Goal: Task Accomplishment & Management: Use online tool/utility

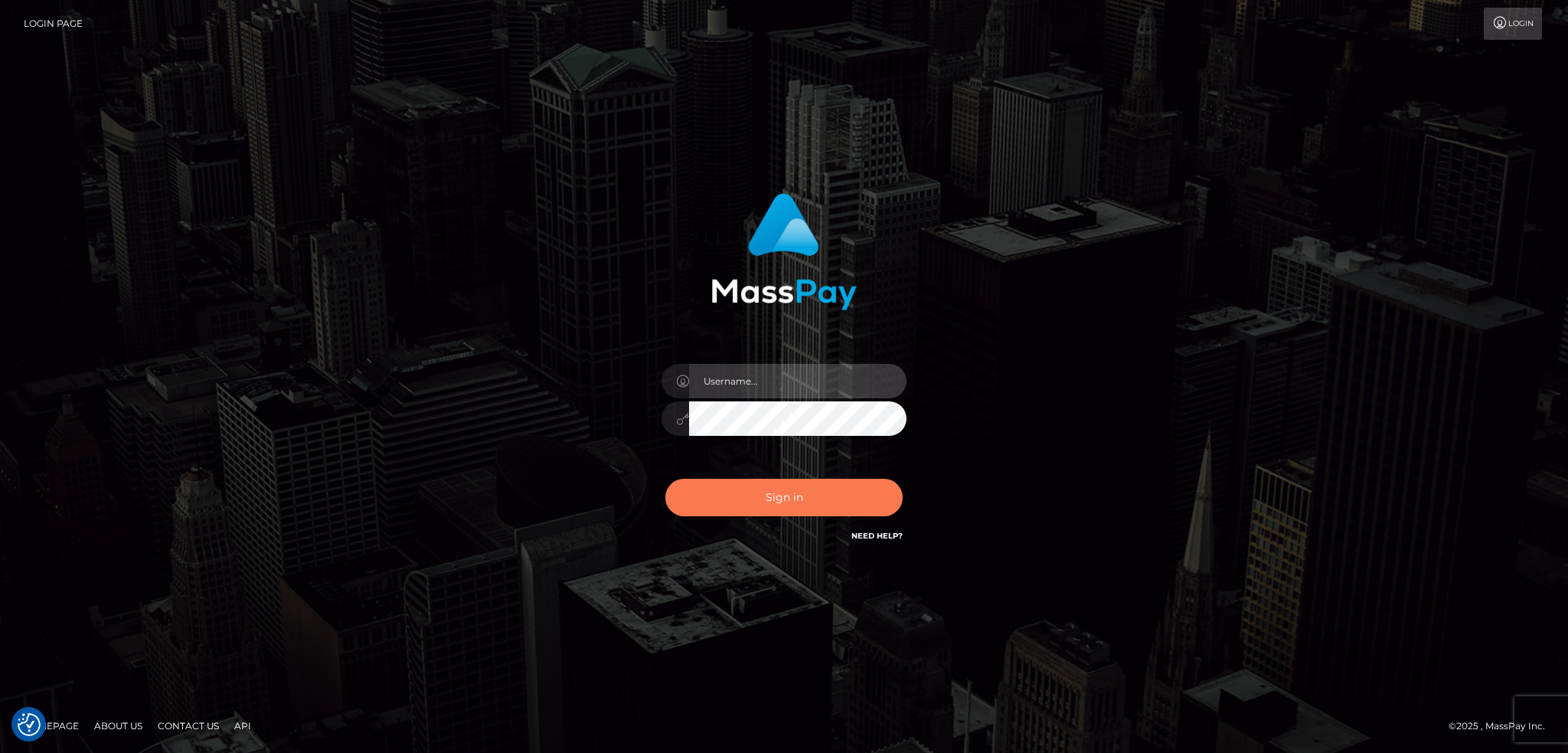
type input "alexstef"
click at [801, 495] on button "Sign in" at bounding box center [784, 498] width 238 height 37
type input "alexstef"
click at [770, 493] on button "Sign in" at bounding box center [784, 498] width 238 height 37
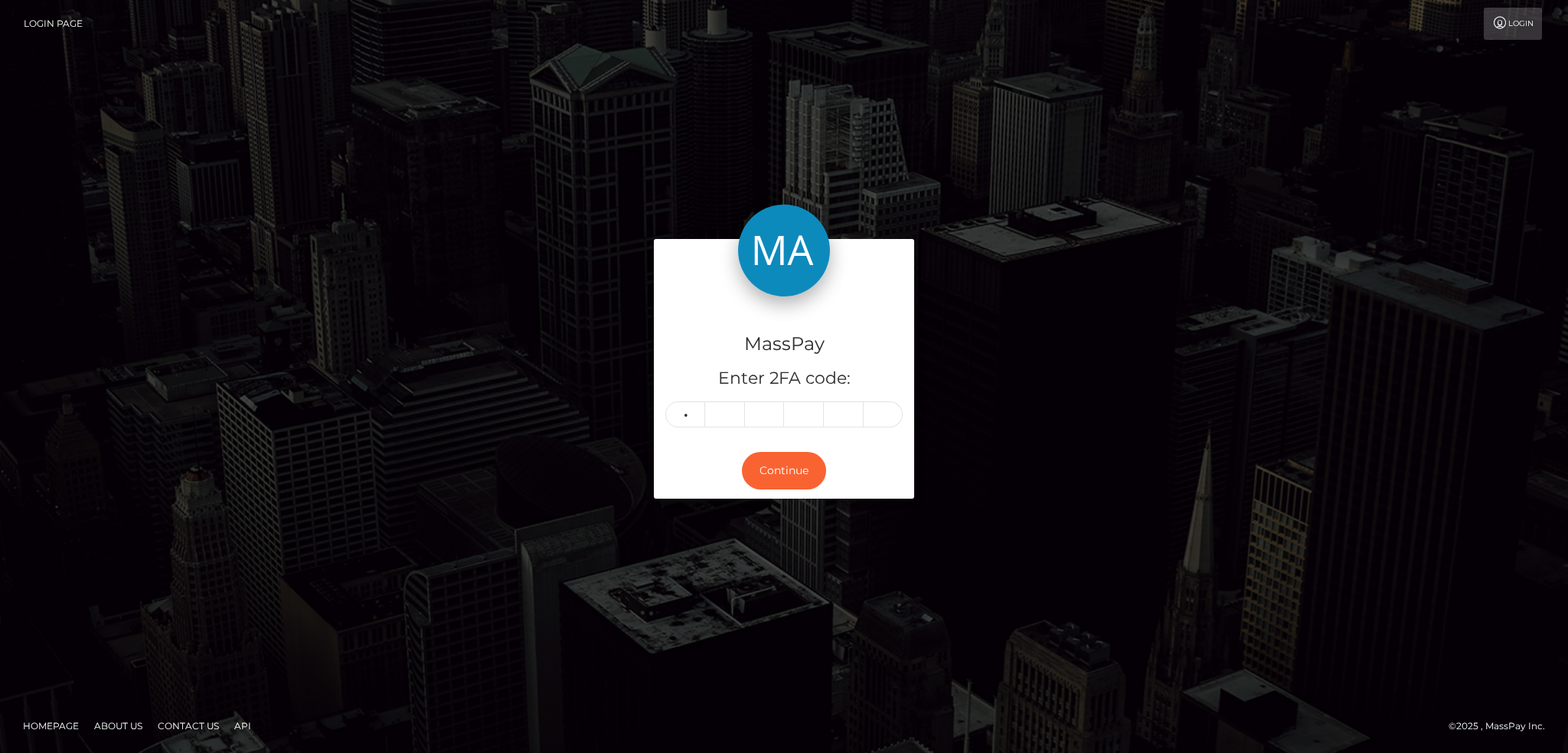
type input "5"
type input "4"
type input "6"
type input "7"
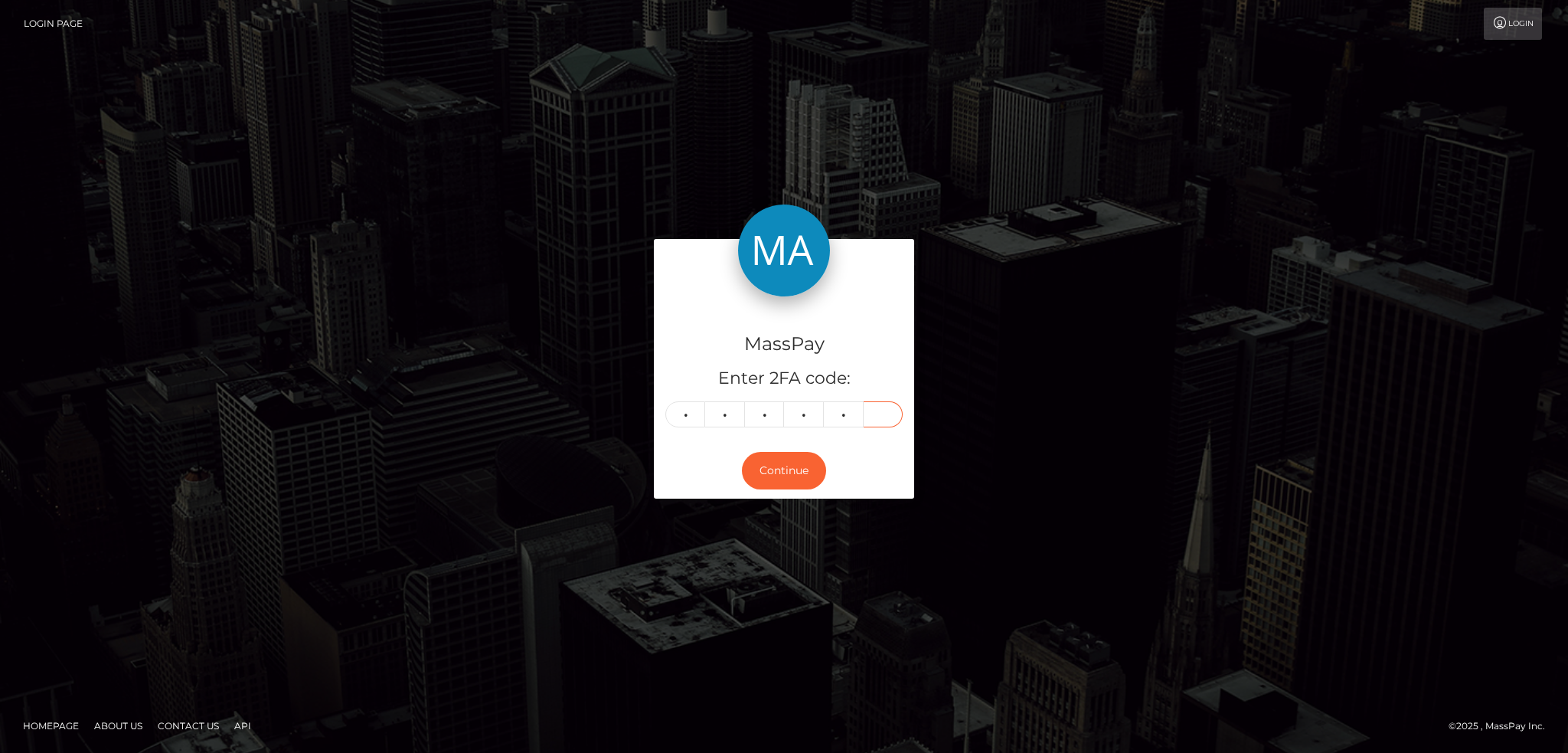
type input "6"
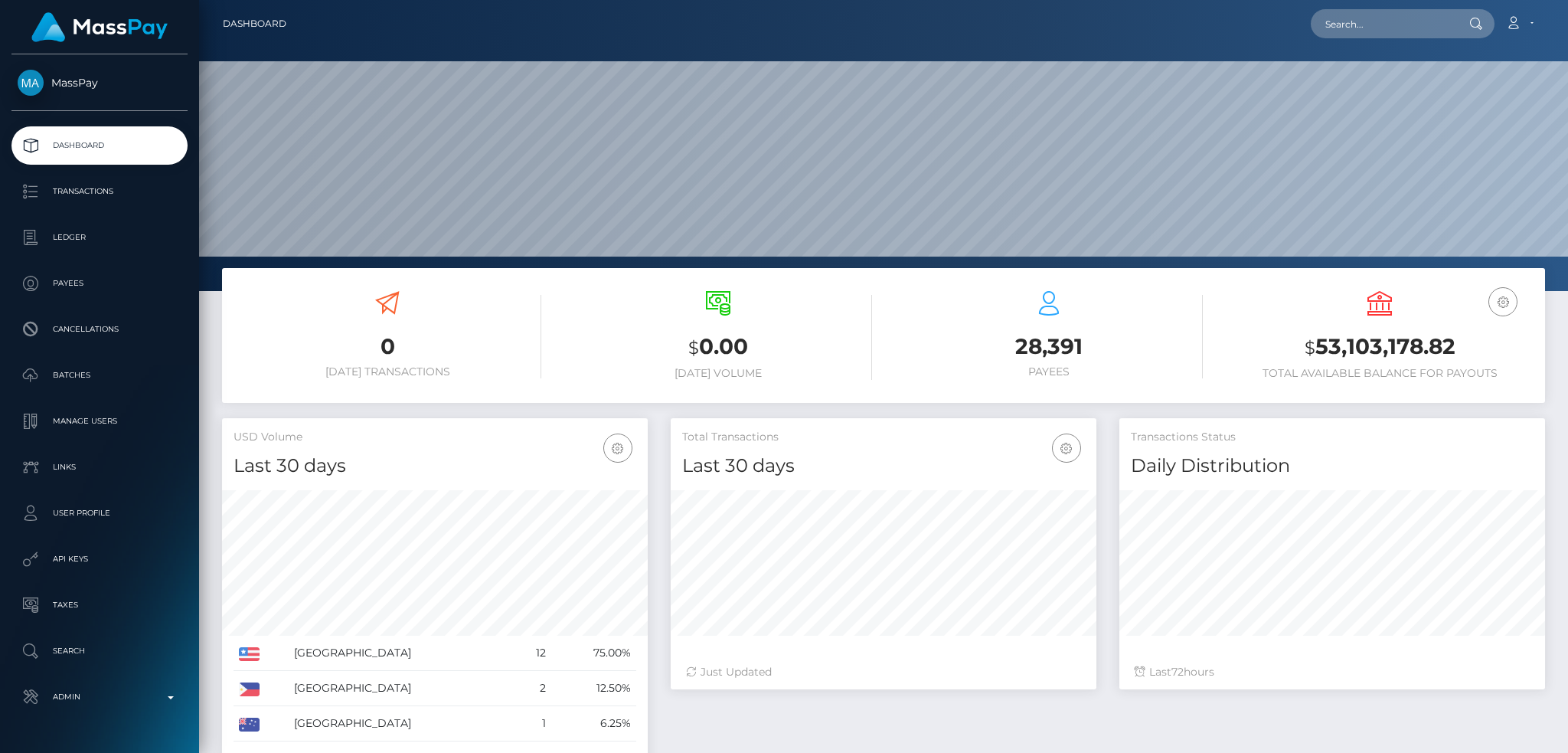
scroll to position [272, 425]
click at [1424, 35] on input "text" at bounding box center [1383, 24] width 144 height 30
paste input "poact_VyXl6N6MCGw1"
type input "poact_VyXl6N6MCGw1"
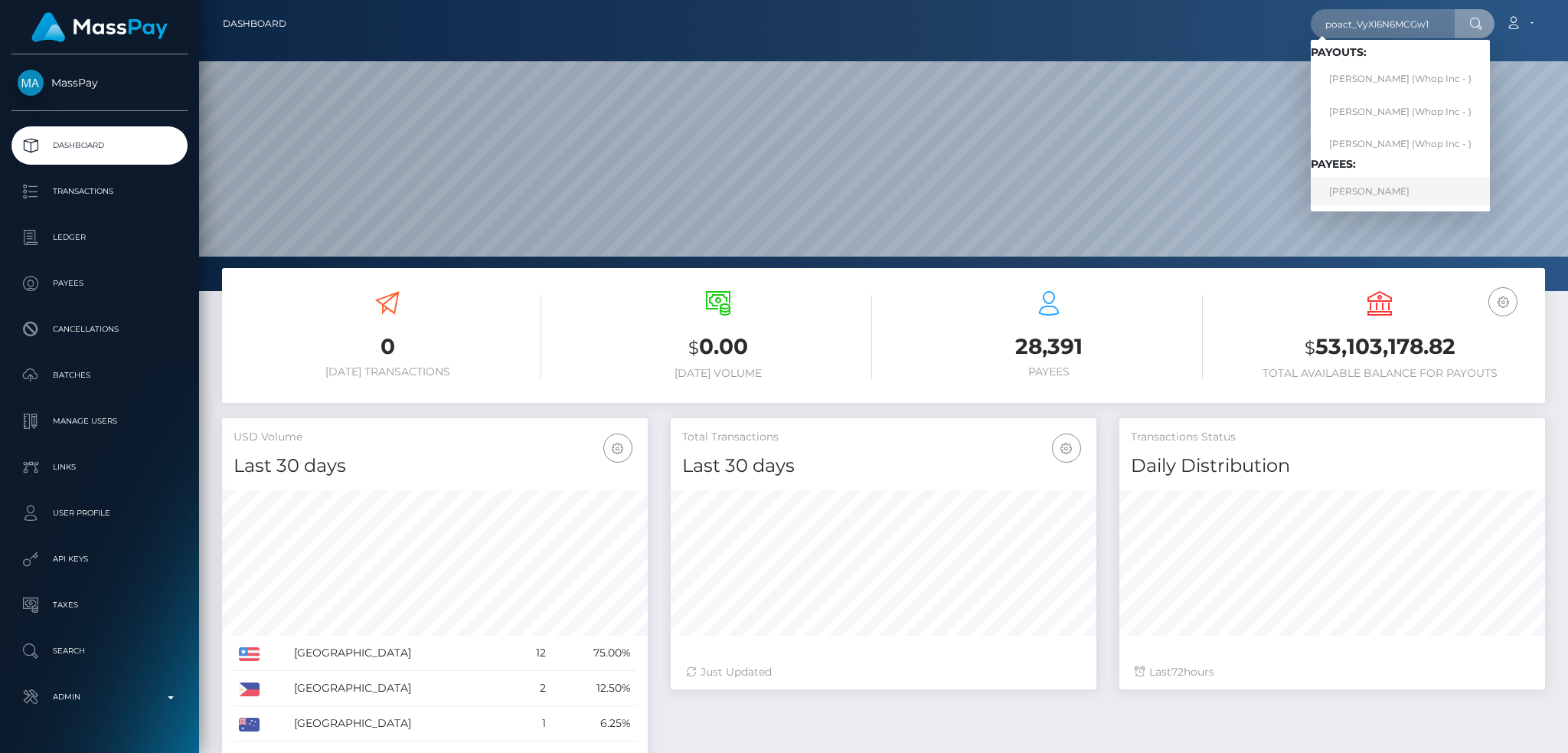
click at [1391, 193] on link "ALEXANDRU-FLORIN DUMITRIU" at bounding box center [1400, 190] width 179 height 29
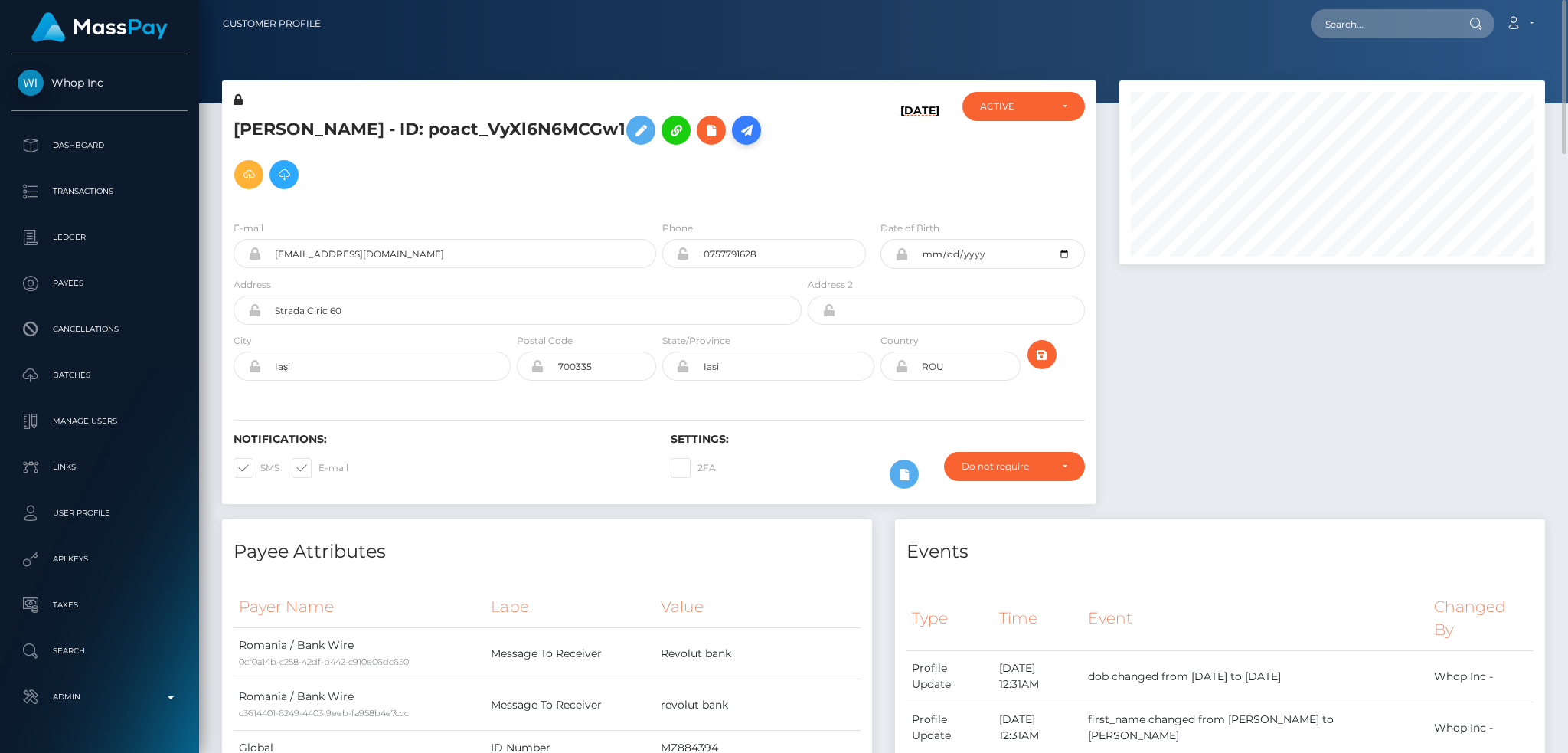
click at [737, 140] on icon at bounding box center [746, 130] width 19 height 19
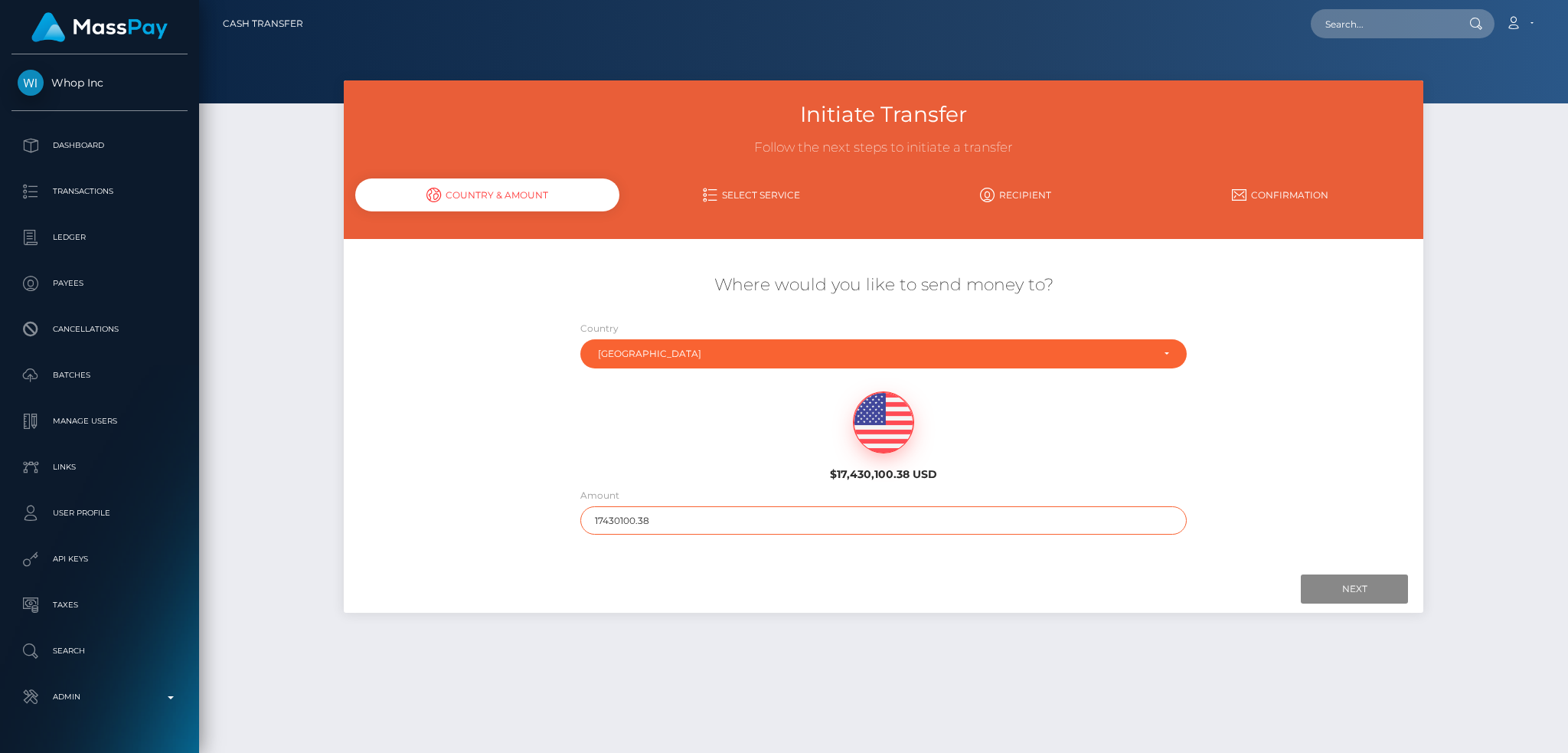
click at [681, 519] on input "17430100.38" at bounding box center [884, 519] width 607 height 29
type input "200"
click at [1351, 599] on input "Next" at bounding box center [1354, 589] width 107 height 30
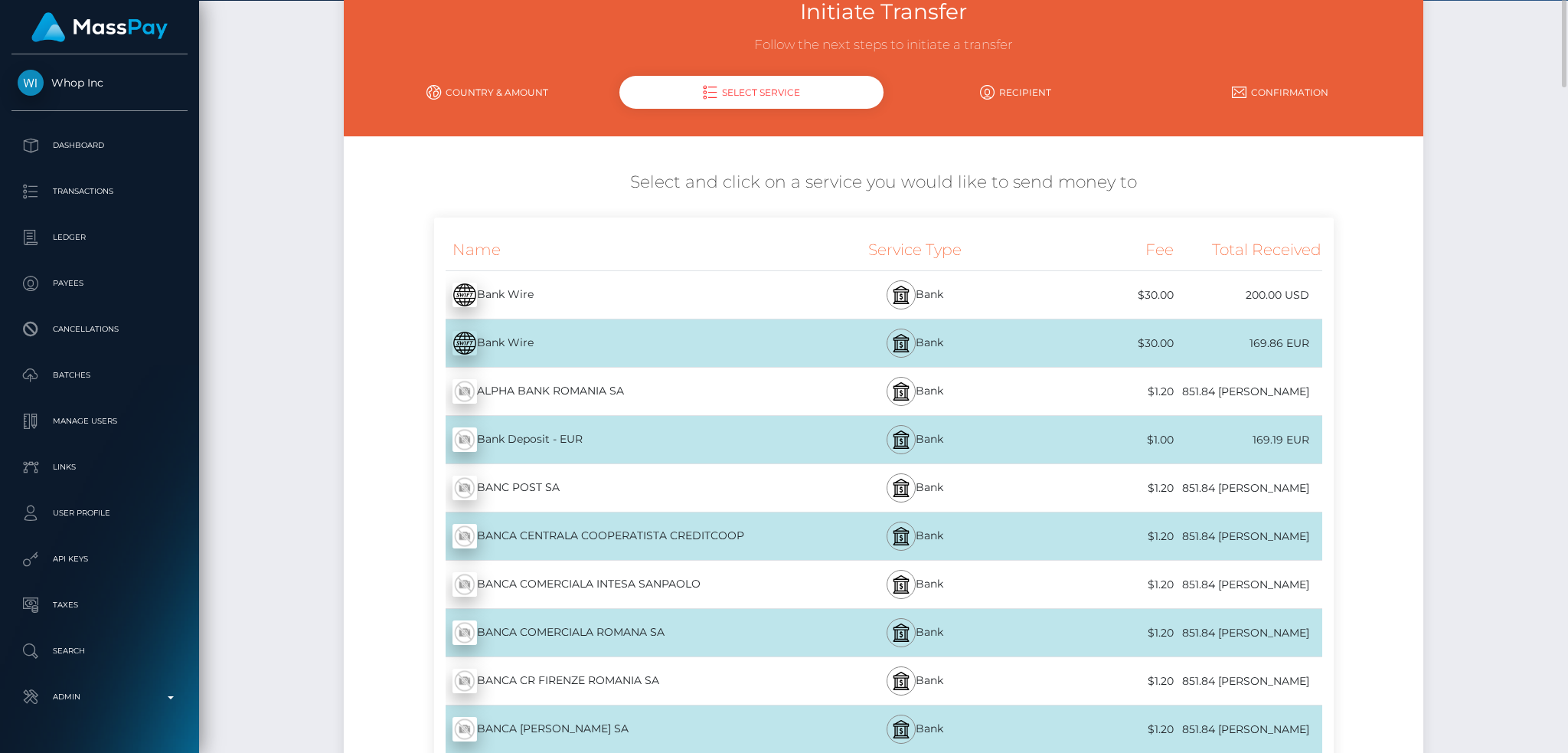
scroll to position [1, 0]
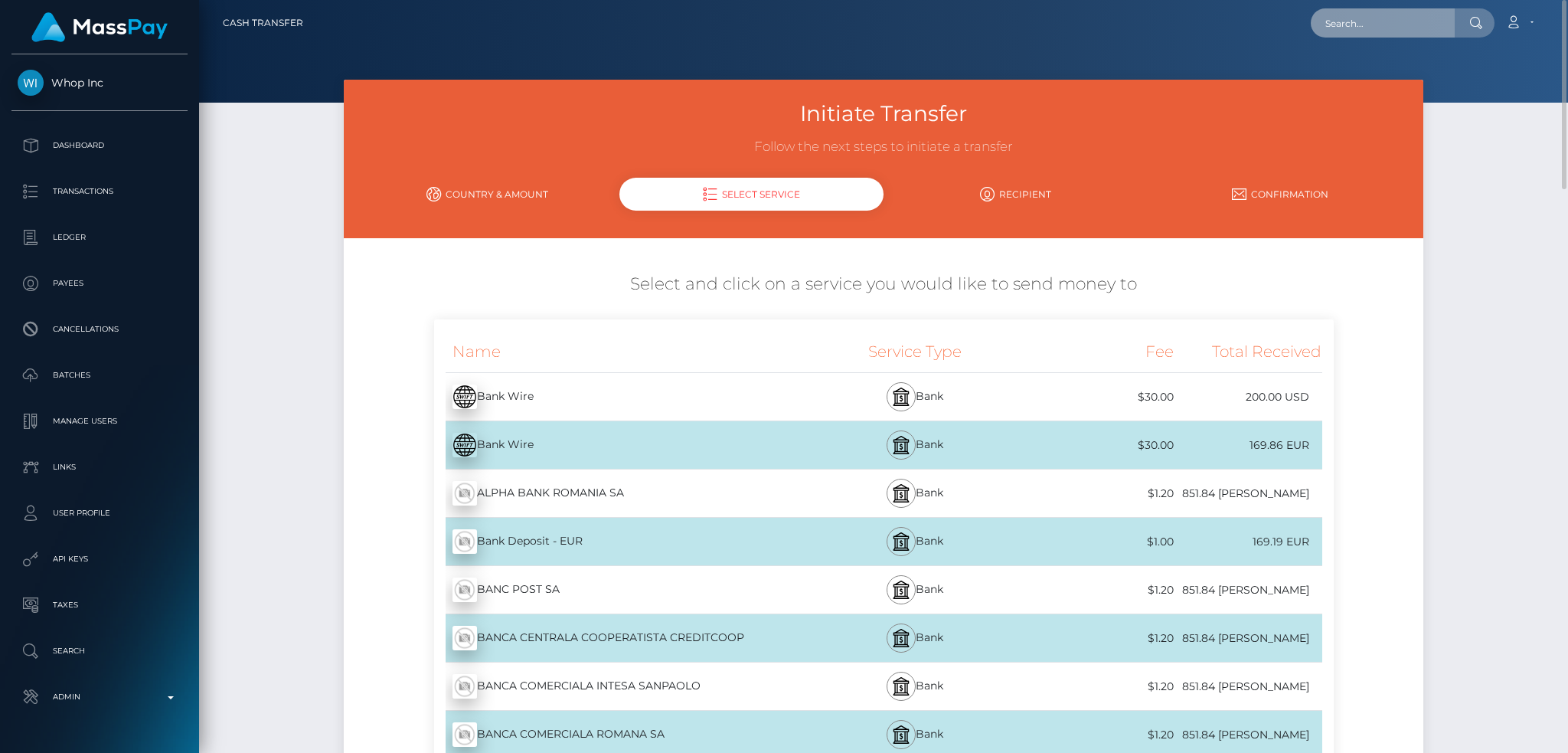
click at [1368, 33] on input "text" at bounding box center [1383, 24] width 144 height 30
paste input "[EMAIL_ADDRESS][DOMAIN_NAME]"
type input "[EMAIL_ADDRESS][DOMAIN_NAME]"
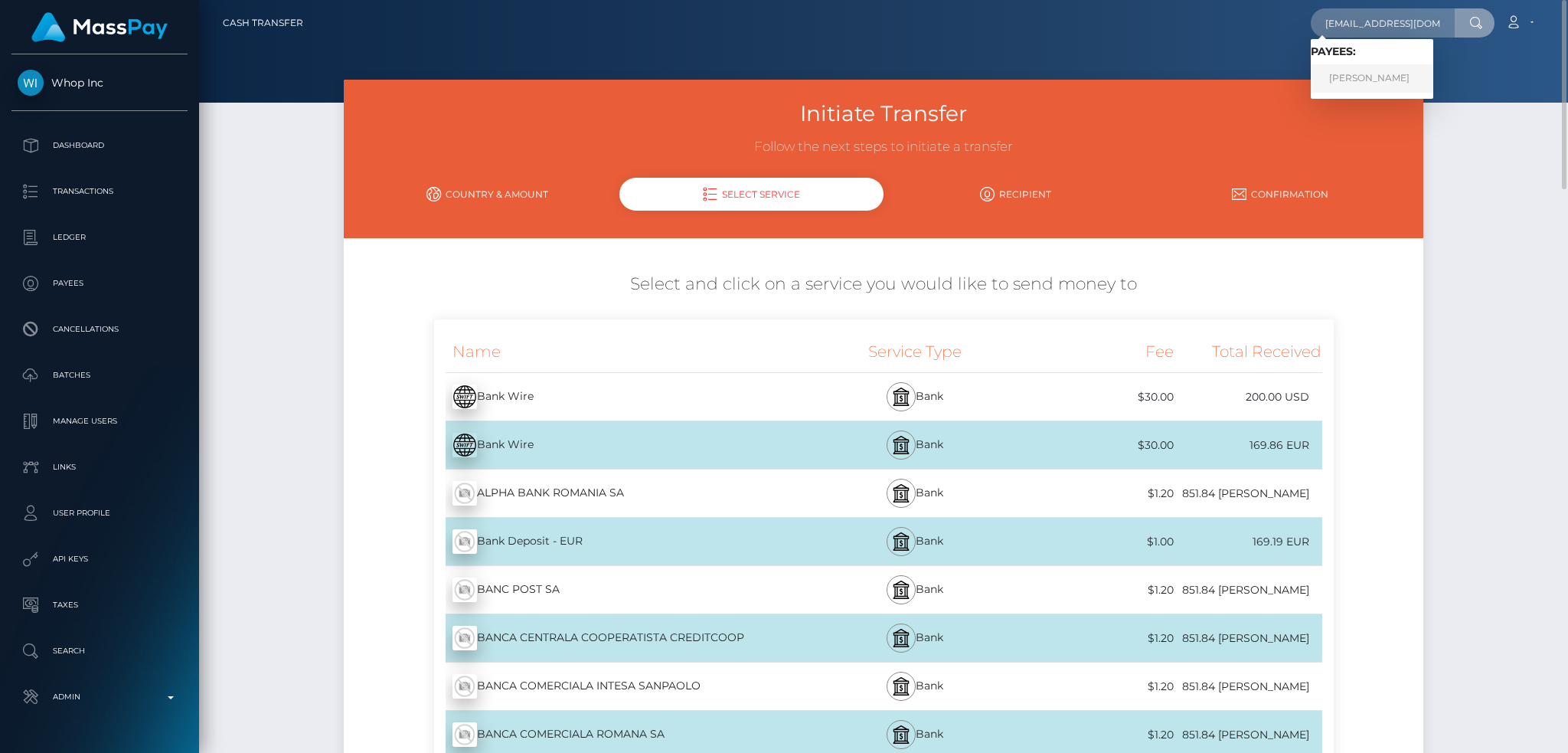
click at [1366, 77] on link "[PERSON_NAME]" at bounding box center [1372, 78] width 122 height 29
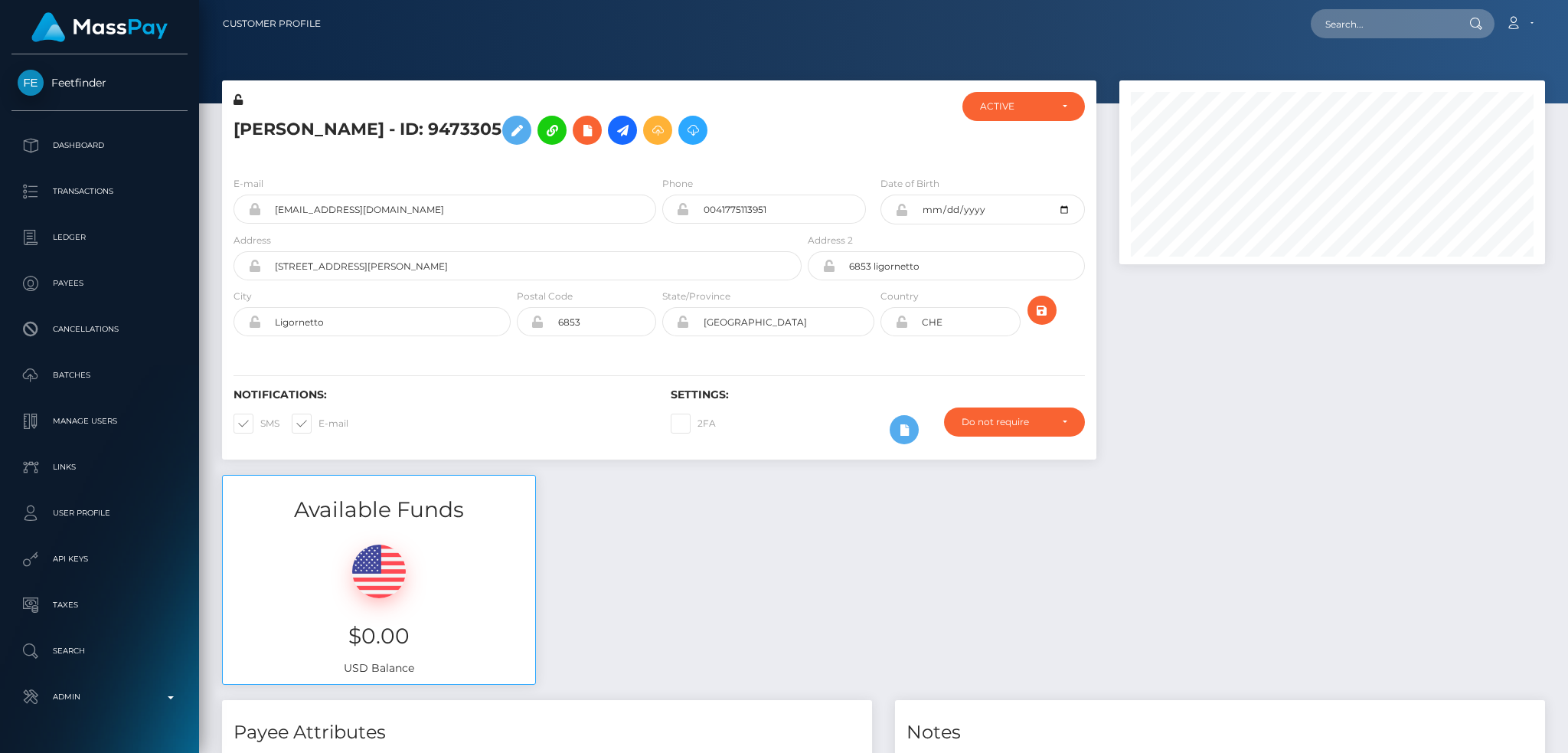
scroll to position [183, 425]
drag, startPoint x: 774, startPoint y: 202, endPoint x: 694, endPoint y: 208, distance: 80.2
click at [694, 208] on input "0041775113951" at bounding box center [778, 209] width 176 height 30
click at [767, 210] on input "0041775113951" at bounding box center [778, 209] width 176 height 30
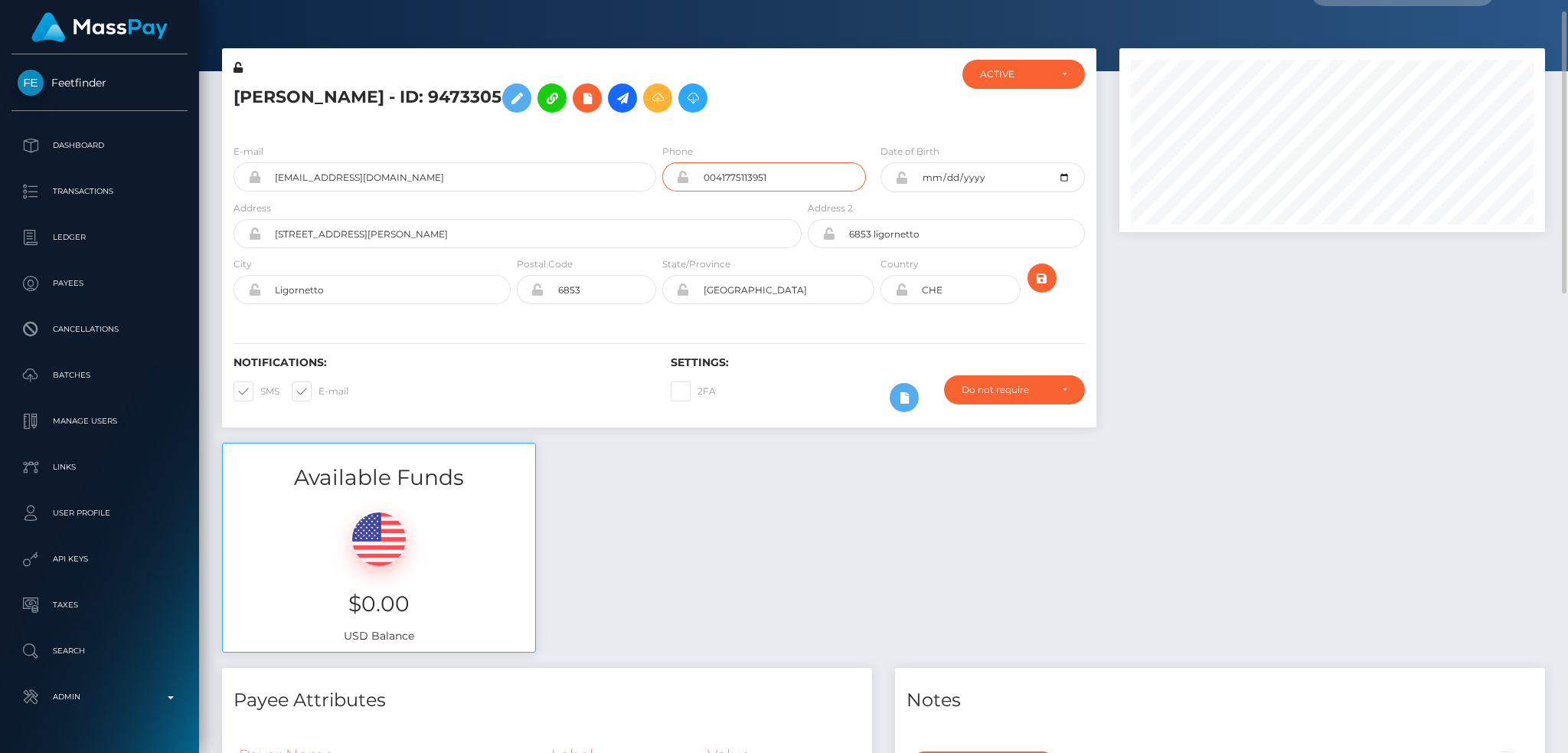
scroll to position [0, 0]
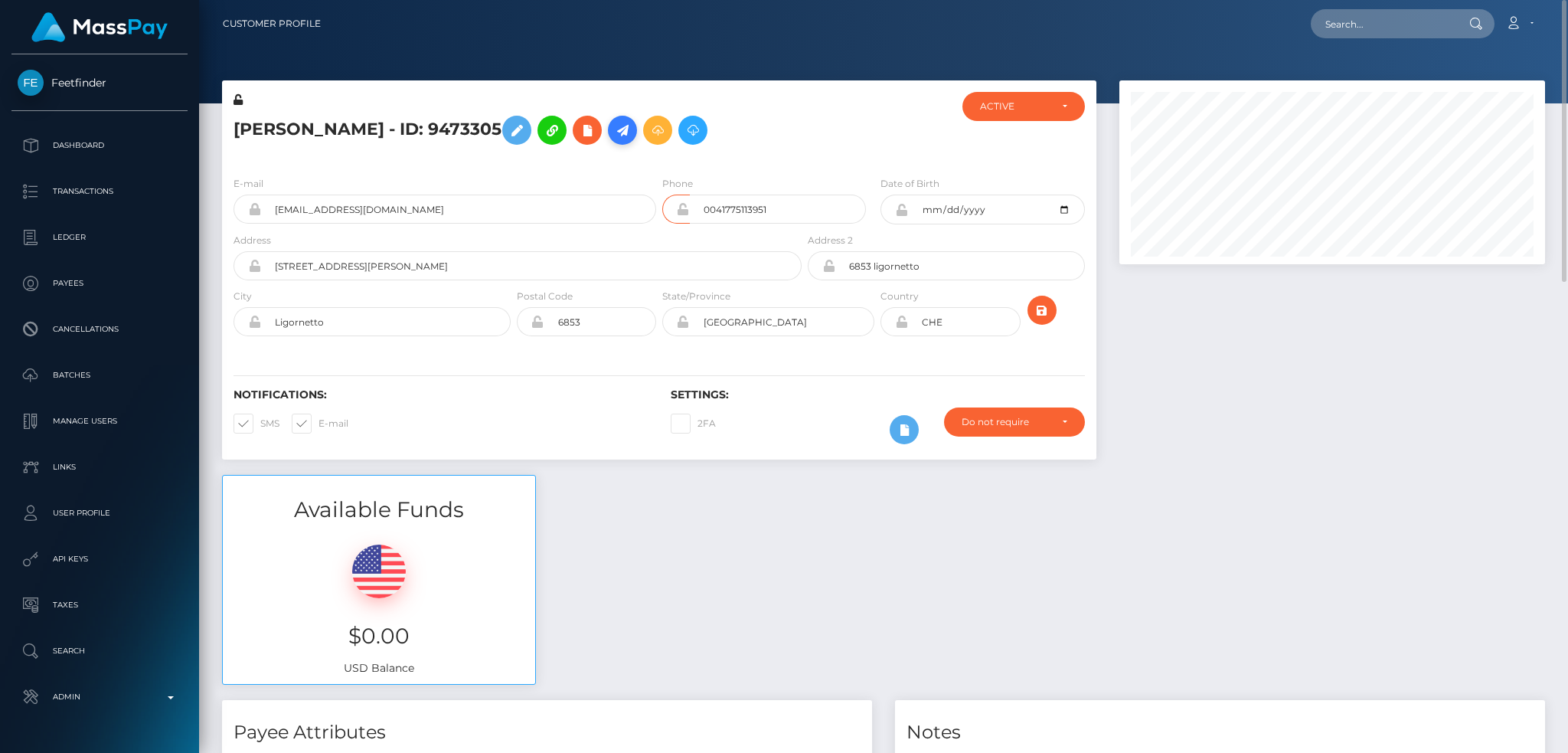
click at [632, 123] on icon at bounding box center [622, 130] width 19 height 19
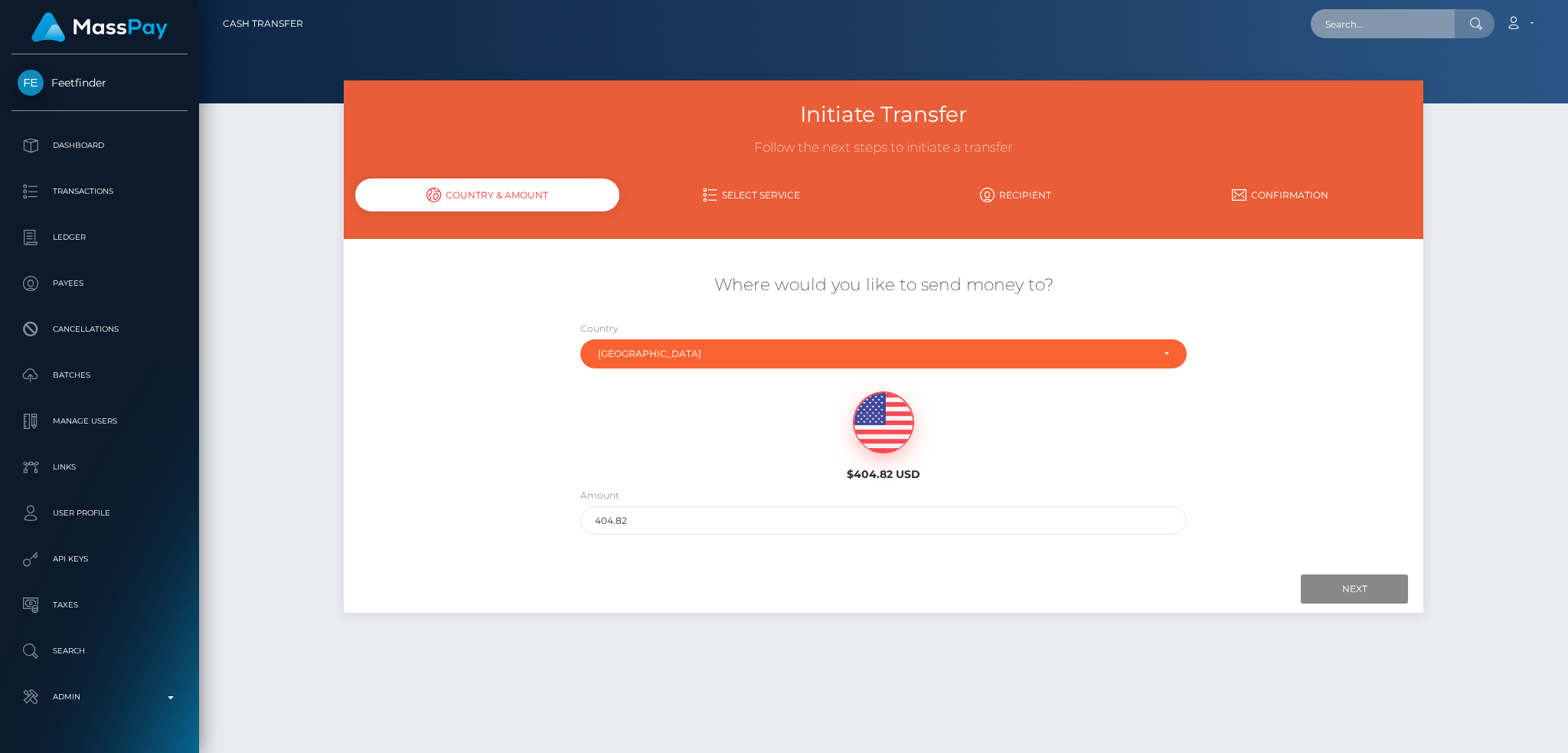
click at [1377, 26] on input "text" at bounding box center [1383, 24] width 144 height 30
paste input "0041775113951"
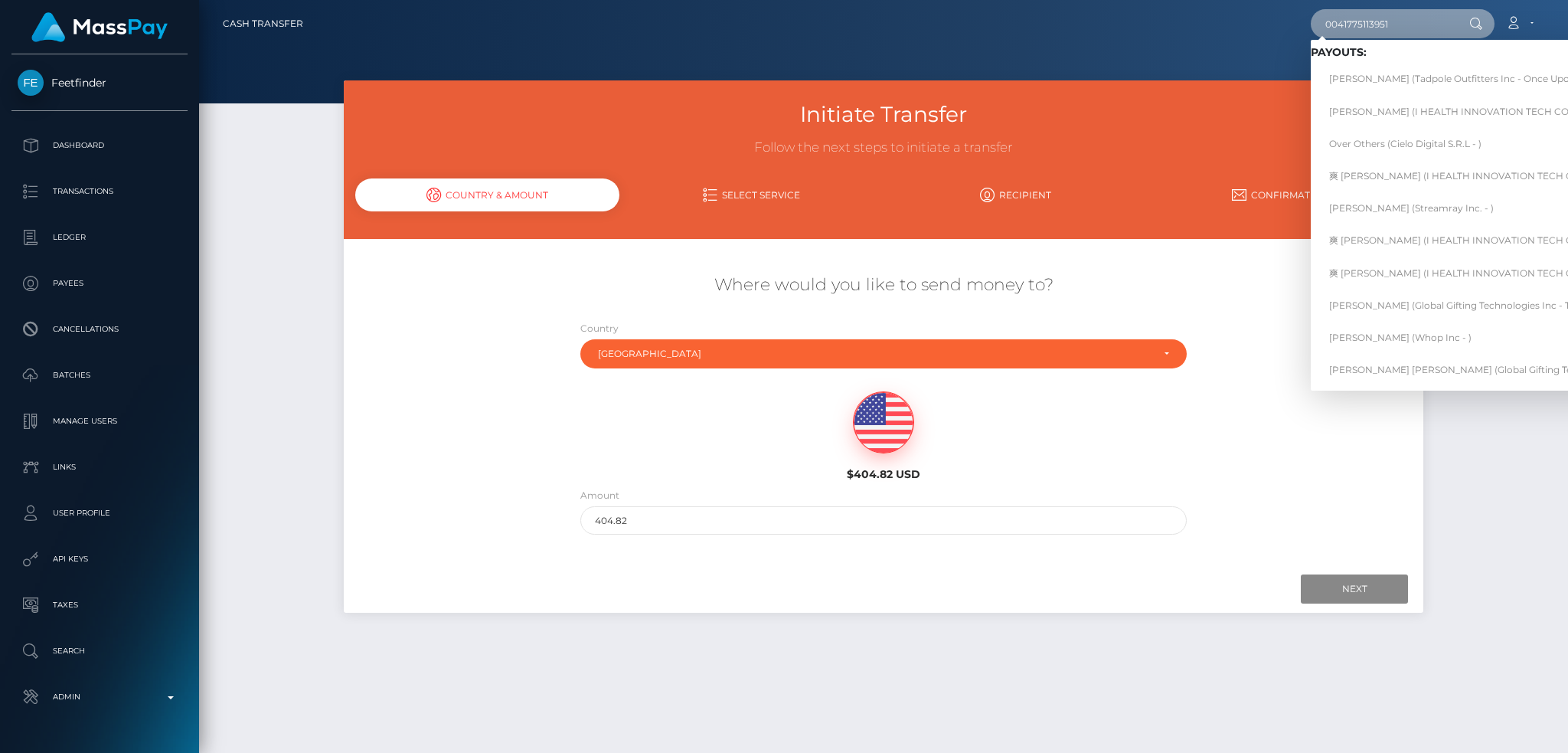
click at [1395, 32] on input "0041775113951" at bounding box center [1383, 24] width 144 height 30
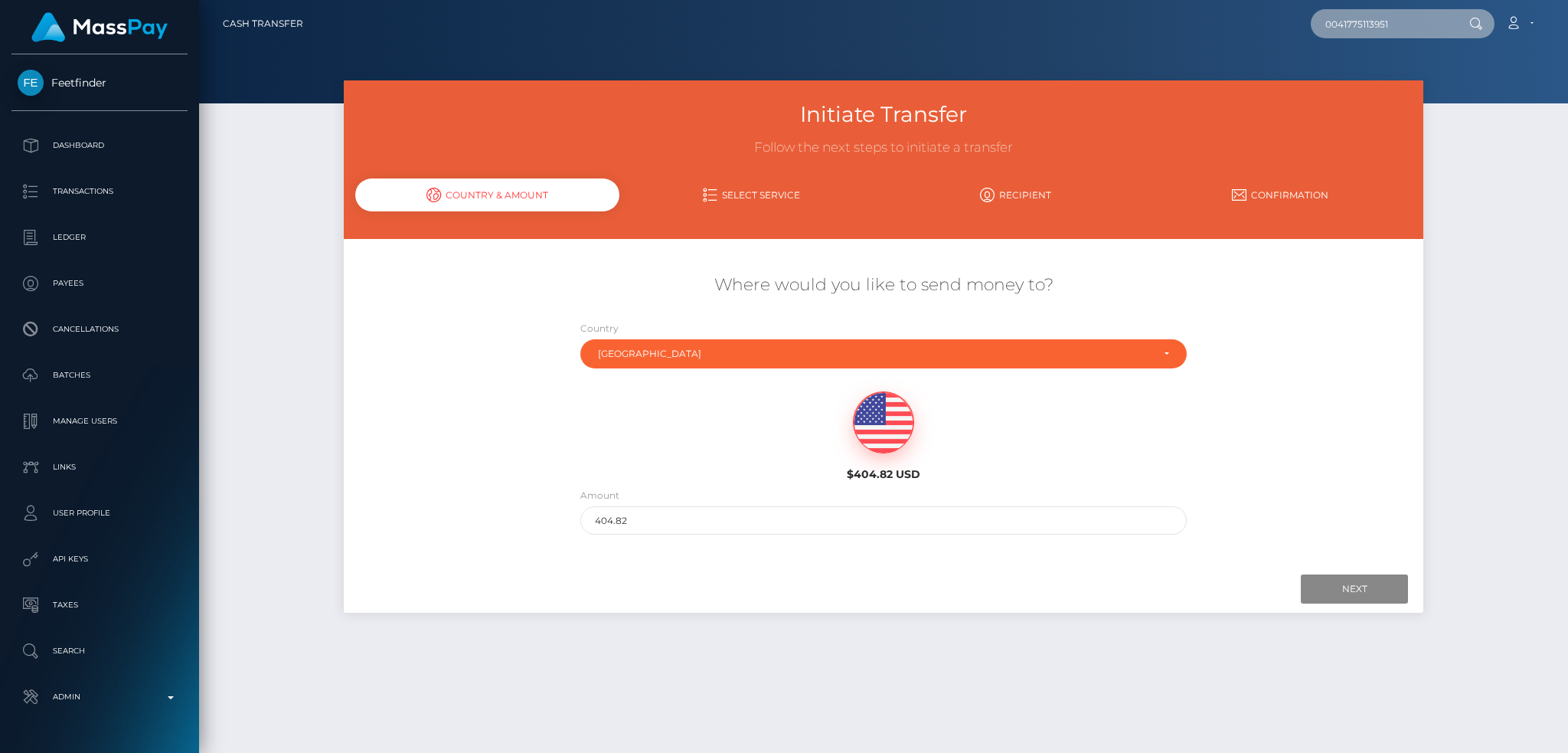
paste input "[EMAIL_ADDRESS][DOMAIN_NAME]"
type input "[EMAIL_ADDRESS][DOMAIN_NAME]"
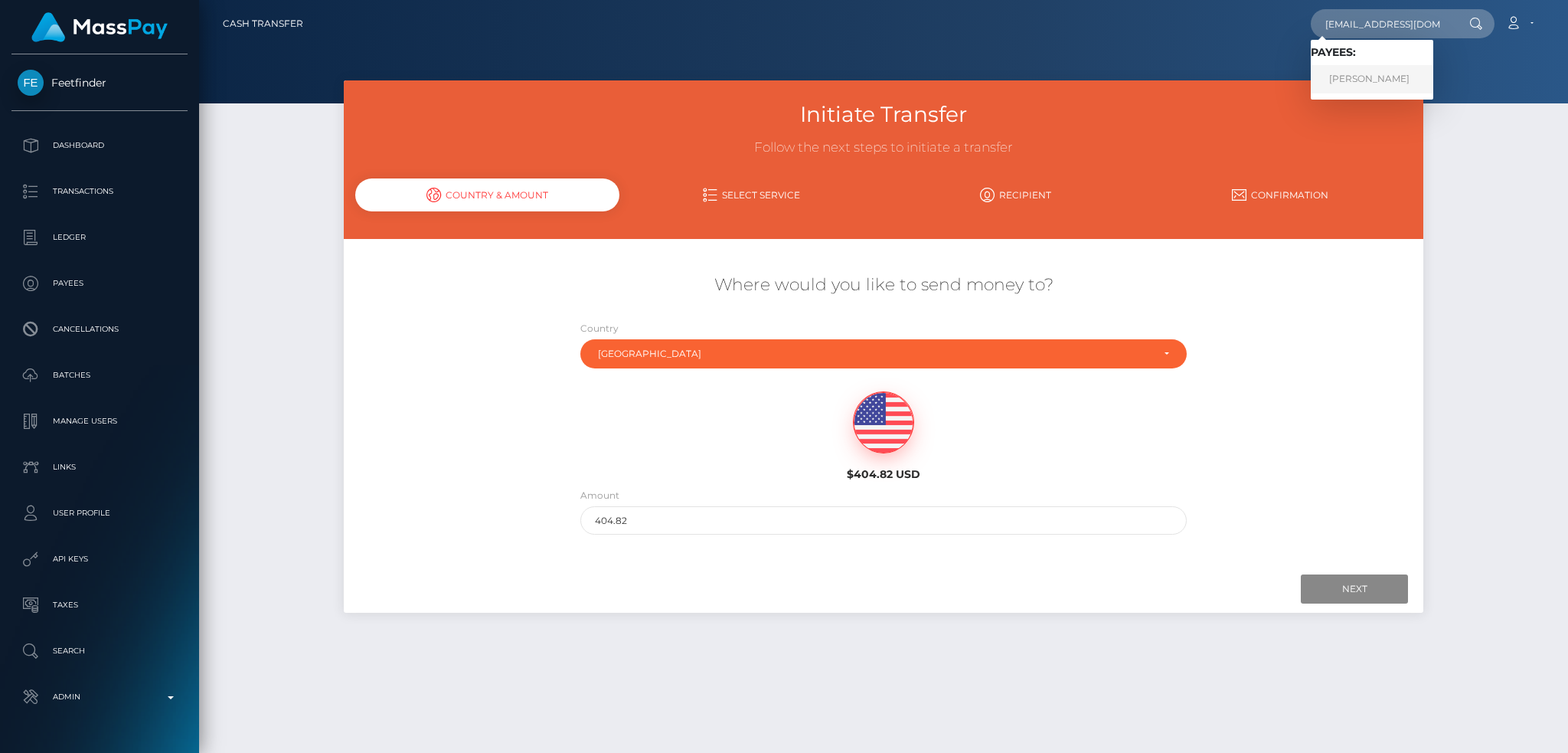
click at [1395, 75] on link "Raffaella Abderhalden" at bounding box center [1372, 79] width 122 height 29
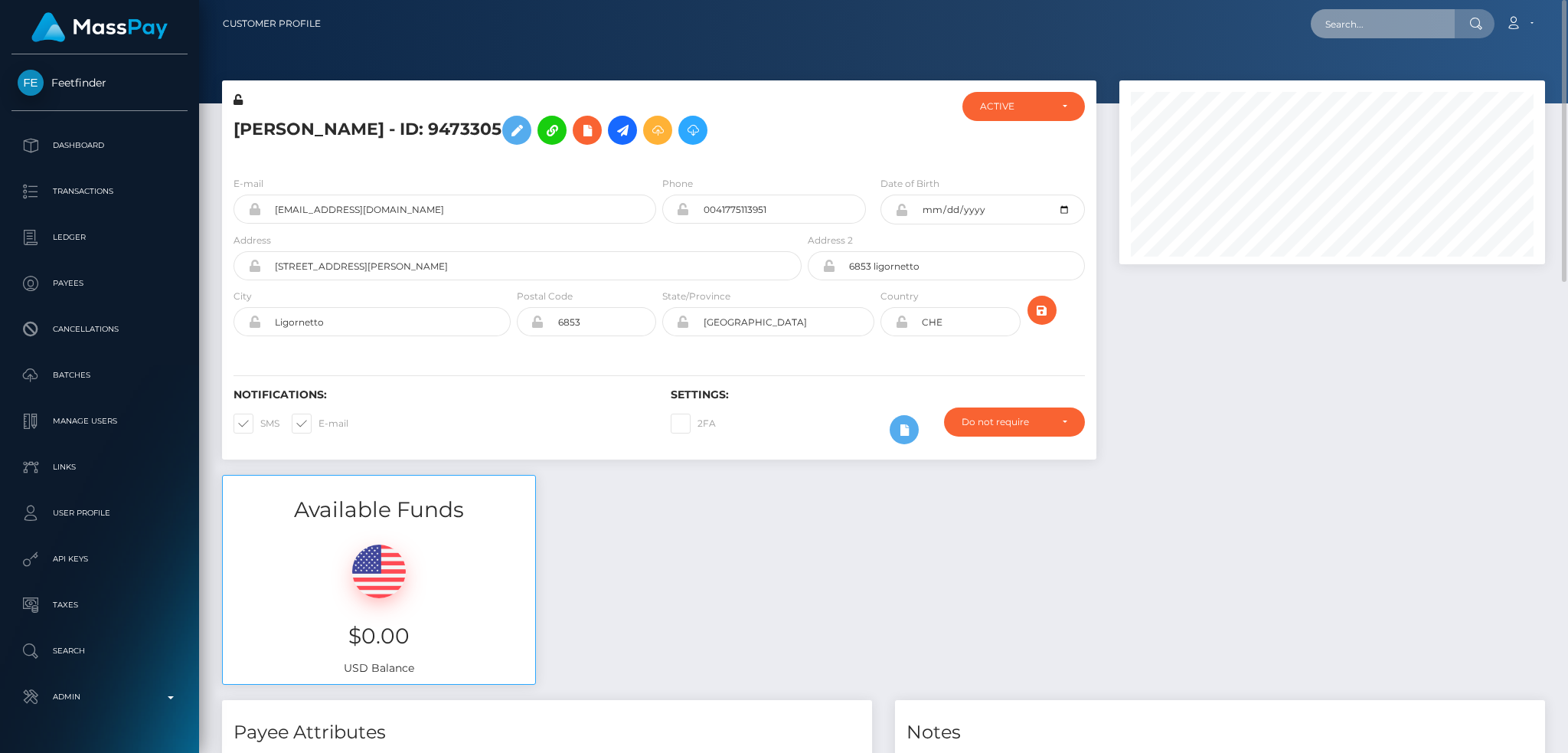
drag, startPoint x: 1367, startPoint y: 19, endPoint x: 1332, endPoint y: 26, distance: 35.7
click at [1367, 19] on input "text" at bounding box center [1383, 24] width 144 height 30
paste input "barrylau2@gmail.com"
type input "barrylau2@gmail.com"
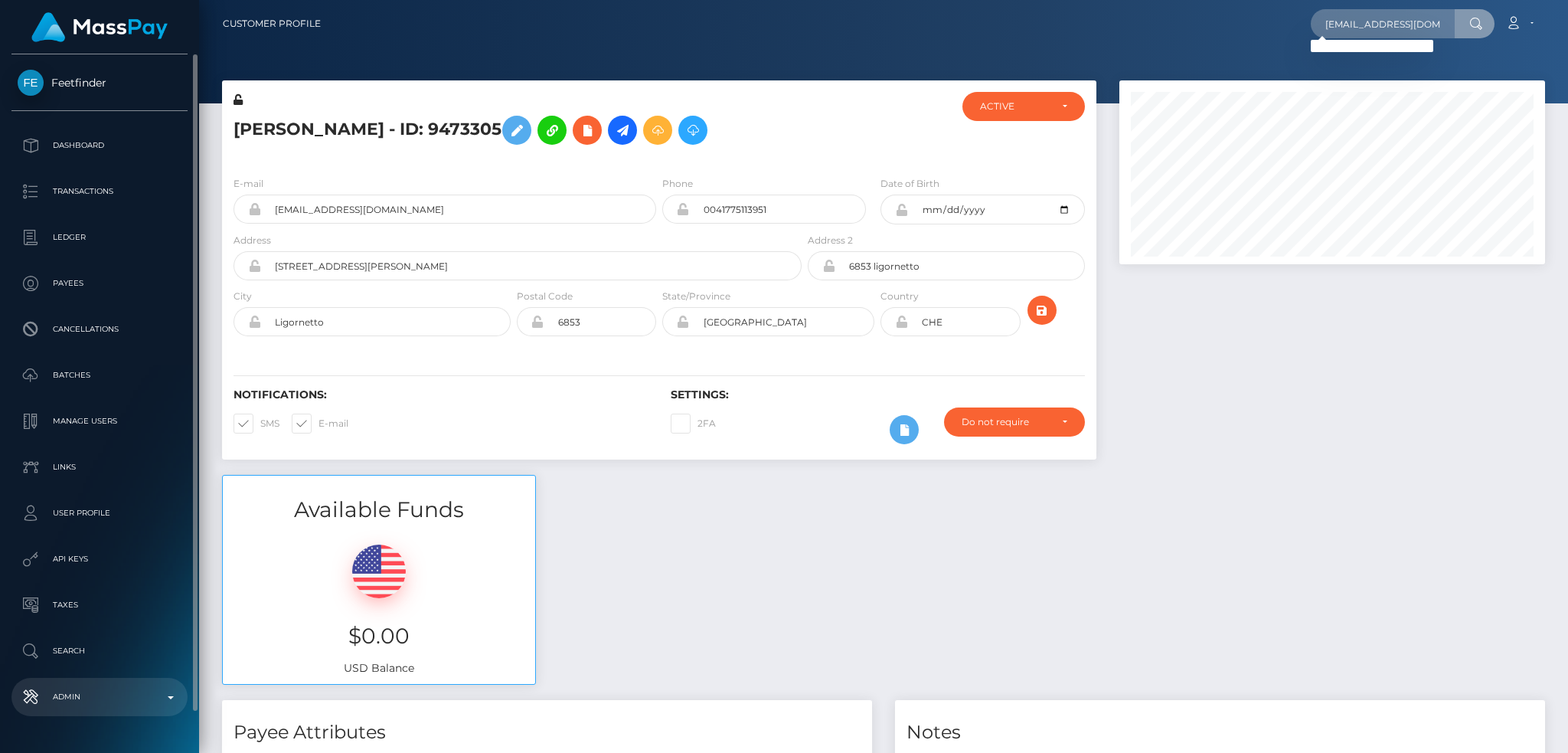
click at [118, 698] on p "Admin" at bounding box center [100, 696] width 164 height 23
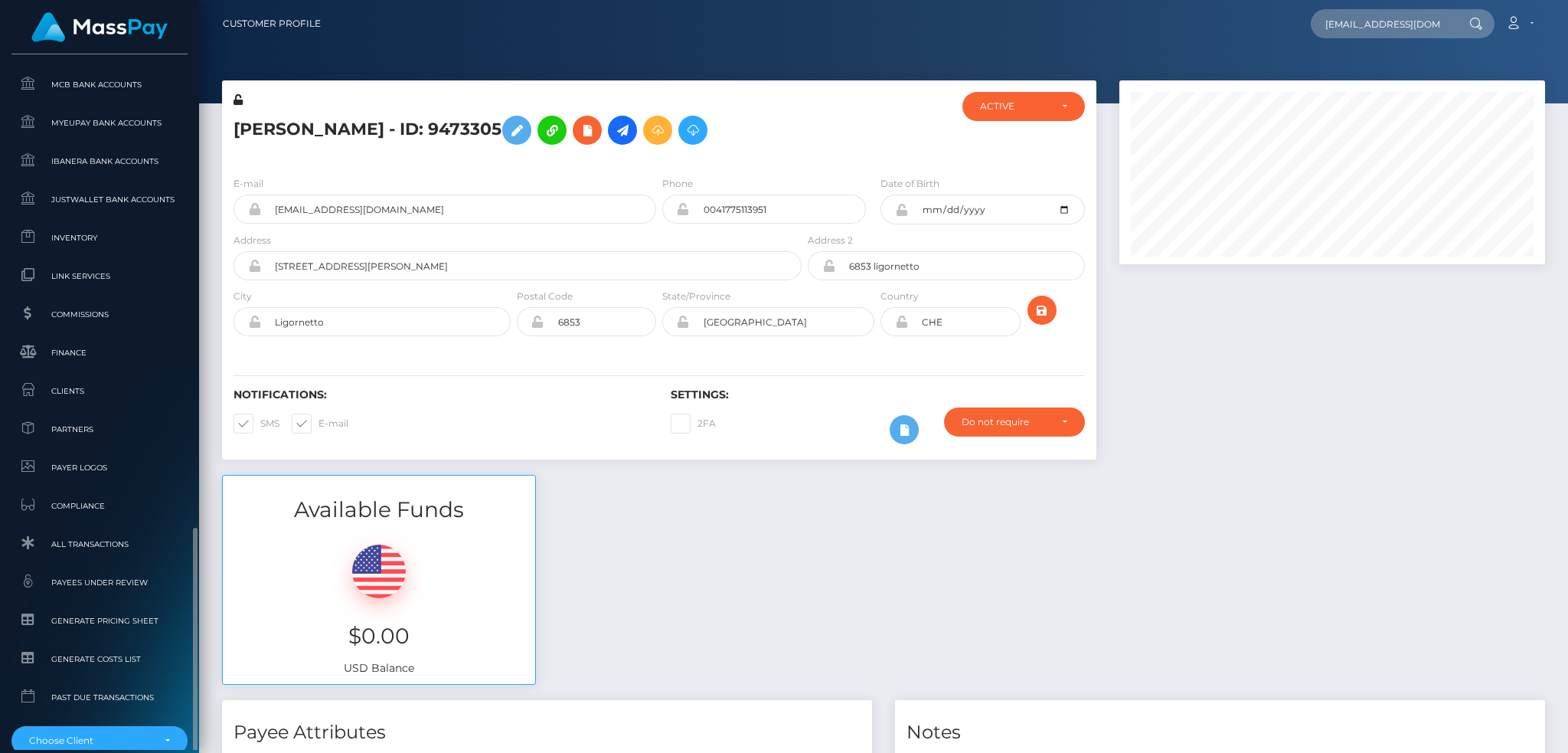
scroll to position [897, 0]
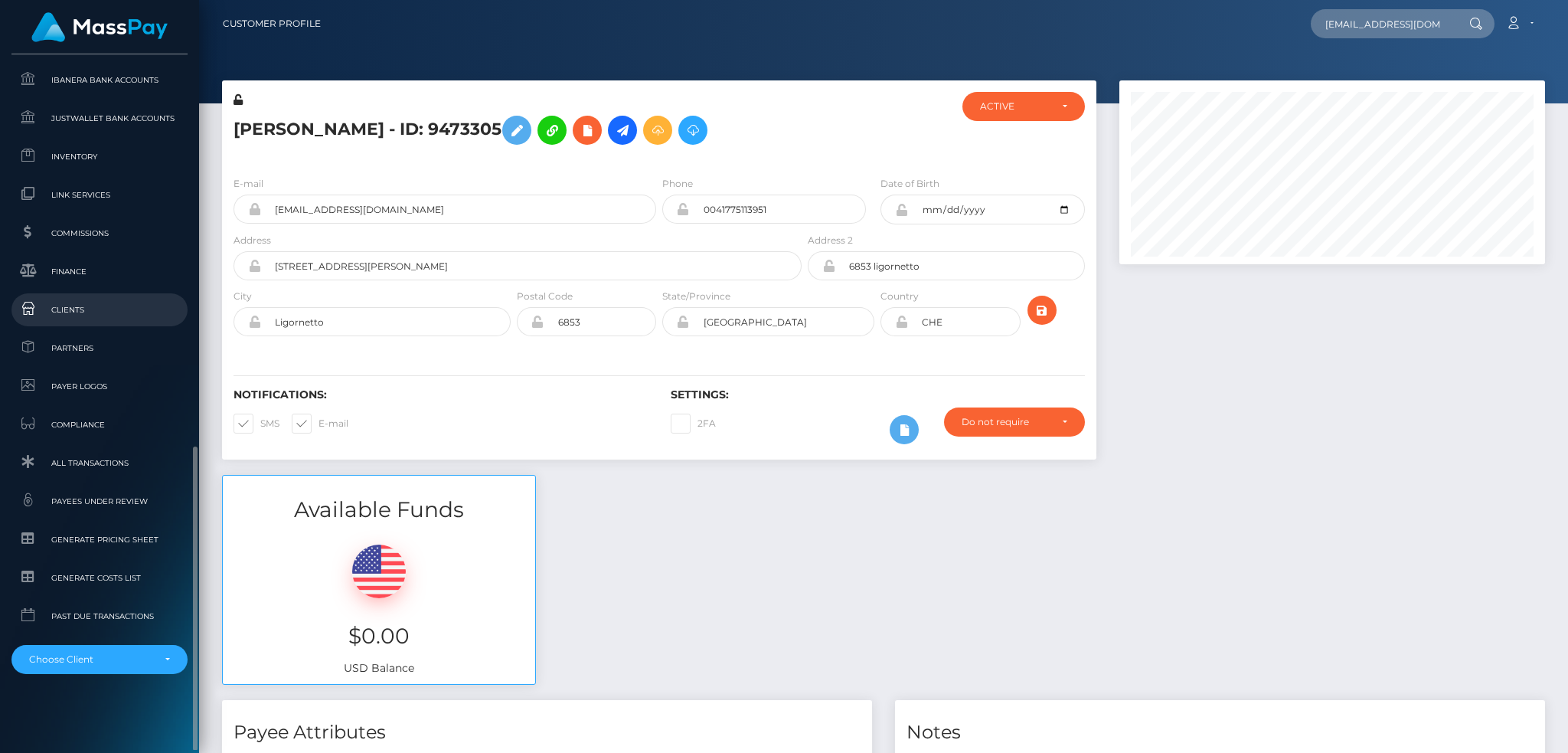
click at [104, 307] on span "Clients" at bounding box center [100, 309] width 164 height 18
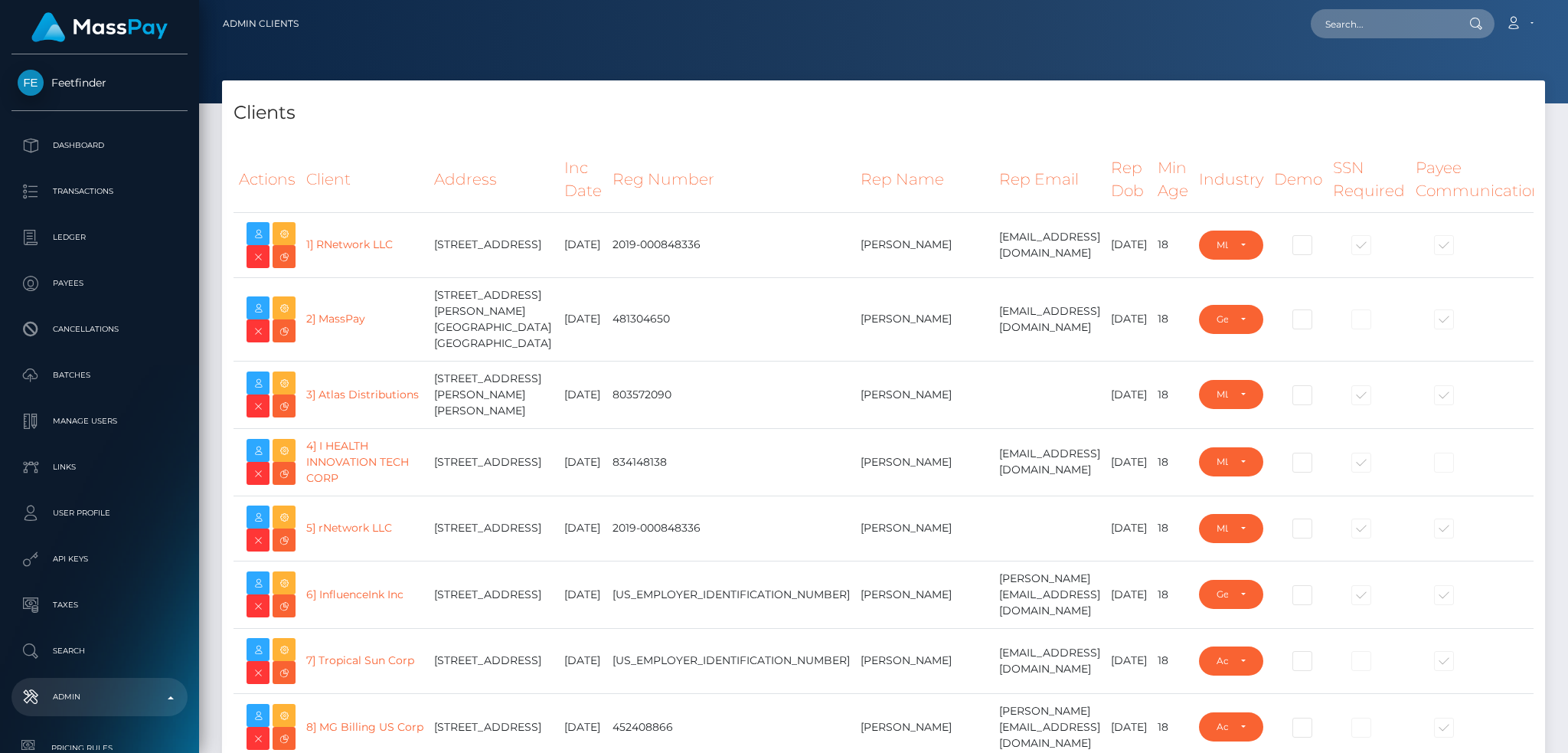
select select "223"
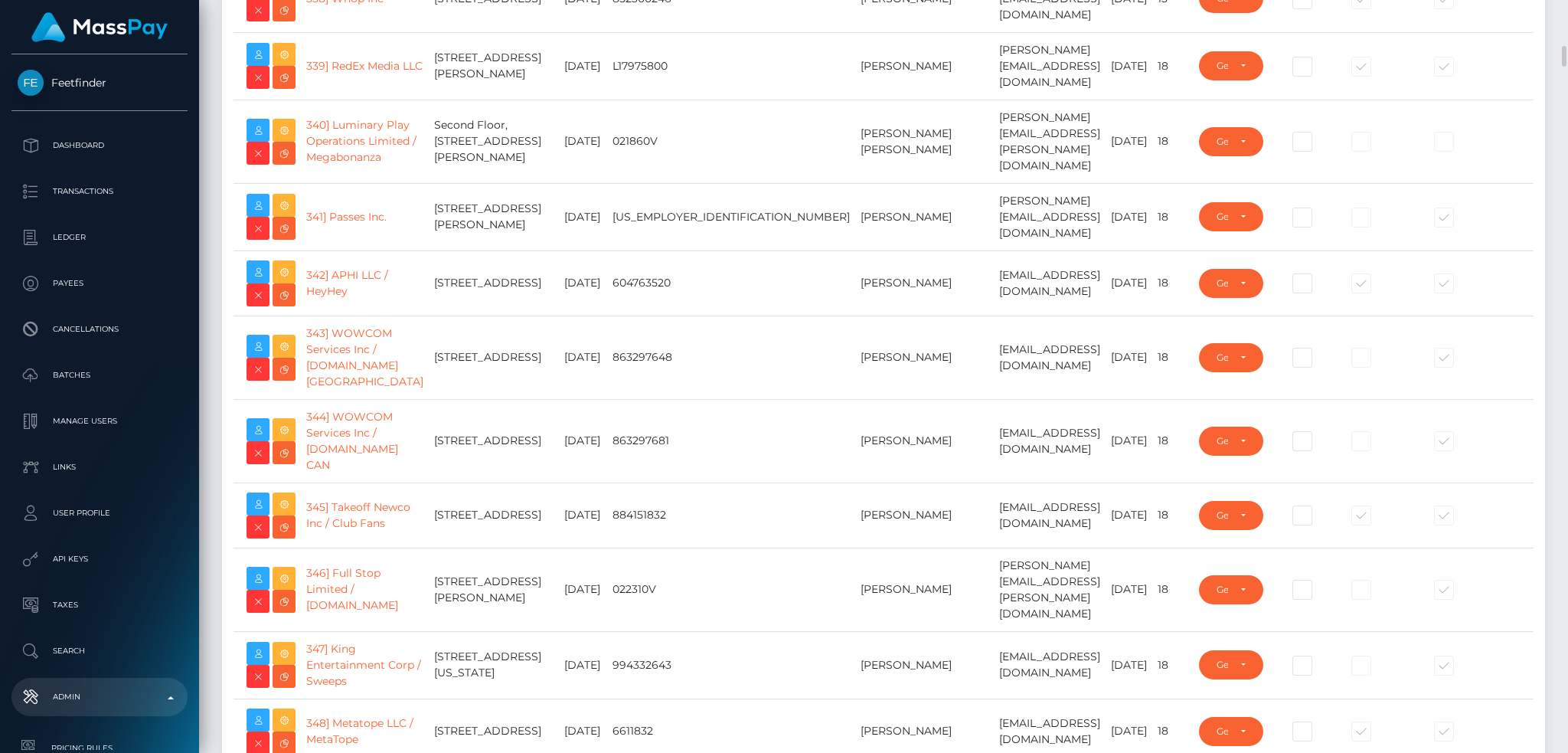
scroll to position [23479, 0]
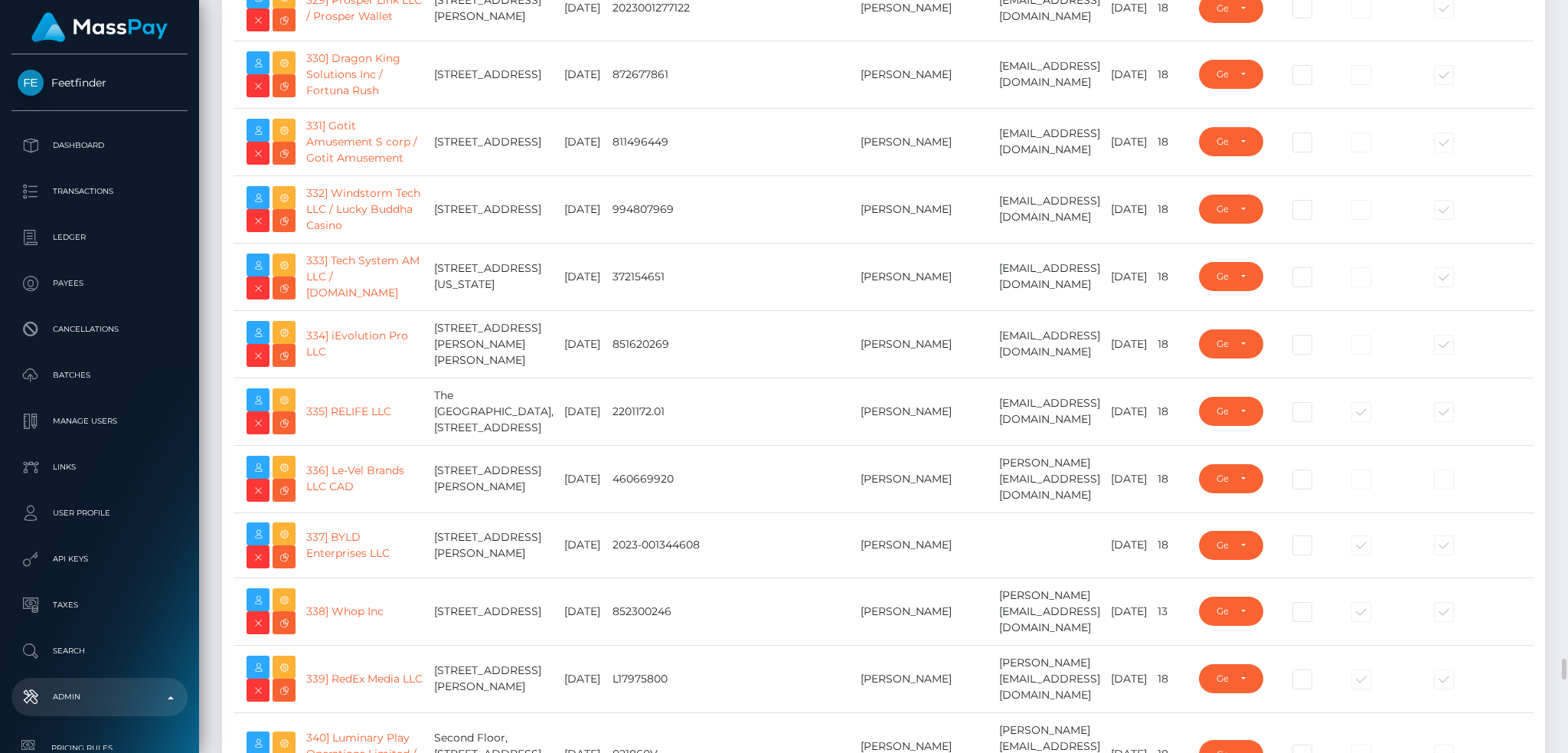
drag, startPoint x: 344, startPoint y: 331, endPoint x: 480, endPoint y: 345, distance: 136.7
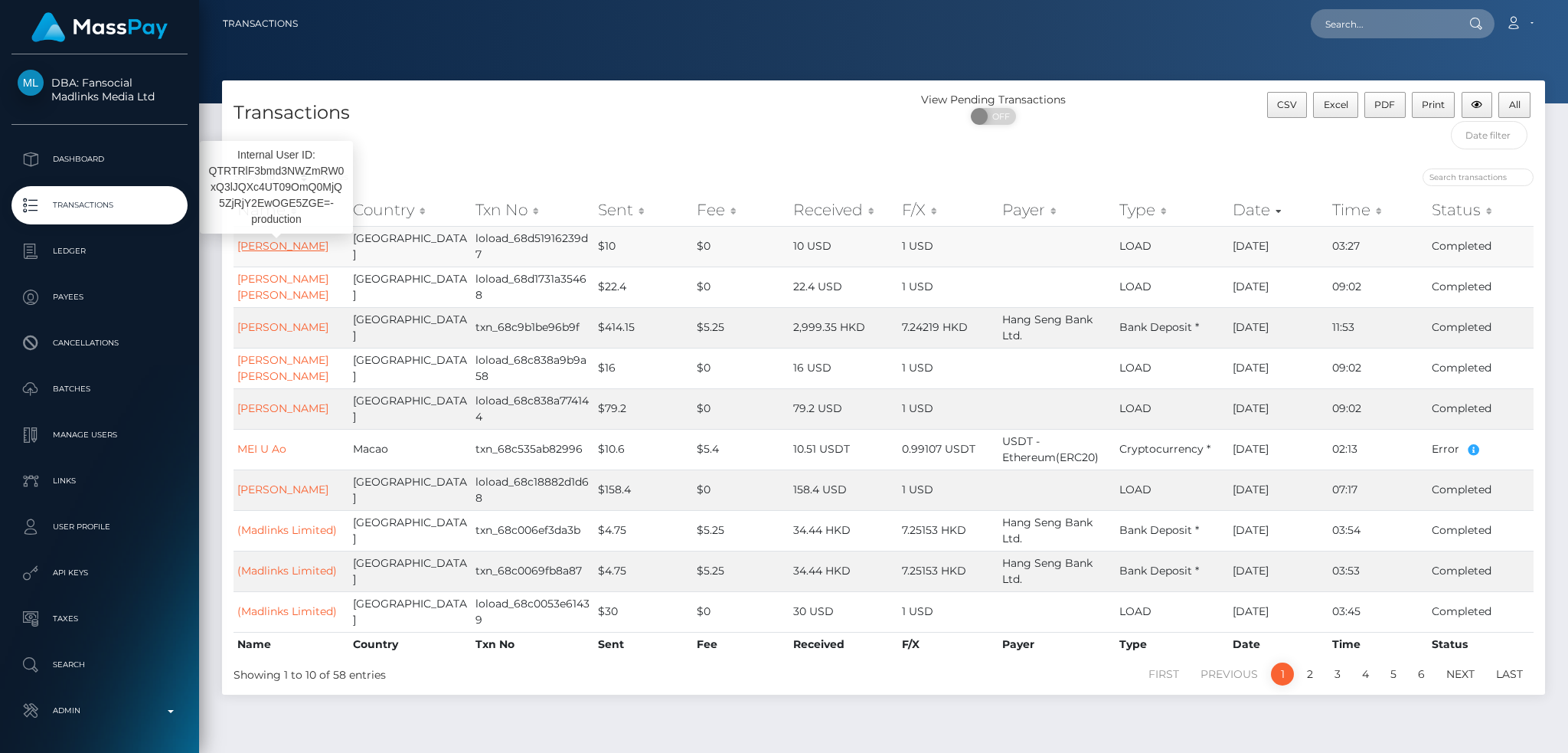
click at [271, 248] on link "Hoi Shan CHUI" at bounding box center [283, 245] width 91 height 14
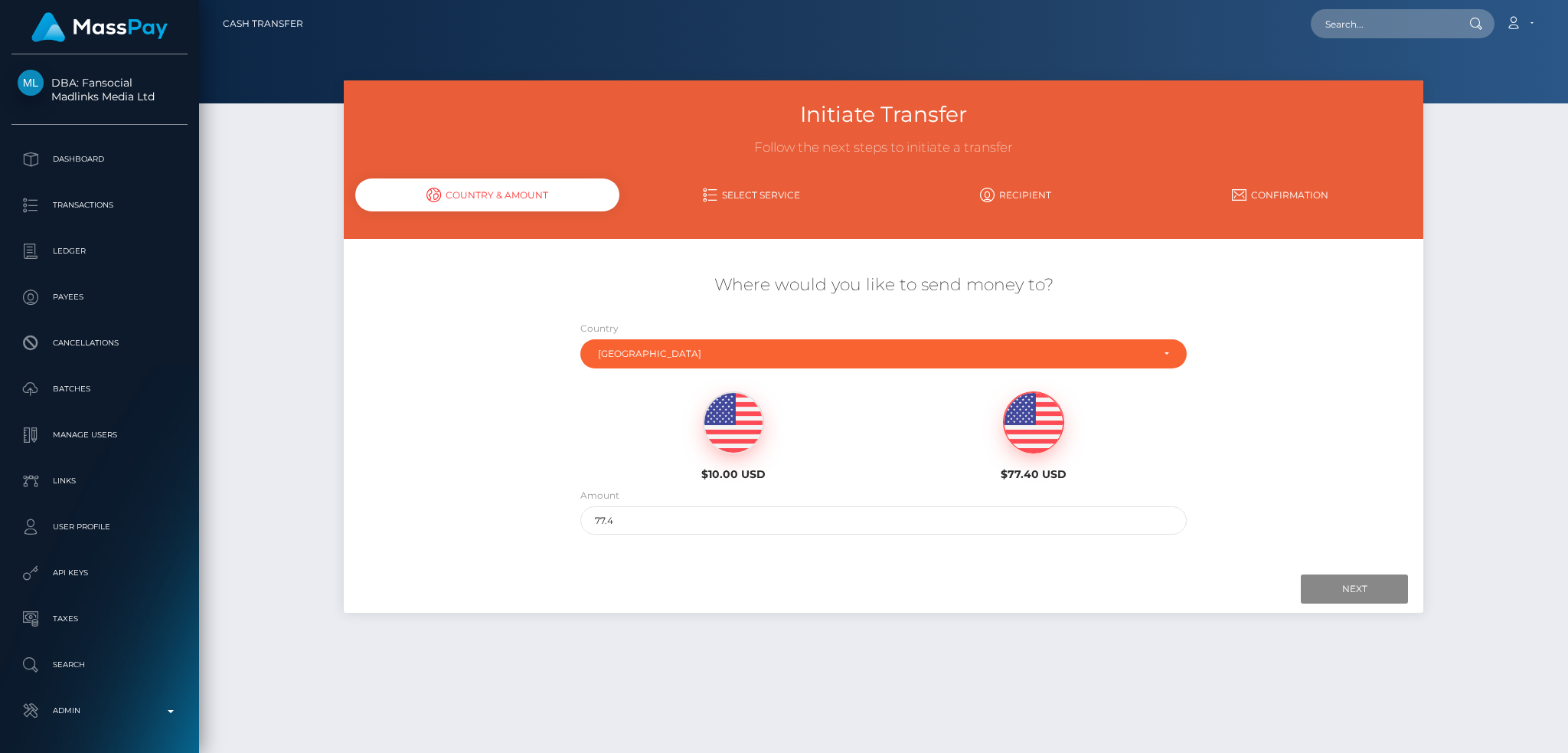
click at [1010, 432] on img at bounding box center [1033, 423] width 60 height 61
click at [778, 516] on input "77.4" at bounding box center [884, 519] width 607 height 29
type input "20"
click at [1316, 582] on input "Next" at bounding box center [1354, 589] width 107 height 30
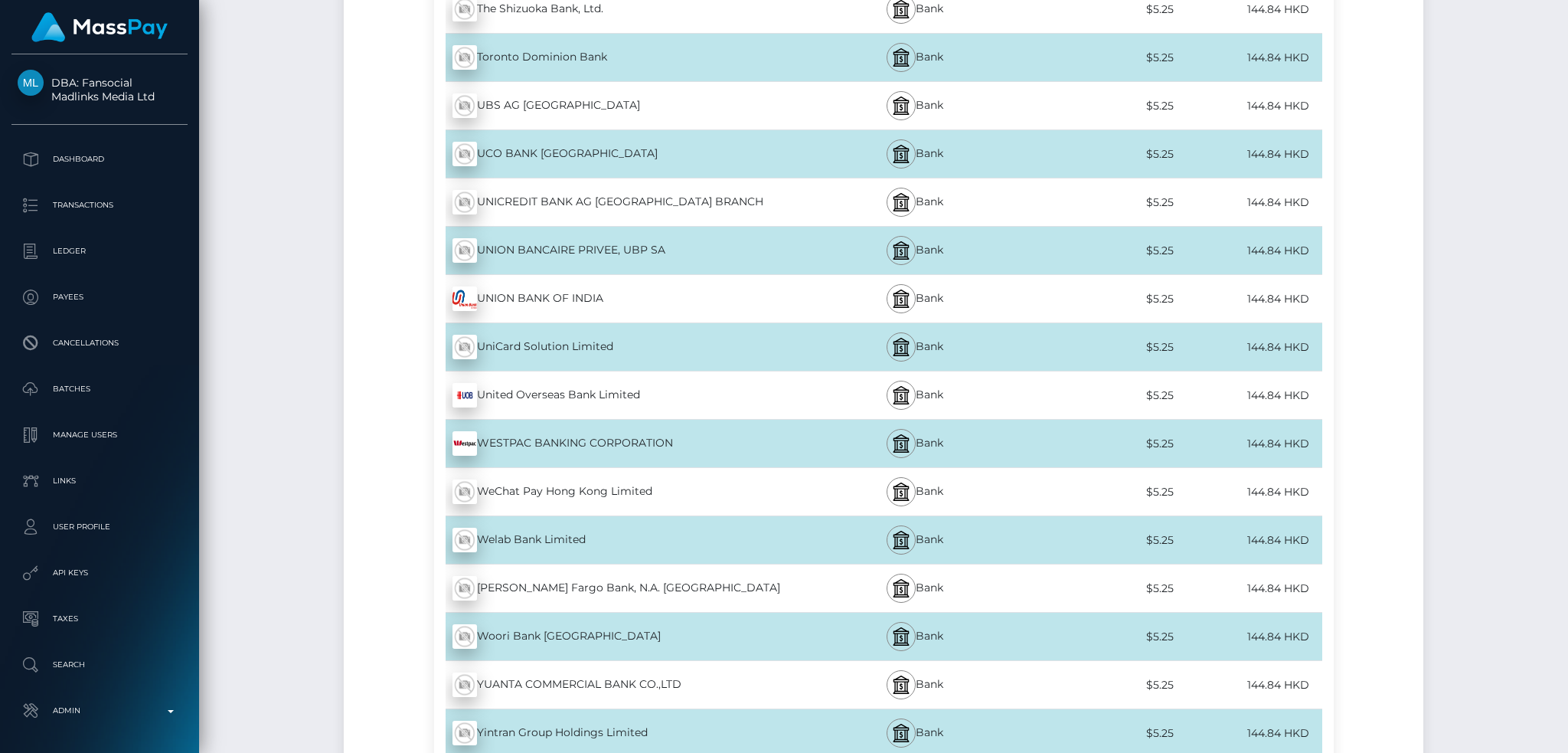
scroll to position [8344, 0]
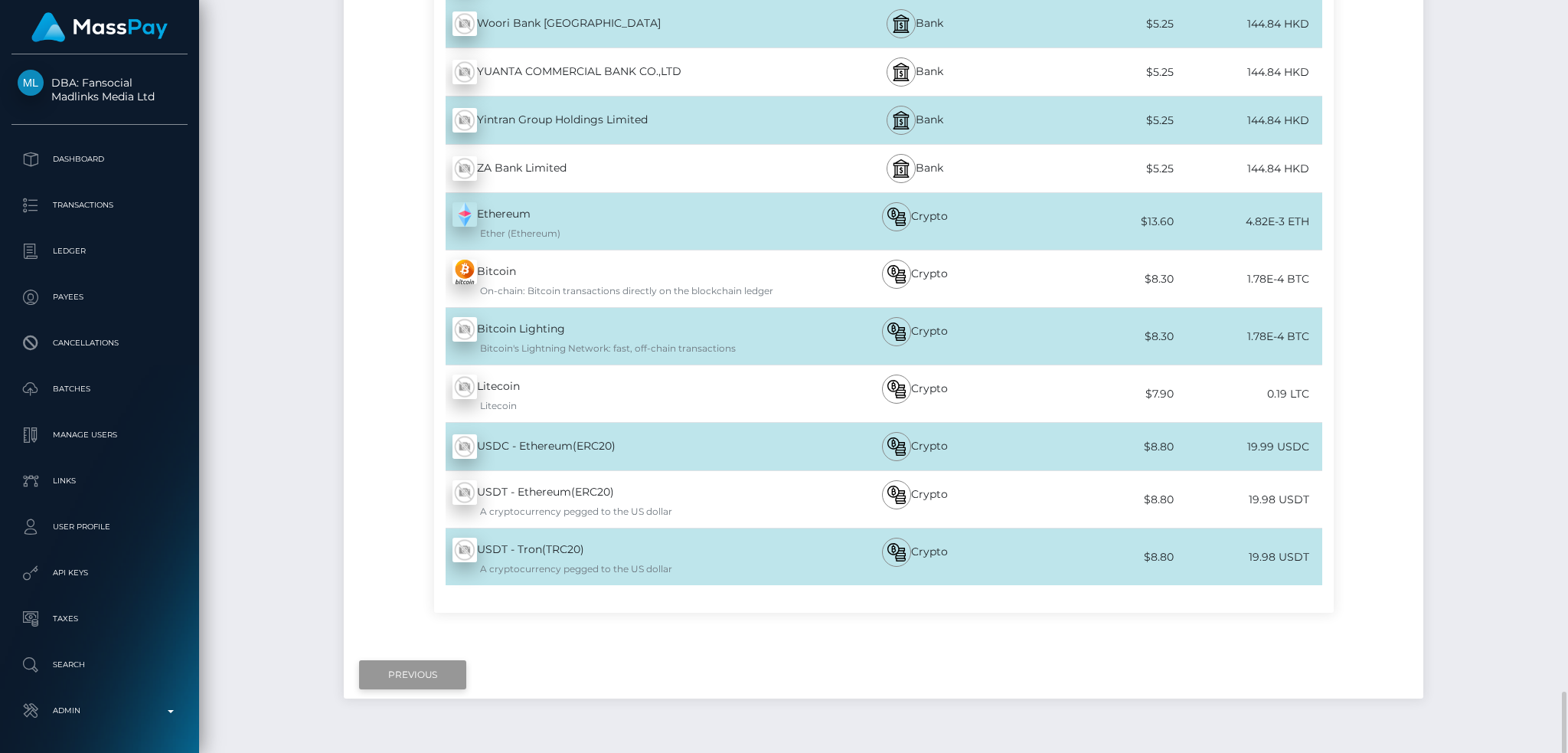
click at [414, 660] on input "Previous" at bounding box center [412, 675] width 107 height 30
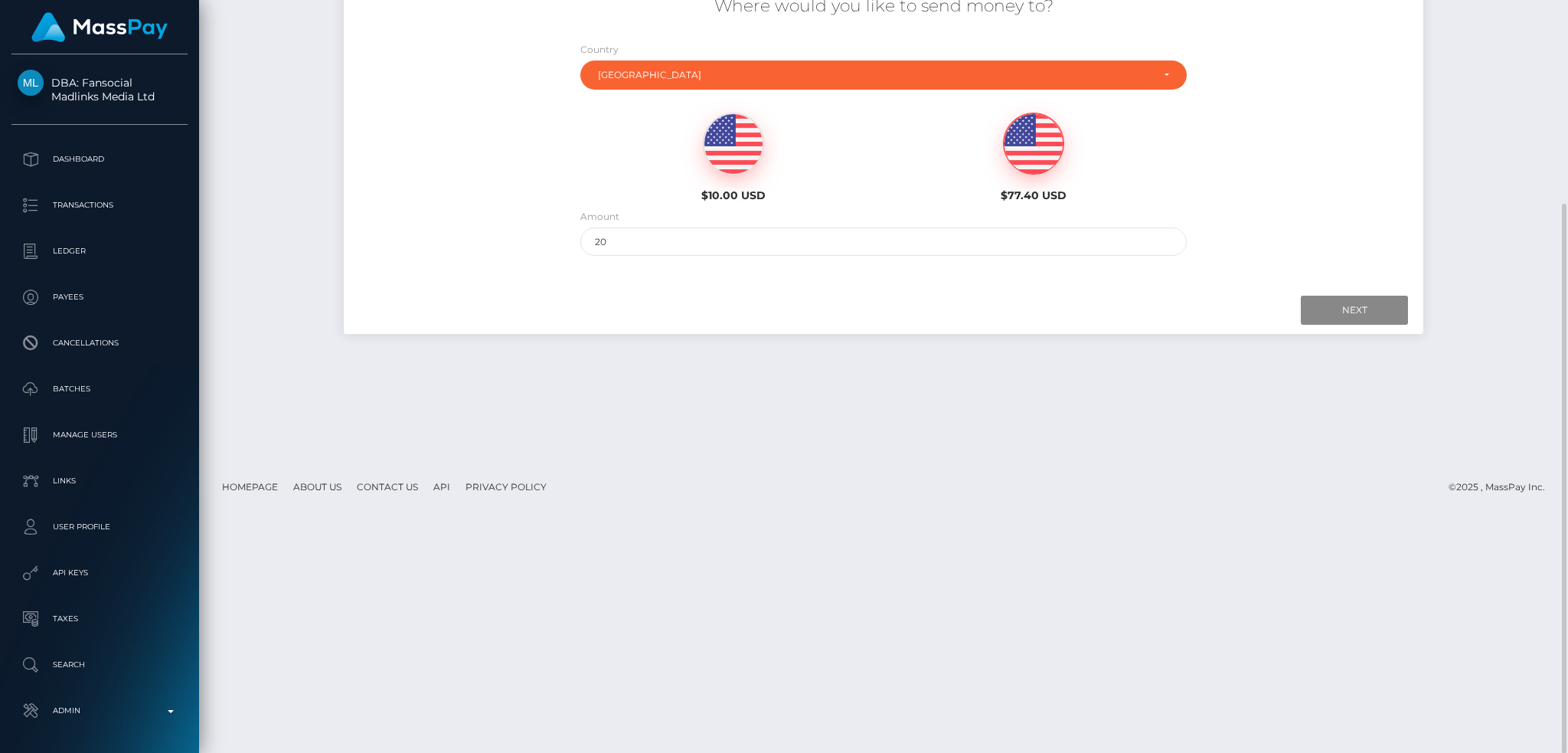
scroll to position [0, 0]
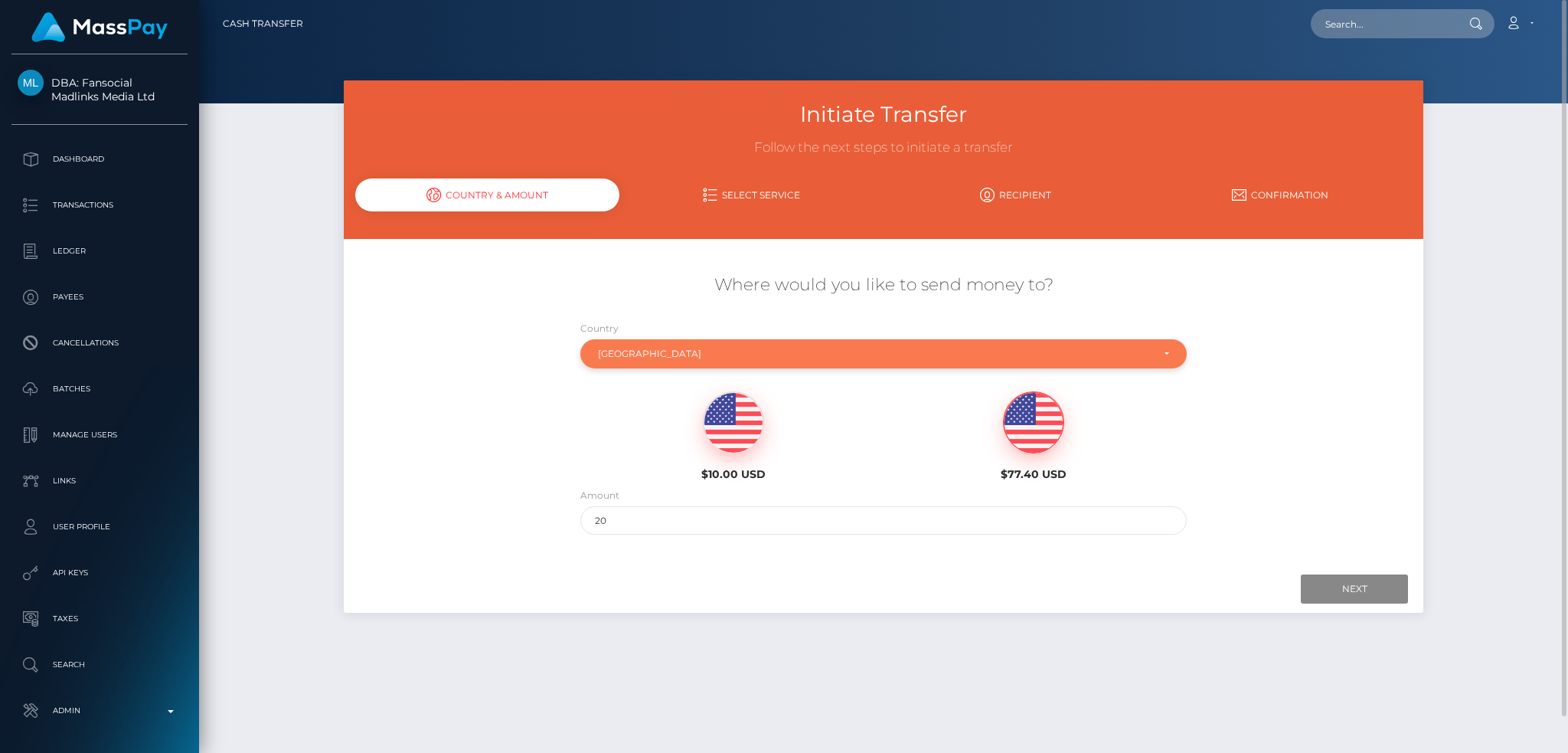
drag, startPoint x: 733, startPoint y: 333, endPoint x: 727, endPoint y: 348, distance: 16.2
click at [732, 335] on div "Country Abkhazia Afghanistan Albania Algeria American Samoa Andorra Angola Angu…" at bounding box center [884, 344] width 607 height 48
click at [721, 356] on div "[GEOGRAPHIC_DATA]" at bounding box center [875, 354] width 554 height 12
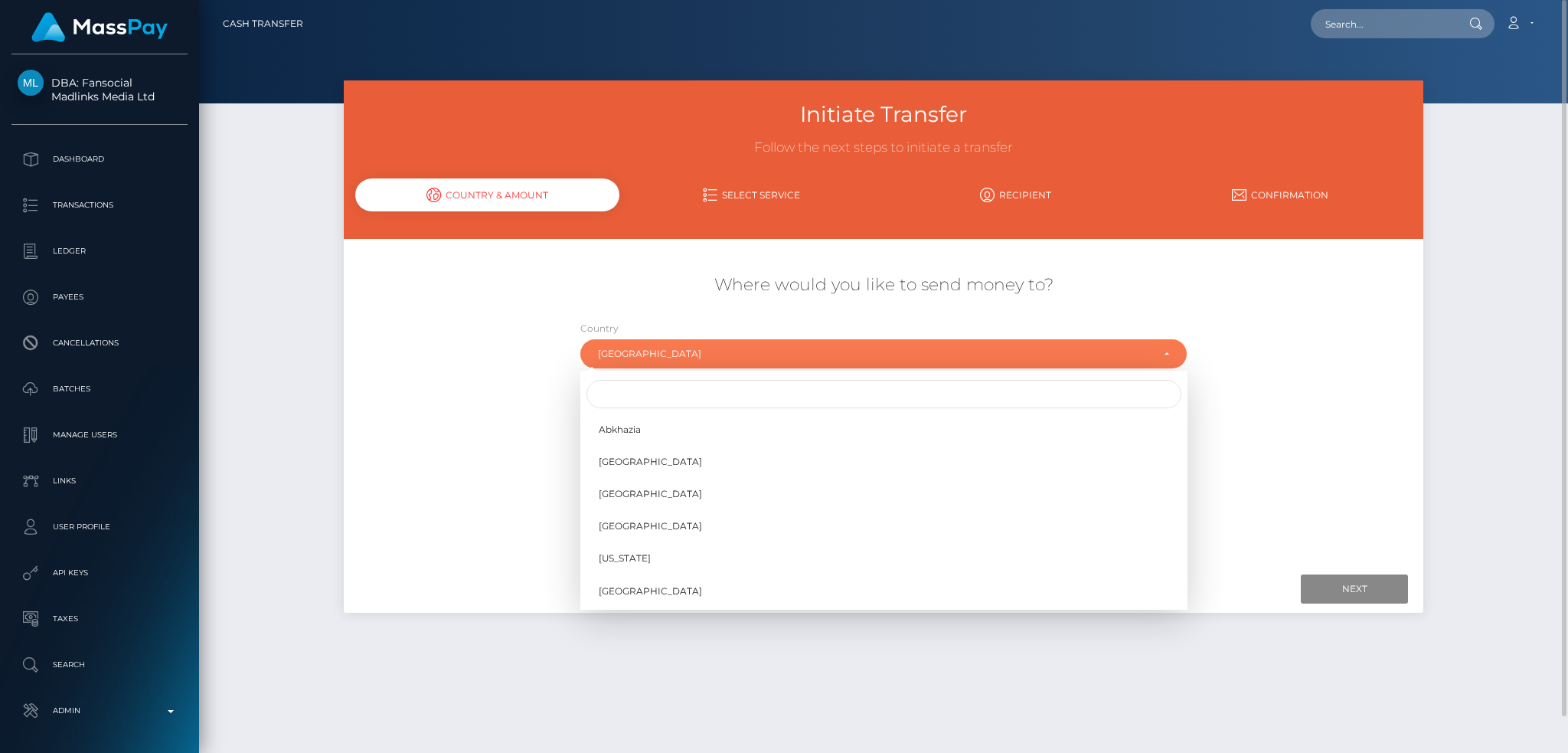
scroll to position [2578, 0]
click at [634, 396] on input "Search" at bounding box center [884, 393] width 595 height 29
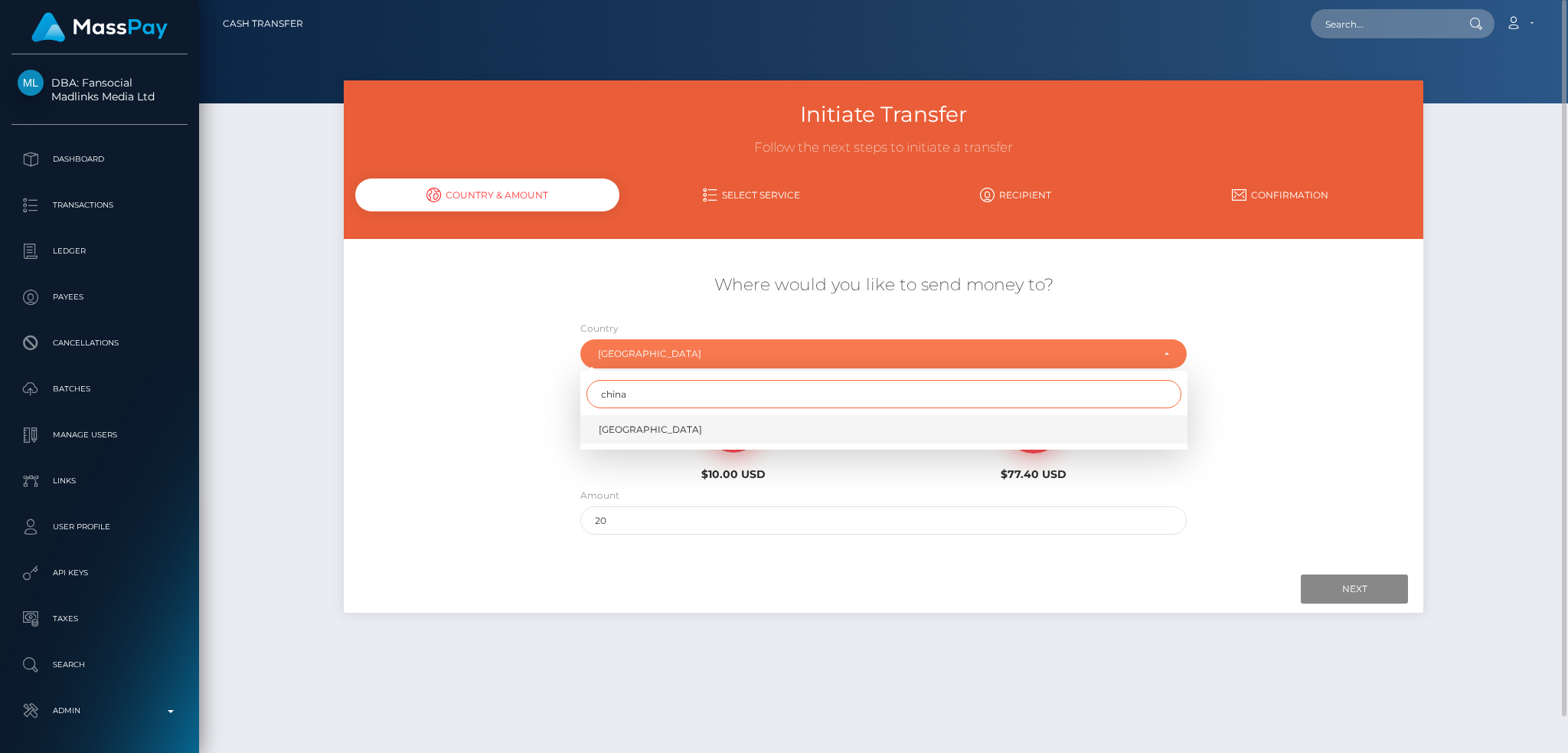
type input "china"
click at [660, 434] on link "China" at bounding box center [884, 429] width 607 height 29
select select "CHN"
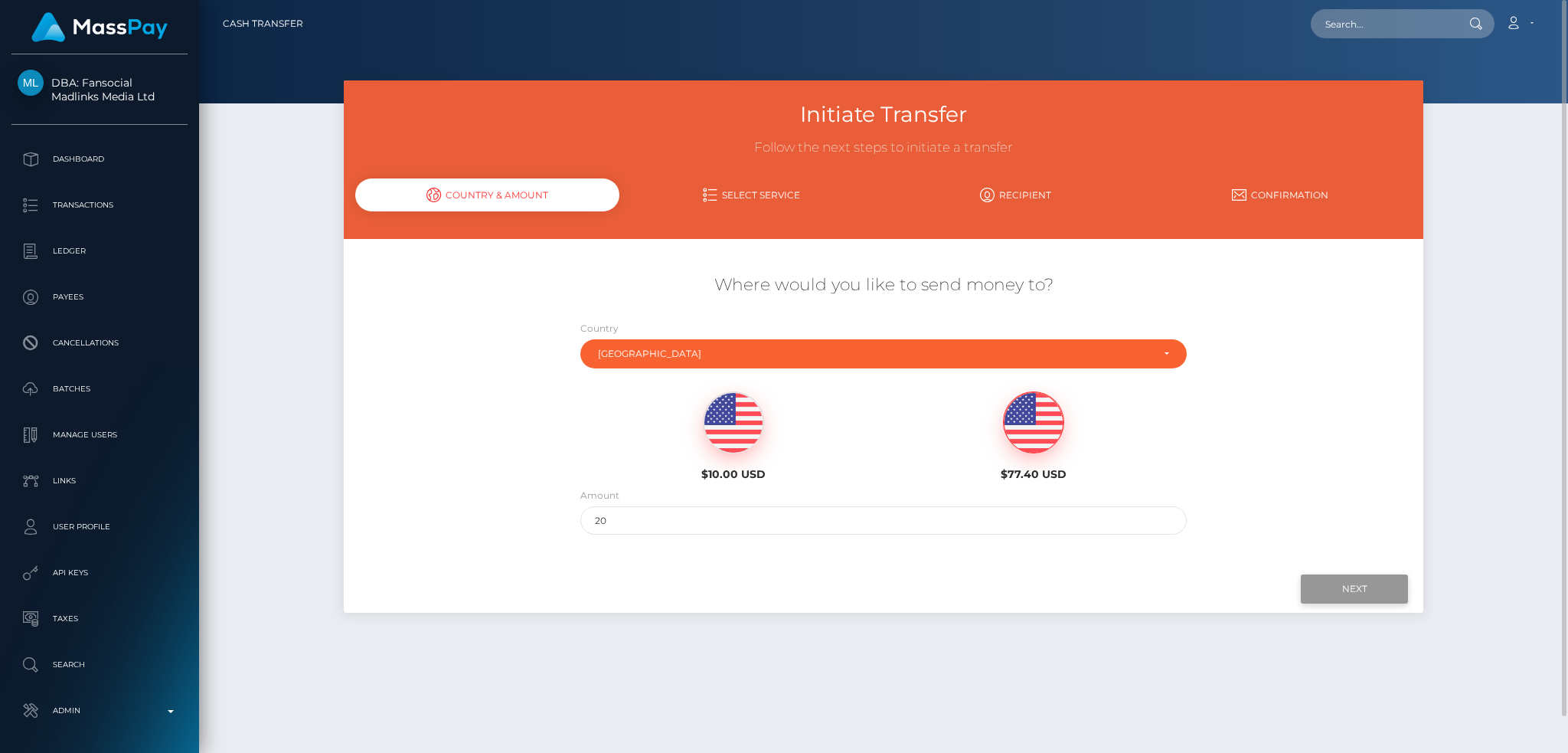
click at [1328, 593] on input "Next" at bounding box center [1354, 589] width 107 height 30
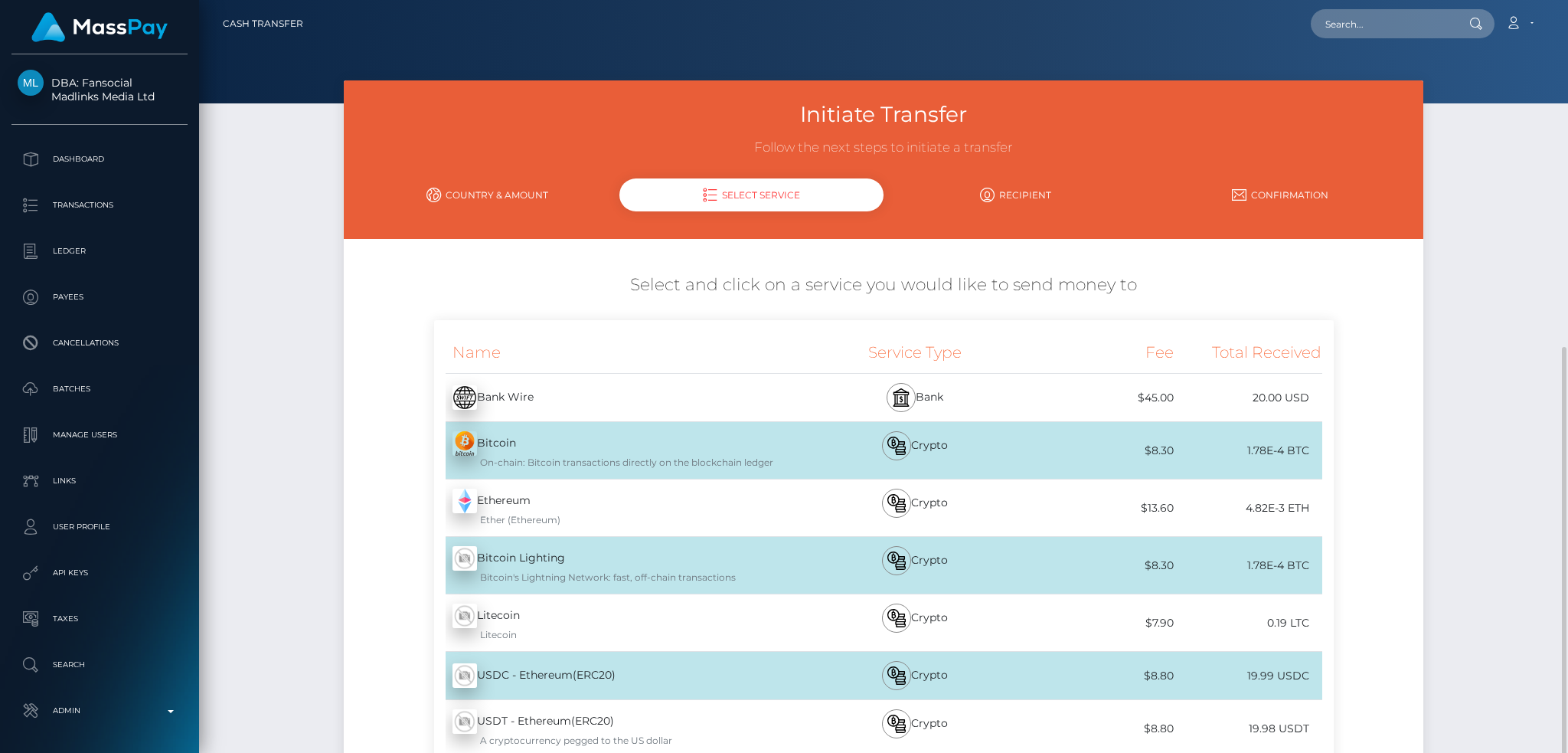
scroll to position [307, 0]
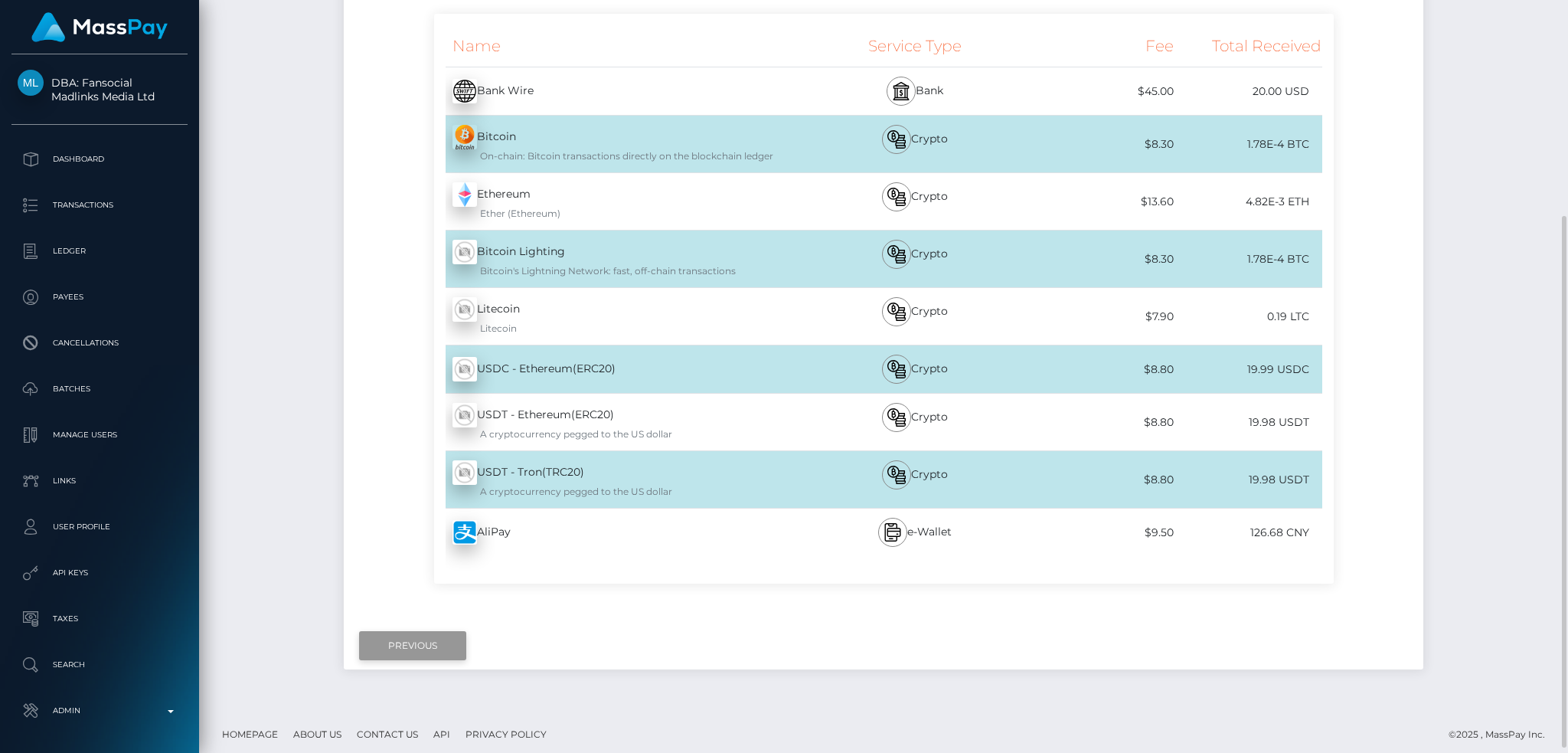
click at [424, 649] on input "Previous" at bounding box center [412, 646] width 107 height 30
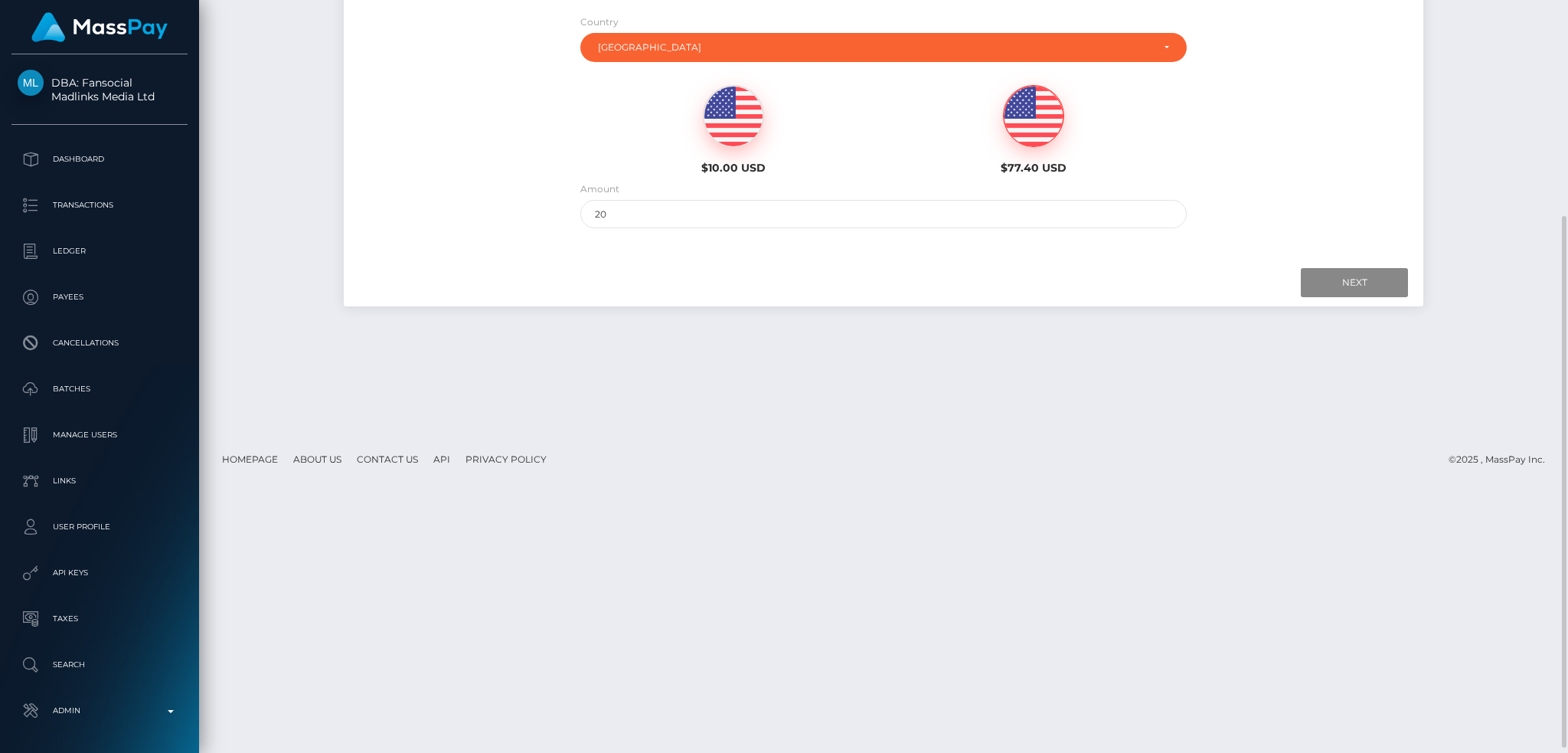
scroll to position [102, 0]
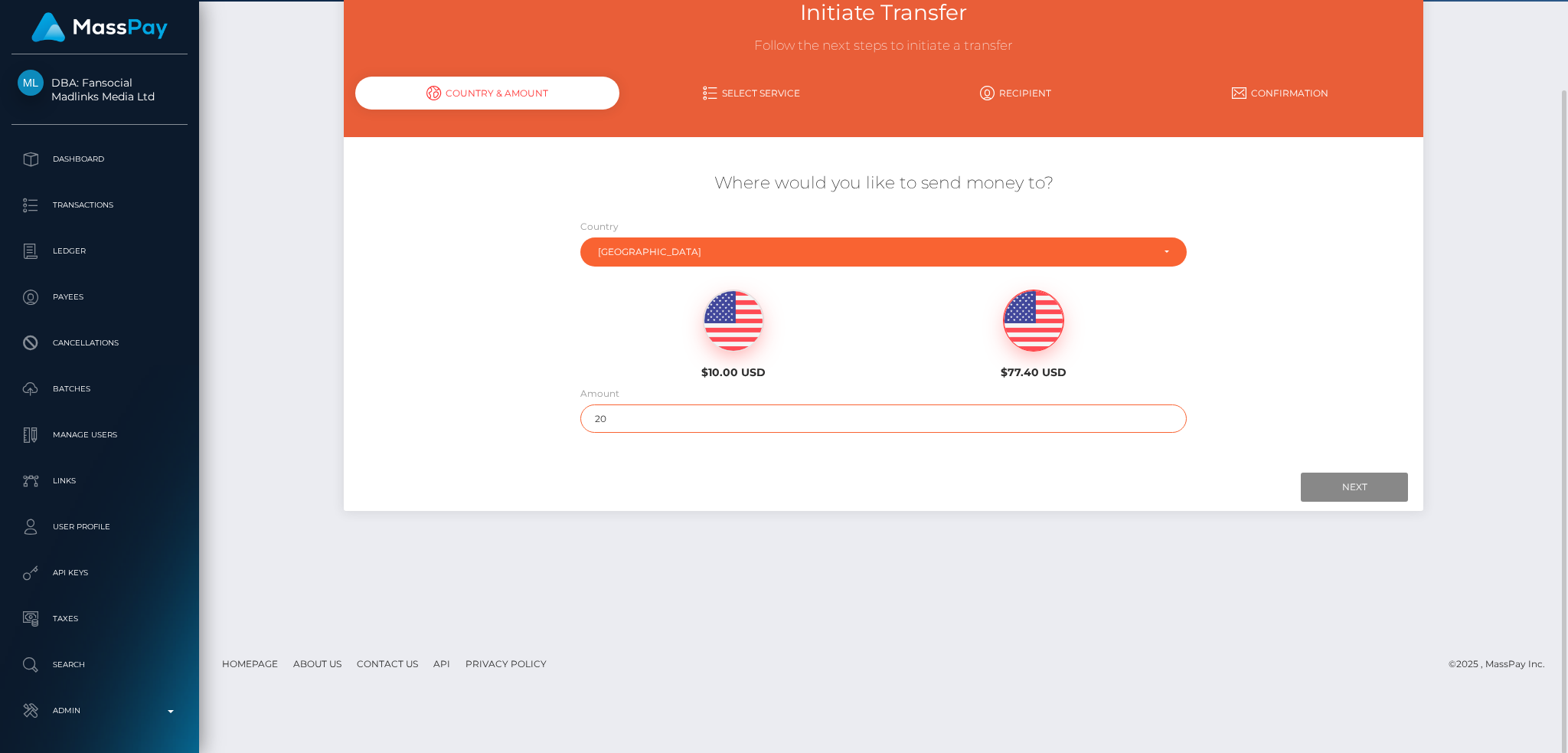
drag, startPoint x: 610, startPoint y: 419, endPoint x: 589, endPoint y: 419, distance: 21.0
click at [589, 419] on input "20" at bounding box center [884, 418] width 607 height 29
click at [1156, 508] on div "Next Finish Previous" at bounding box center [883, 487] width 1079 height 47
click at [1336, 476] on input "Next" at bounding box center [1354, 487] width 107 height 30
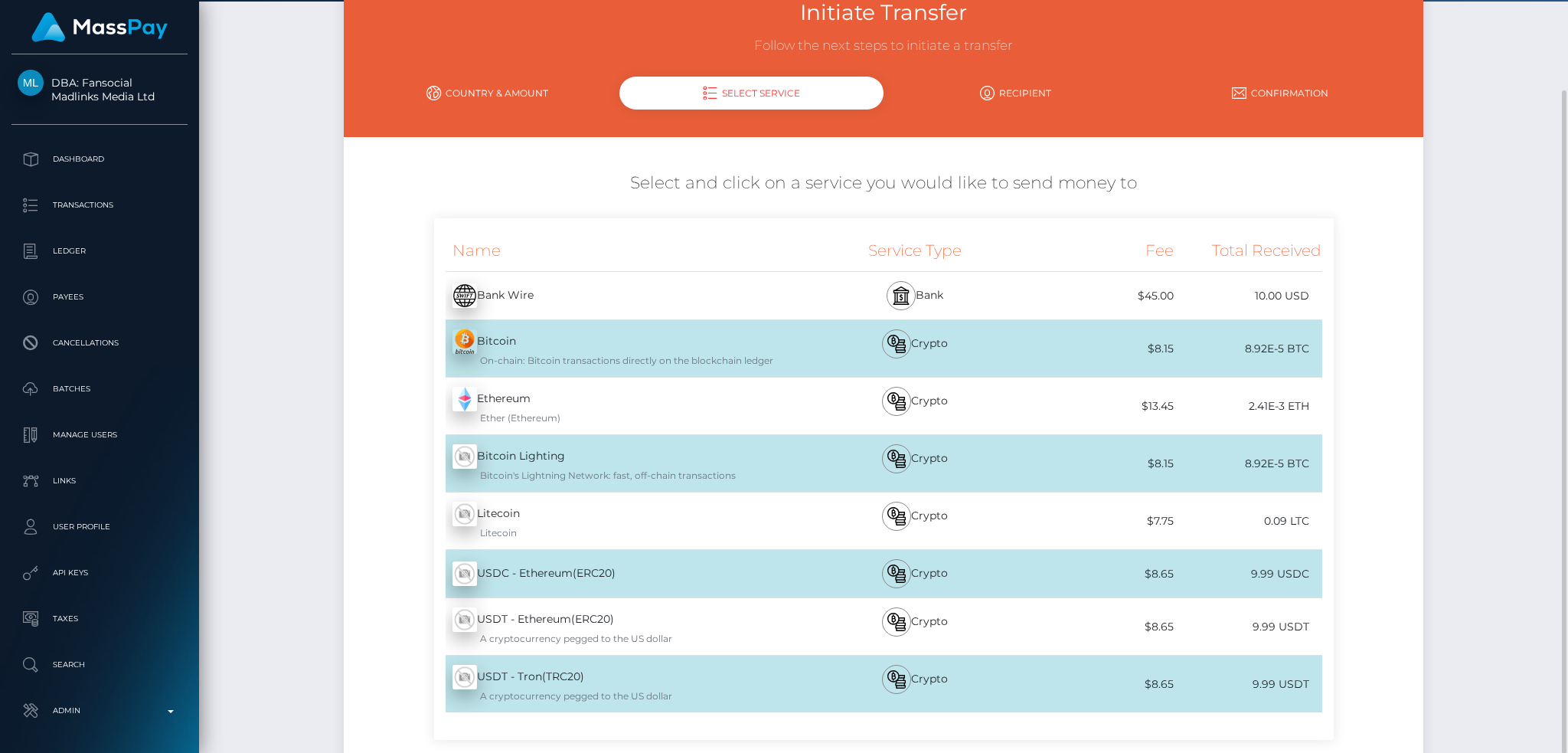
scroll to position [266, 0]
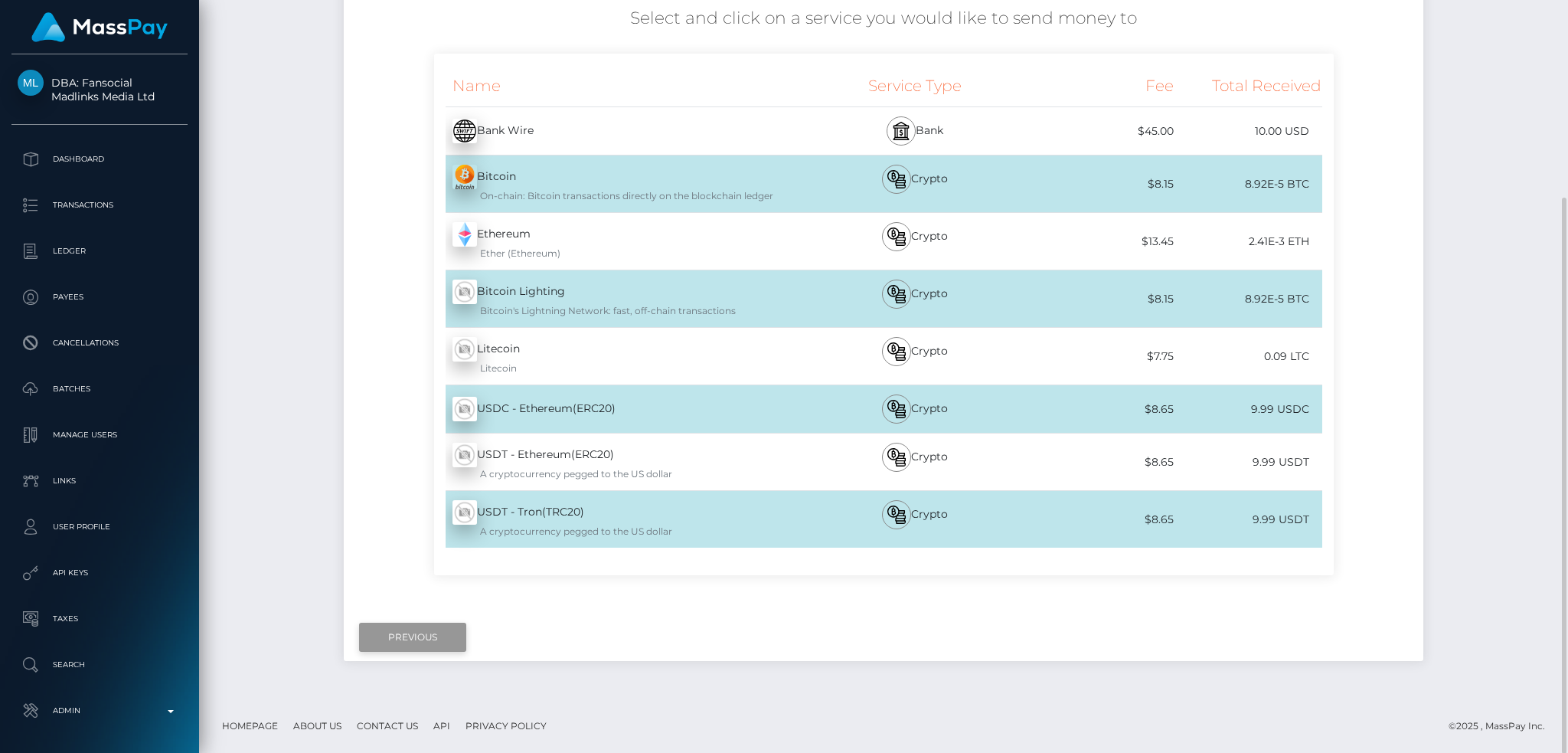
click at [438, 638] on input "Previous" at bounding box center [412, 638] width 107 height 30
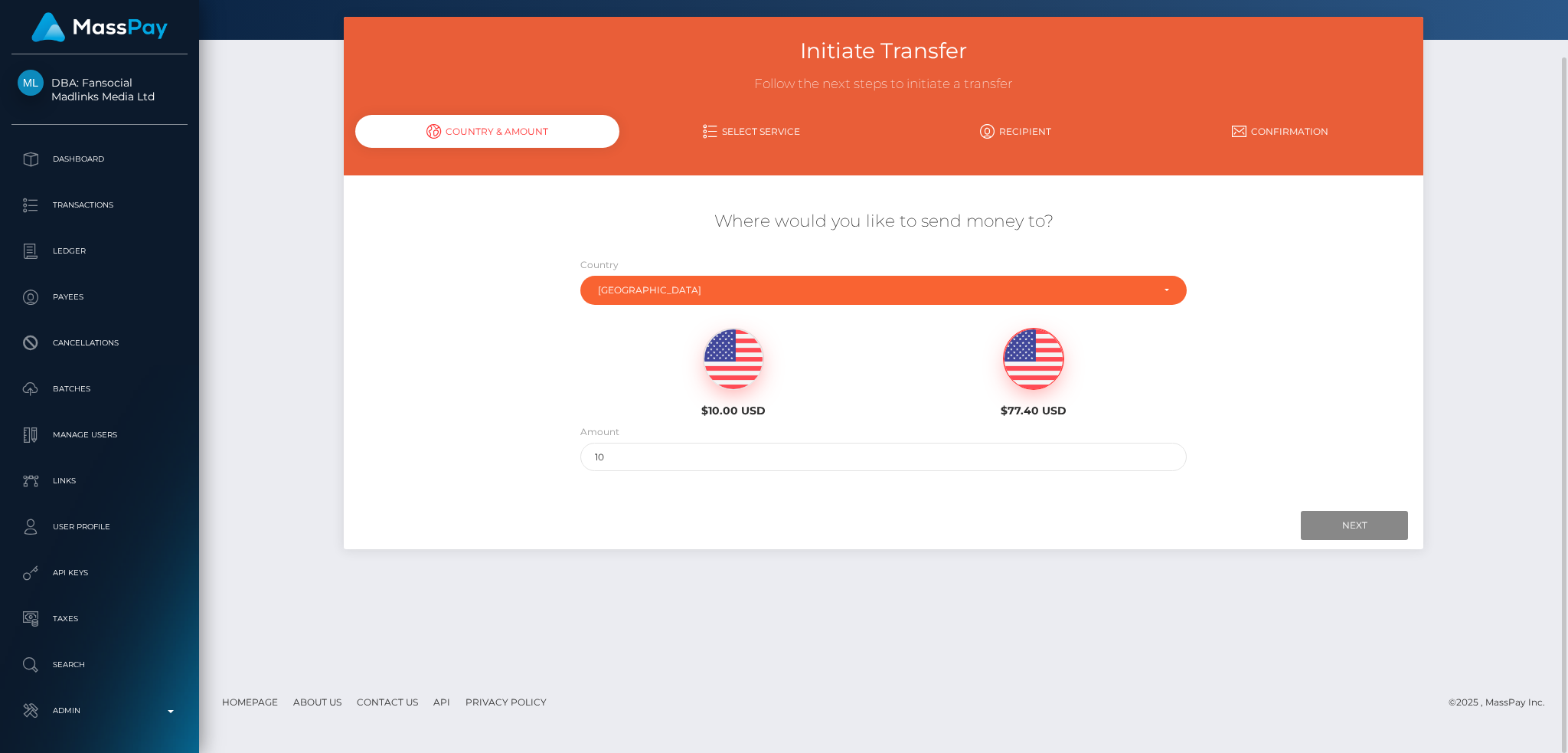
scroll to position [0, 0]
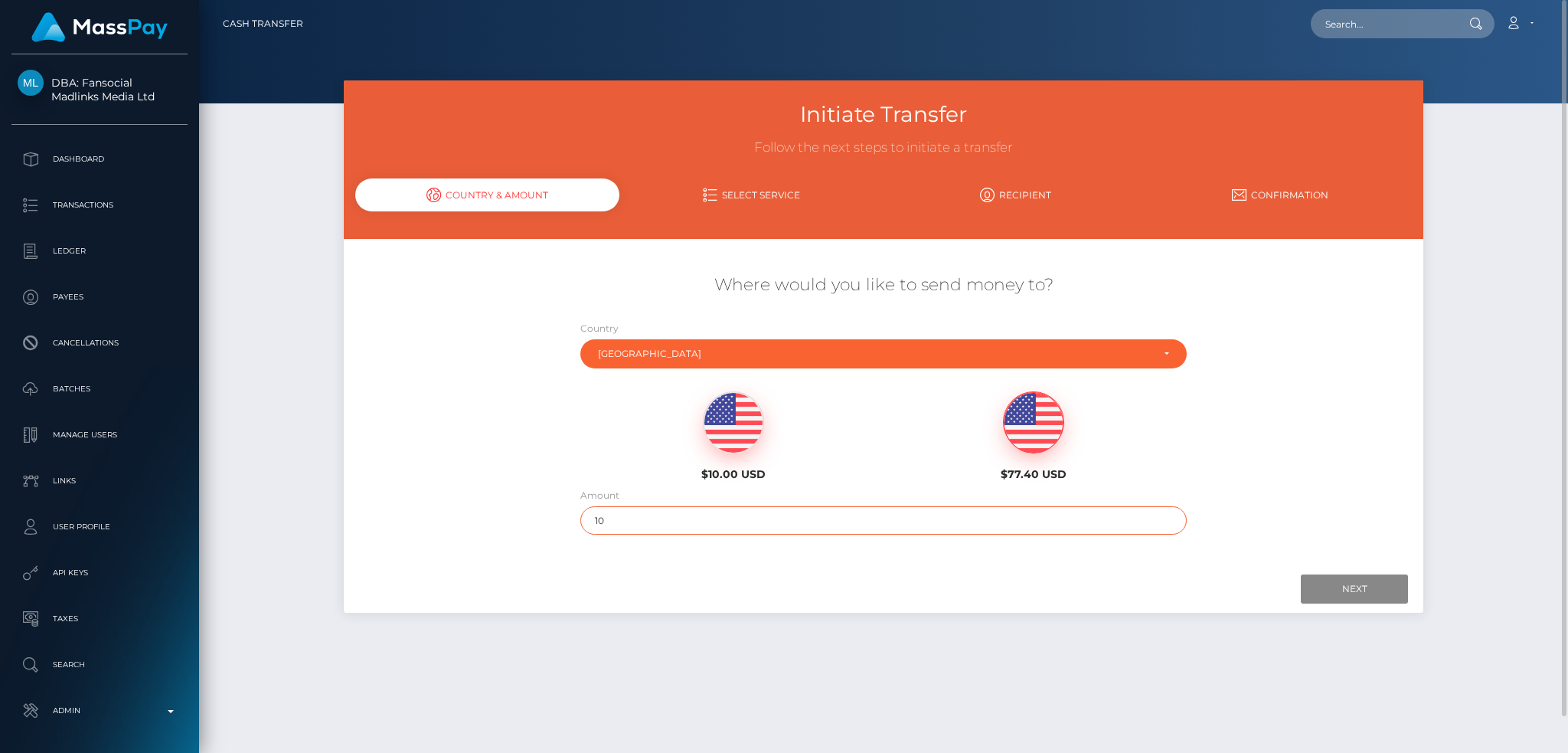
drag, startPoint x: 606, startPoint y: 513, endPoint x: 554, endPoint y: 514, distance: 52.0
click at [555, 515] on div "Where would you like to send money to? Country Abkhazia Afghanistan Albania Alg…" at bounding box center [883, 404] width 1079 height 276
drag, startPoint x: 1154, startPoint y: 604, endPoint x: 1177, endPoint y: 594, distance: 25.1
click at [1154, 604] on div "Next Finish Previous" at bounding box center [883, 588] width 1079 height 47
click at [1318, 582] on input "Next" at bounding box center [1354, 589] width 107 height 30
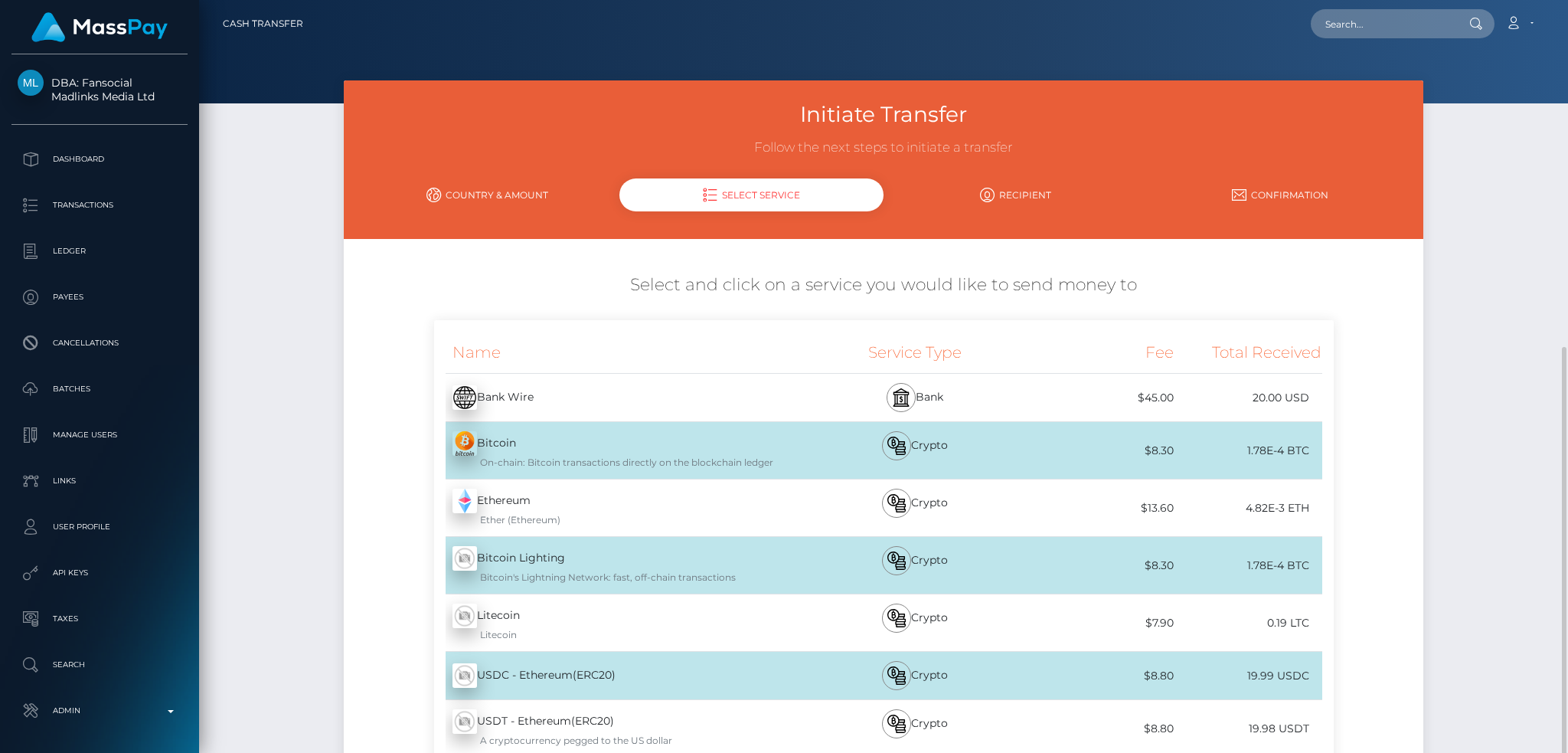
scroll to position [314, 0]
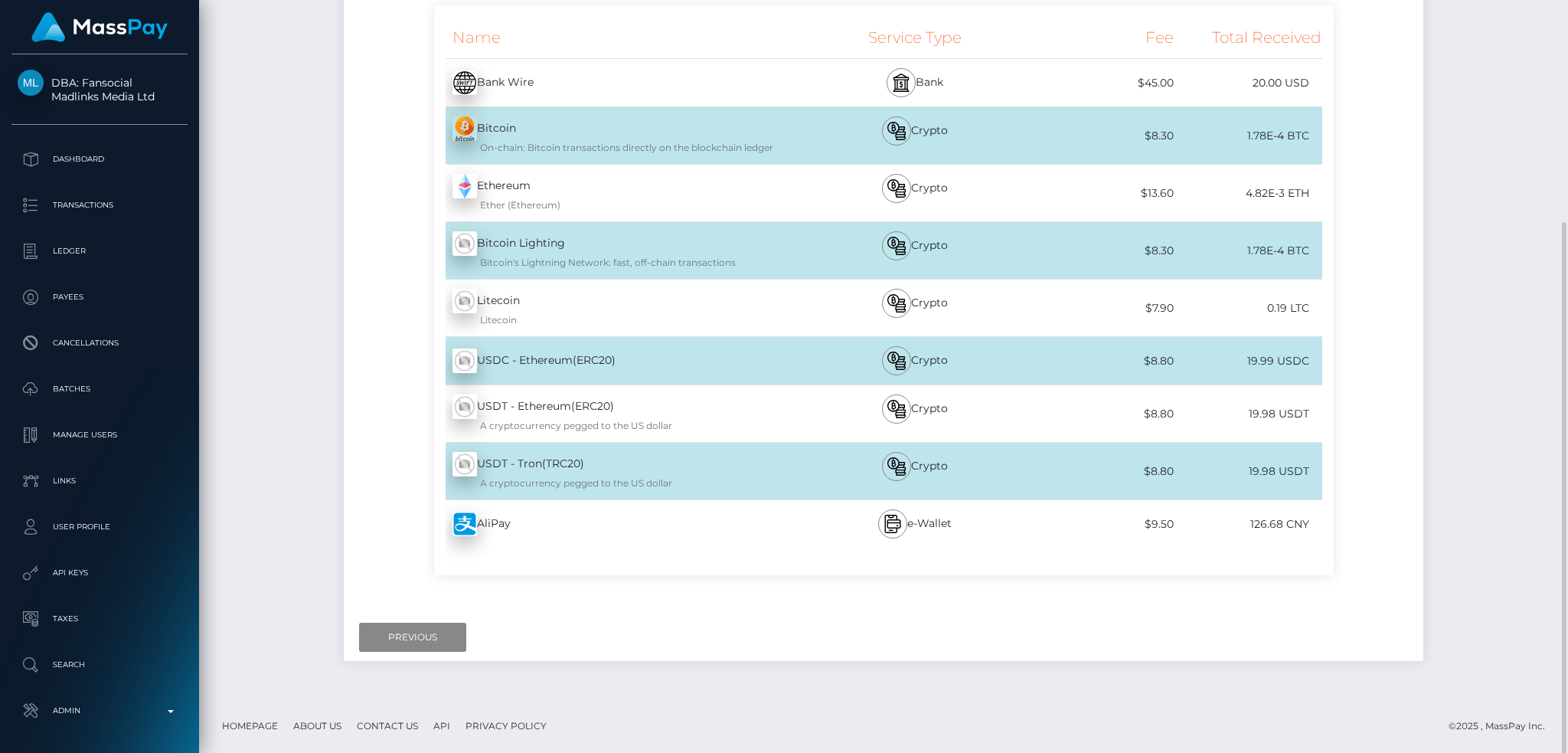
click at [396, 613] on div "Next Finish Previous" at bounding box center [883, 637] width 1079 height 47
click at [394, 634] on input "Previous" at bounding box center [412, 638] width 107 height 30
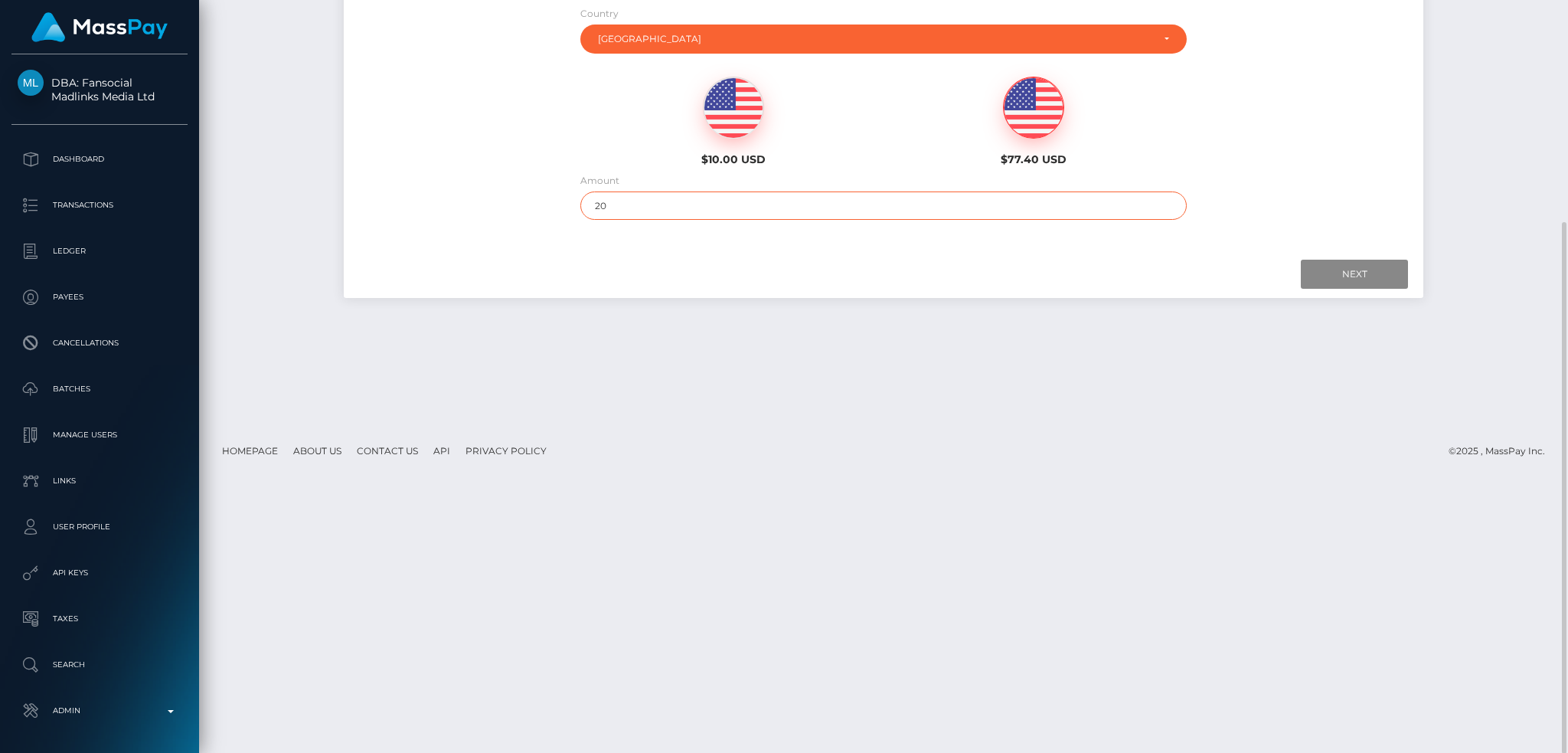
drag, startPoint x: 621, startPoint y: 206, endPoint x: 526, endPoint y: 208, distance: 95.0
click at [526, 208] on div "Where would you like to send money to? Country Abkhazia Afghanistan Albania Alg…" at bounding box center [883, 89] width 1079 height 276
type input "15"
click at [1374, 269] on input "Next" at bounding box center [1354, 274] width 107 height 30
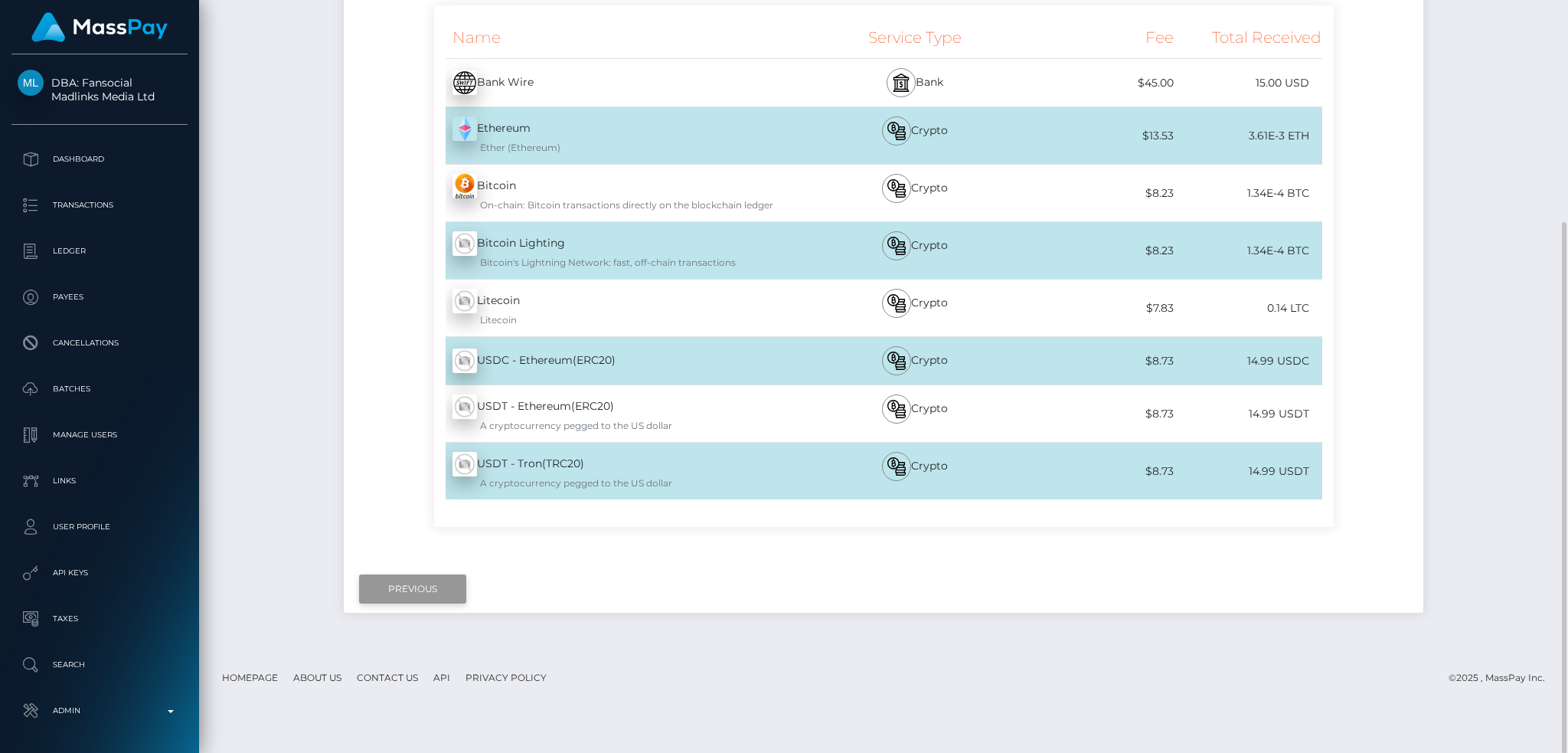
click at [414, 582] on input "Previous" at bounding box center [412, 589] width 107 height 30
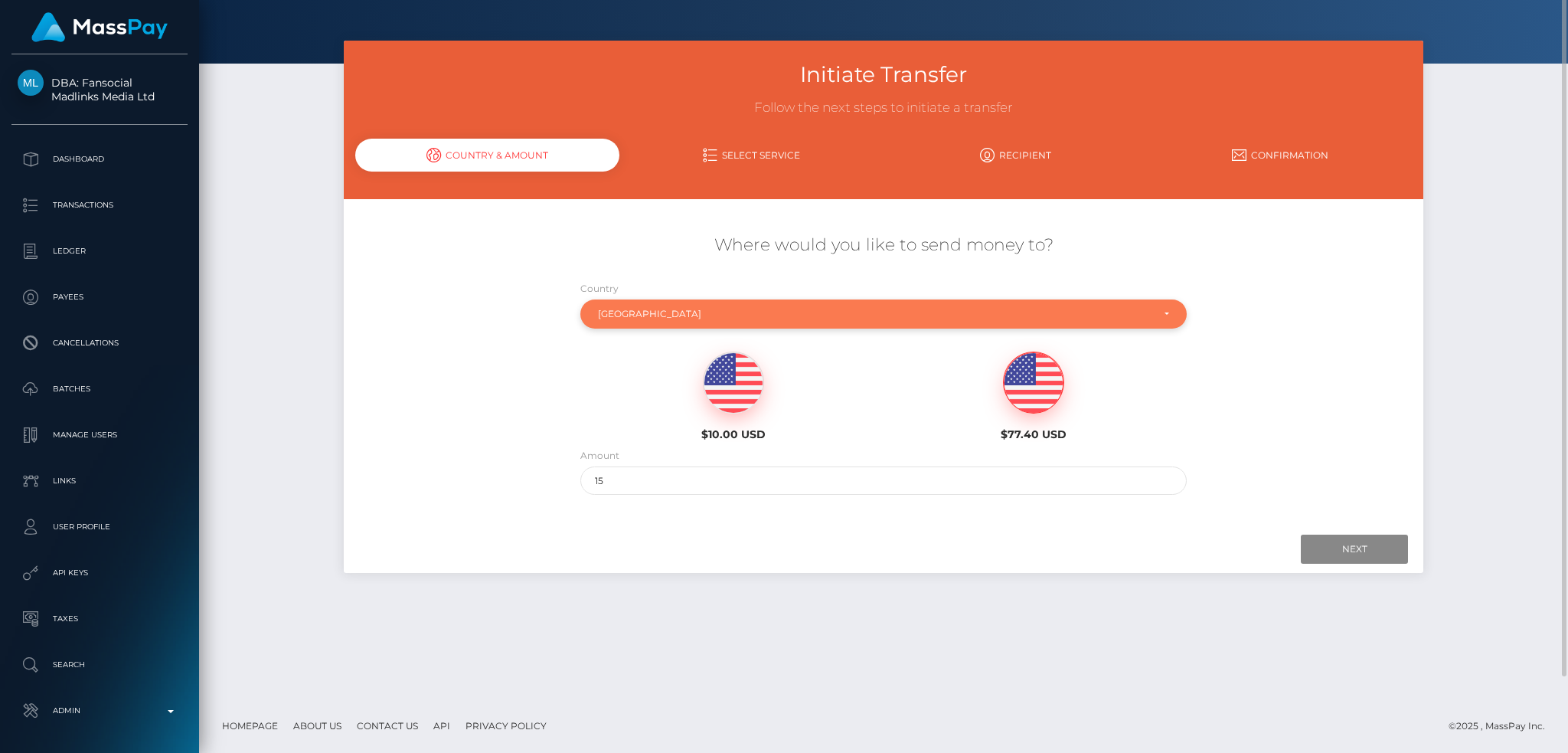
scroll to position [0, 0]
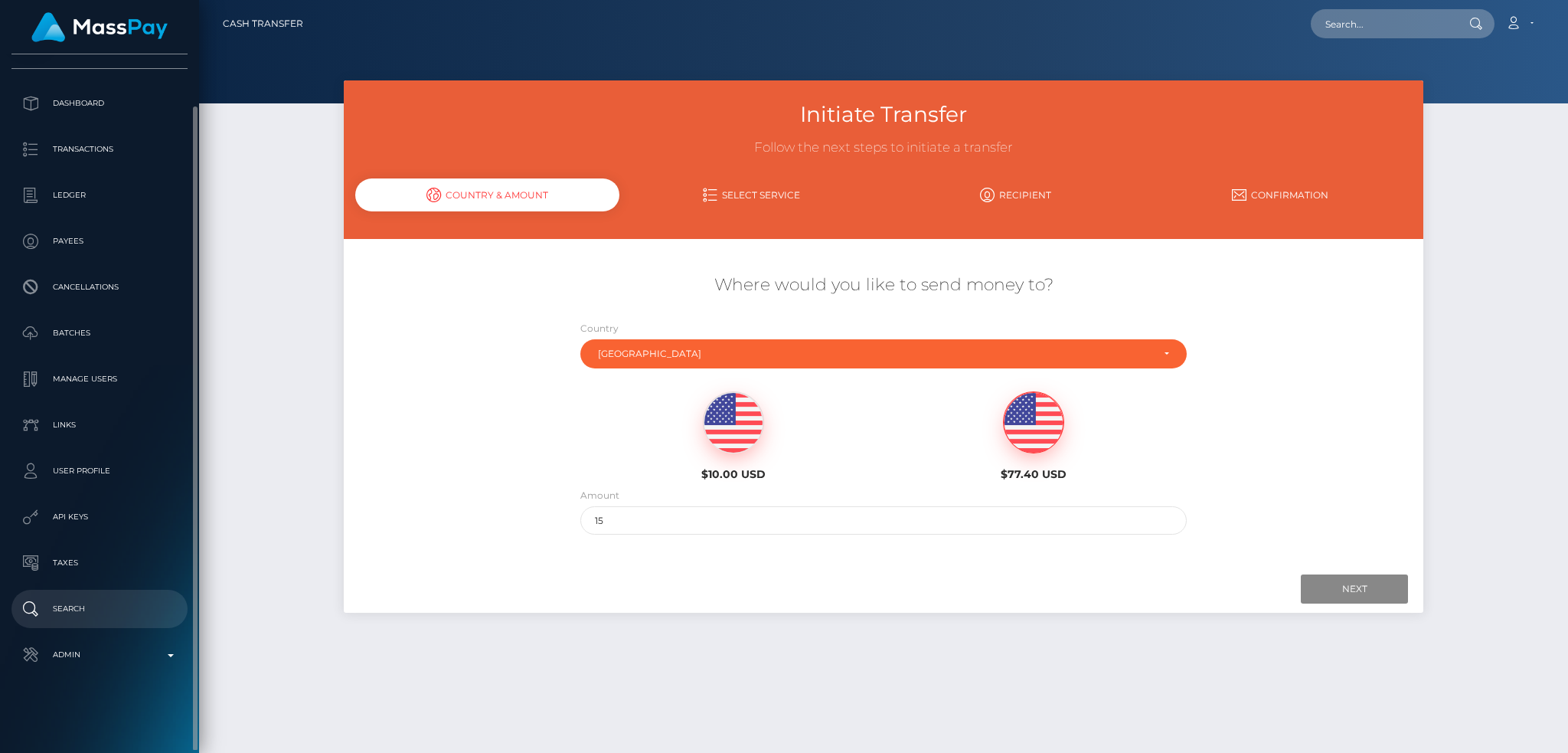
drag, startPoint x: 91, startPoint y: 641, endPoint x: 106, endPoint y: 624, distance: 22.7
click at [91, 642] on link "Admin" at bounding box center [100, 654] width 176 height 38
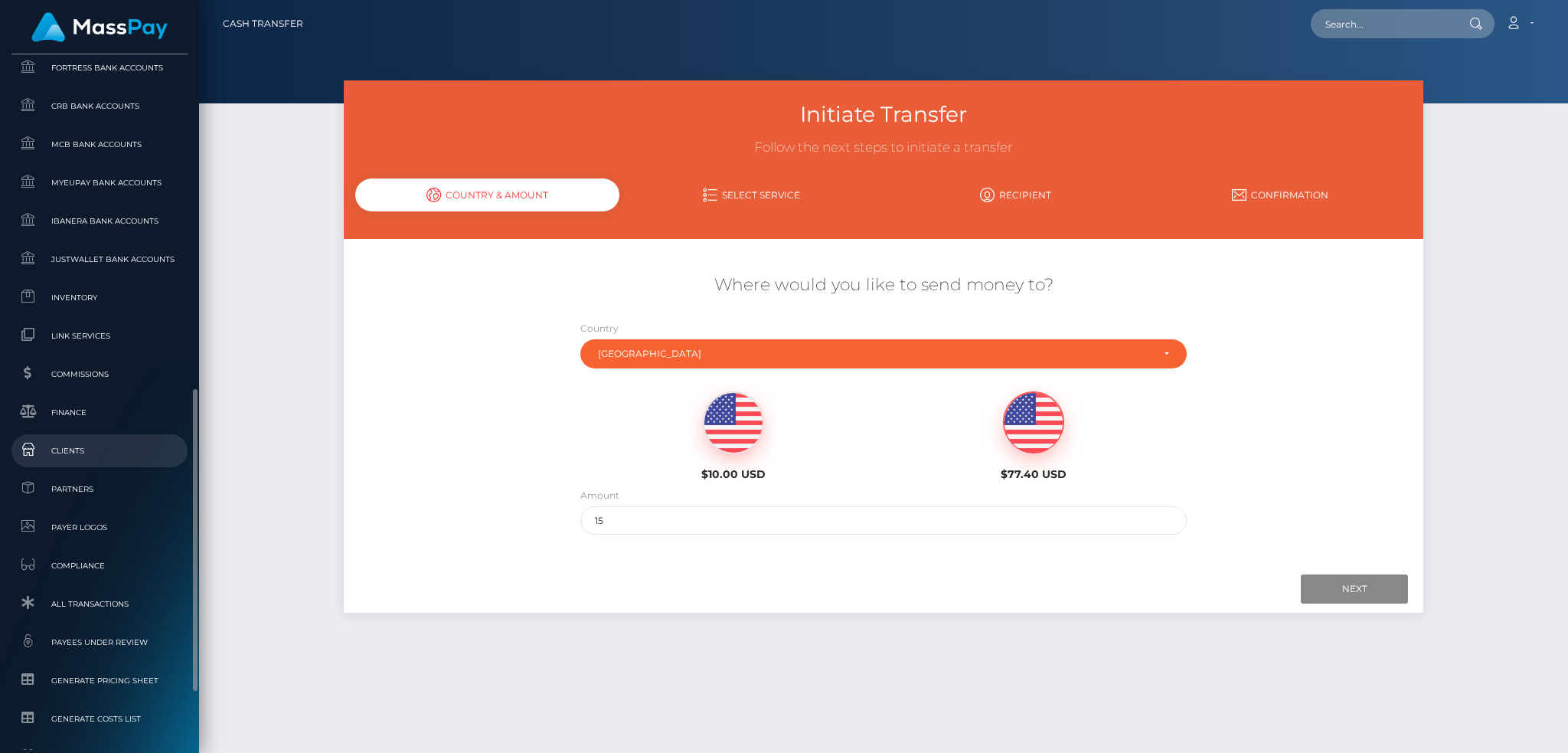
click at [118, 445] on span "Clients" at bounding box center [100, 450] width 164 height 18
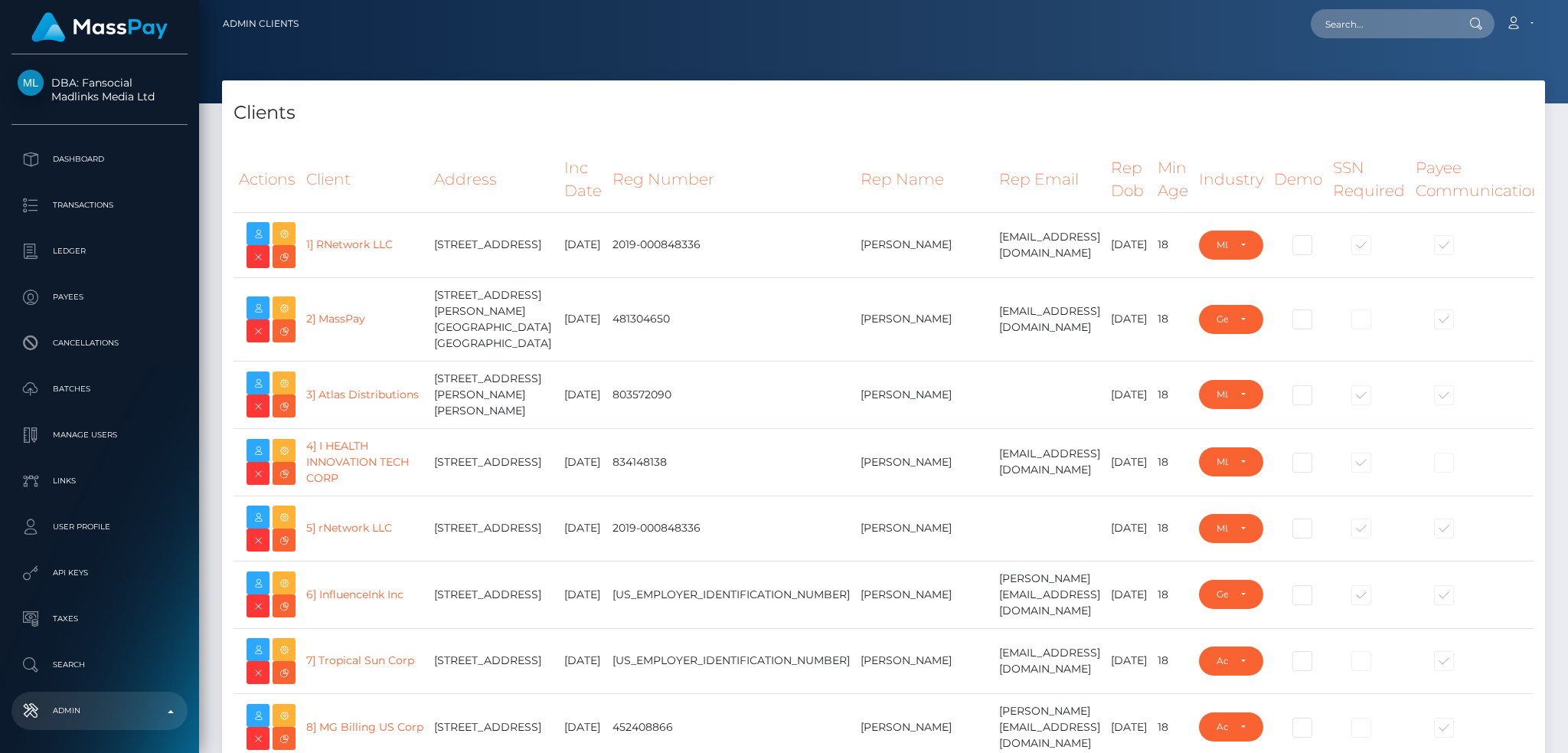
select select "223"
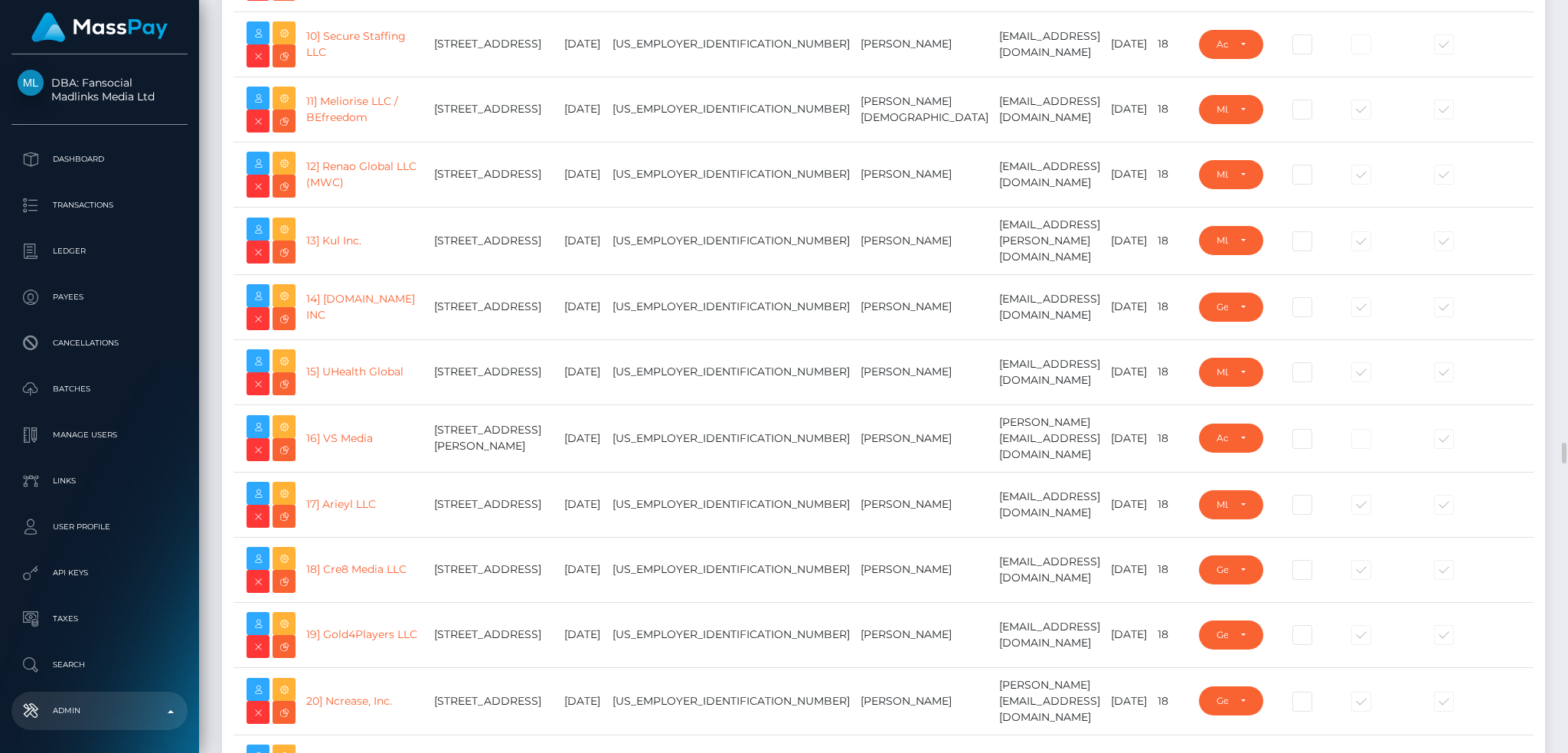
scroll to position [1327, 0]
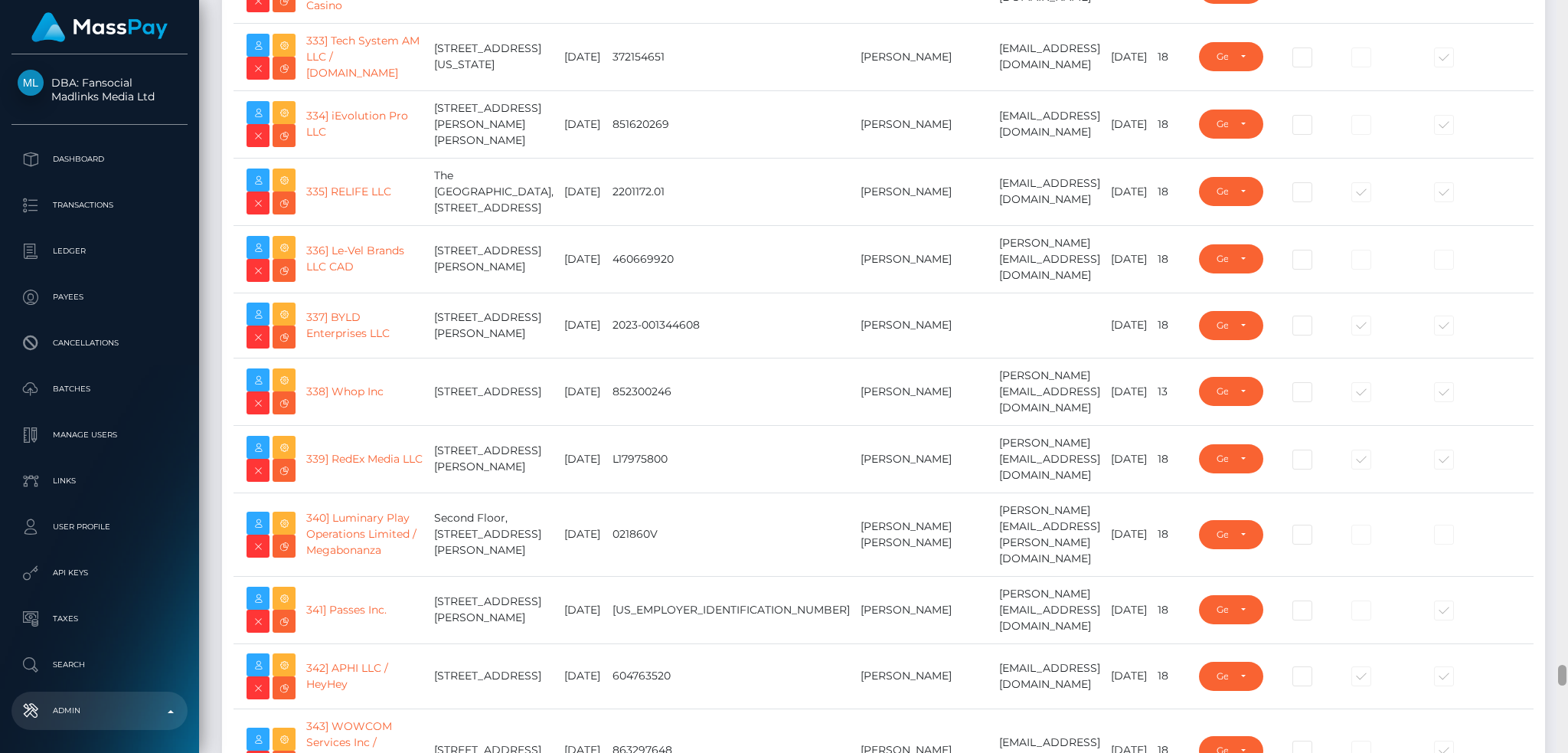
drag, startPoint x: 1565, startPoint y: 49, endPoint x: 1504, endPoint y: 650, distance: 604.1
click at [1522, 676] on div "Admin Clients Loading... Loading..." at bounding box center [883, 376] width 1369 height 753
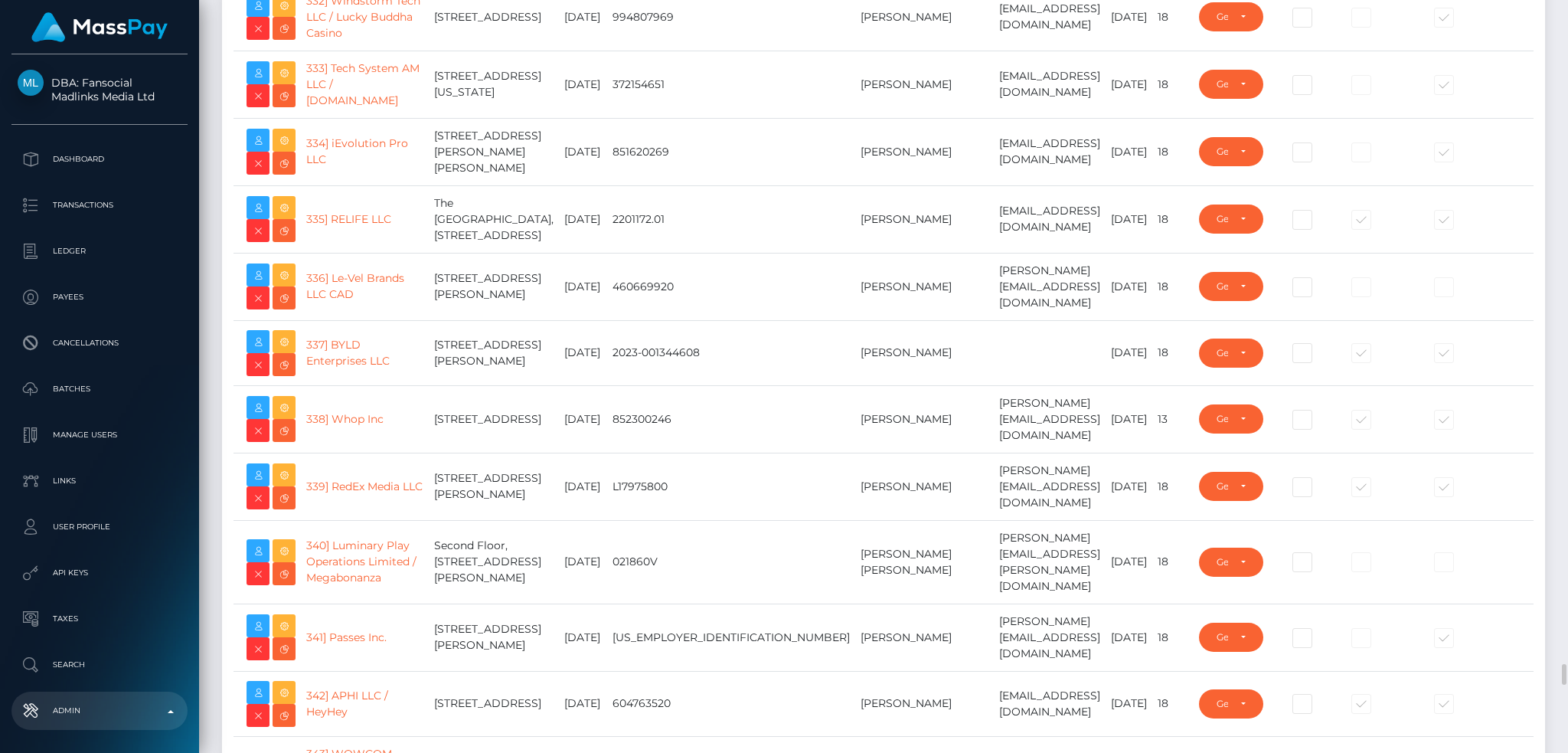
drag, startPoint x: 362, startPoint y: 176, endPoint x: 307, endPoint y: 145, distance: 63.1
copy link "321] Madlinks Media Ltd / Fansocial"
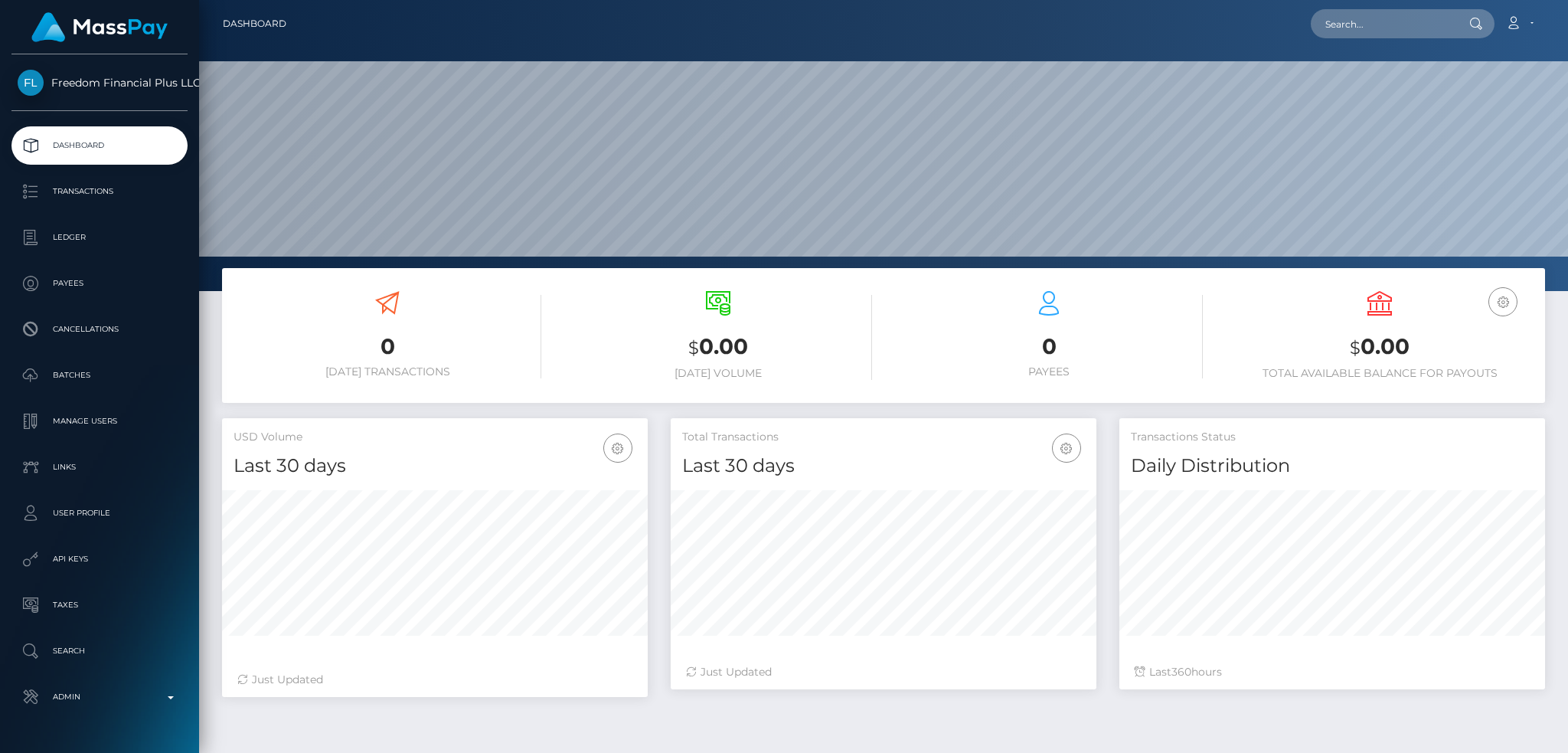
scroll to position [272, 425]
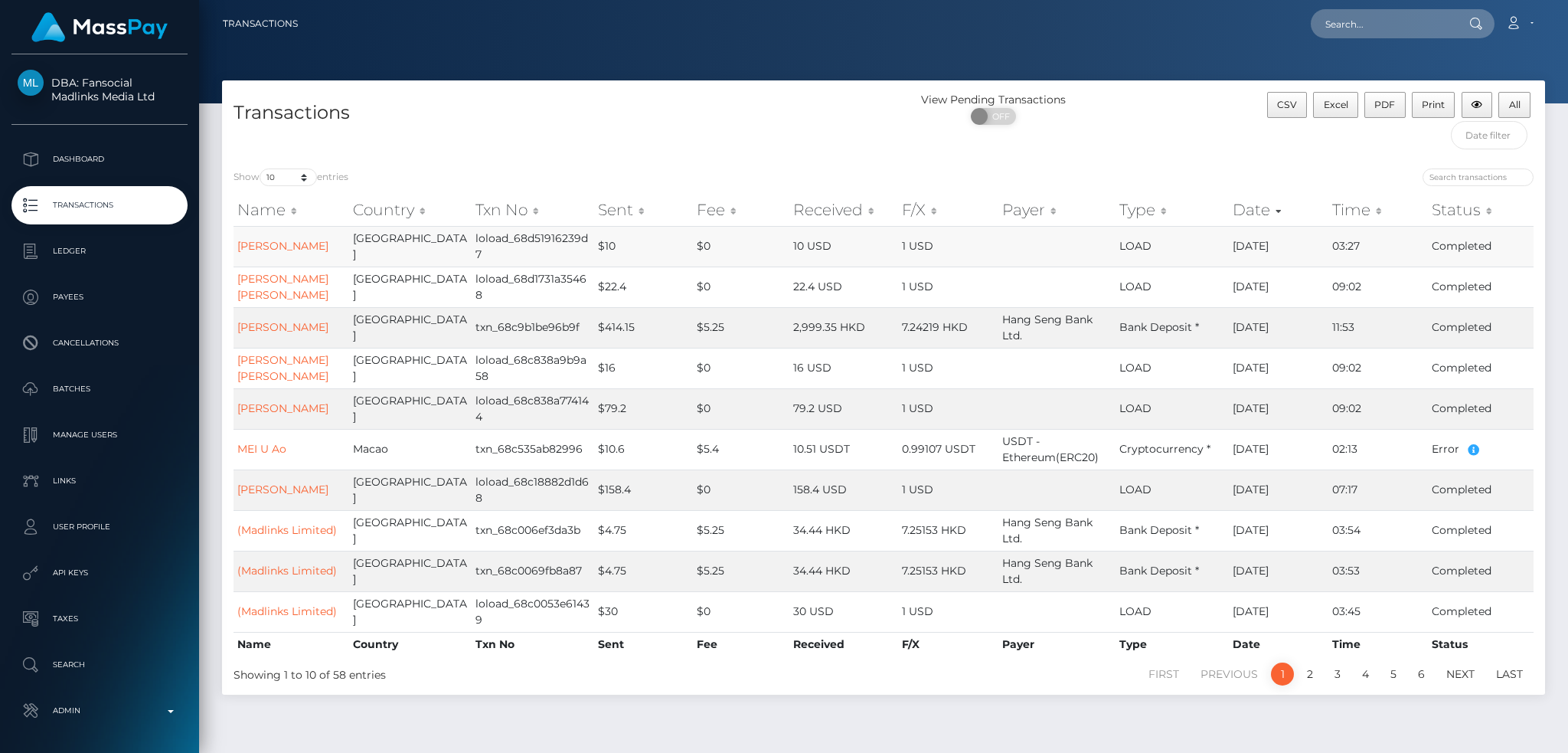
click at [287, 252] on td "Hoi Shan CHUI" at bounding box center [291, 245] width 115 height 40
click at [292, 243] on link "Hoi Shan CHUI" at bounding box center [283, 245] width 91 height 14
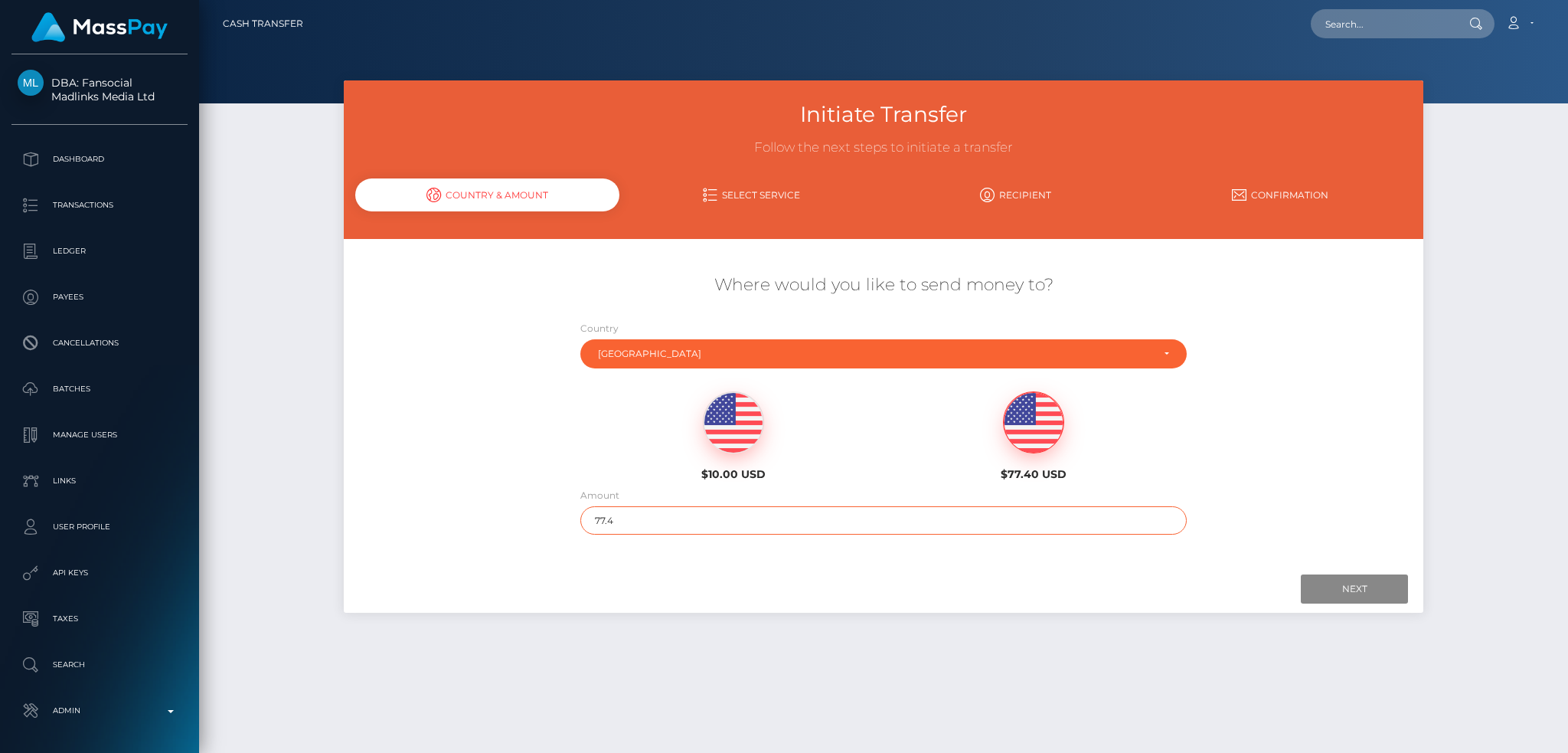
drag, startPoint x: 623, startPoint y: 509, endPoint x: 548, endPoint y: 510, distance: 75.0
click at [548, 510] on div "Where would you like to send money to? Country Abkhazia [GEOGRAPHIC_DATA] [GEOG…" at bounding box center [883, 404] width 1079 height 276
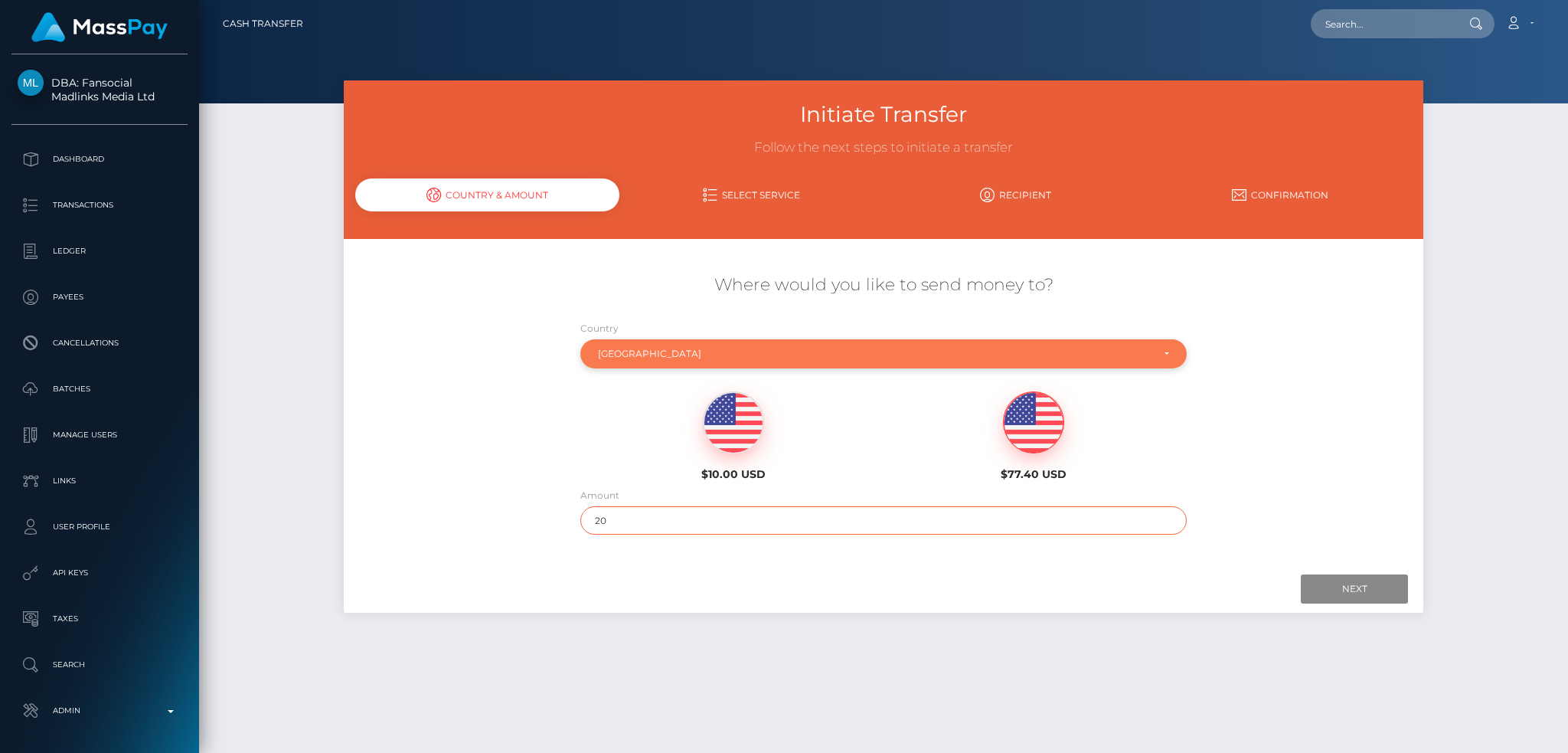
type input "20"
drag, startPoint x: 792, startPoint y: 353, endPoint x: 754, endPoint y: 345, distance: 38.8
click at [791, 353] on div "[GEOGRAPHIC_DATA]" at bounding box center [875, 354] width 554 height 12
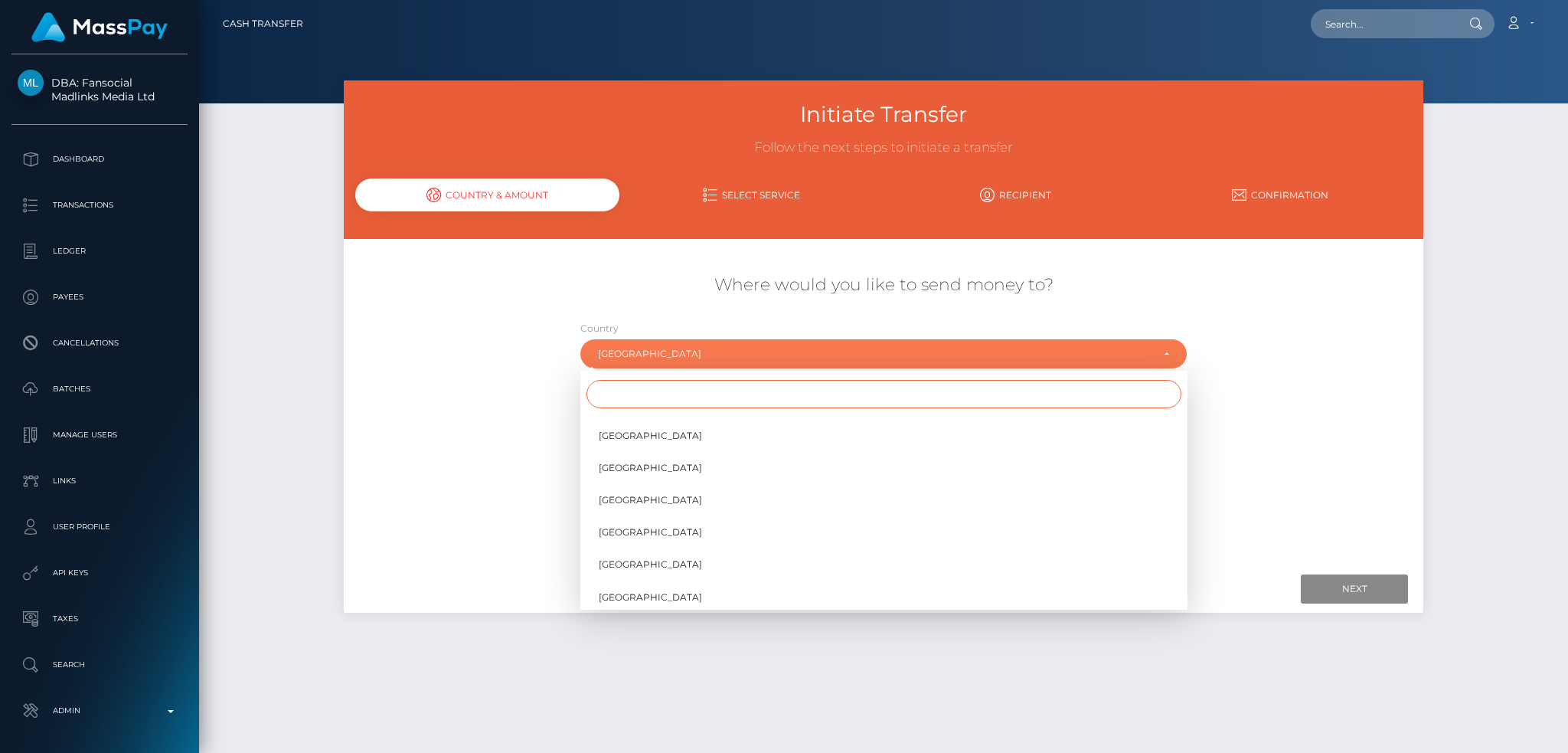
click at [699, 396] on input "Search" at bounding box center [884, 393] width 595 height 29
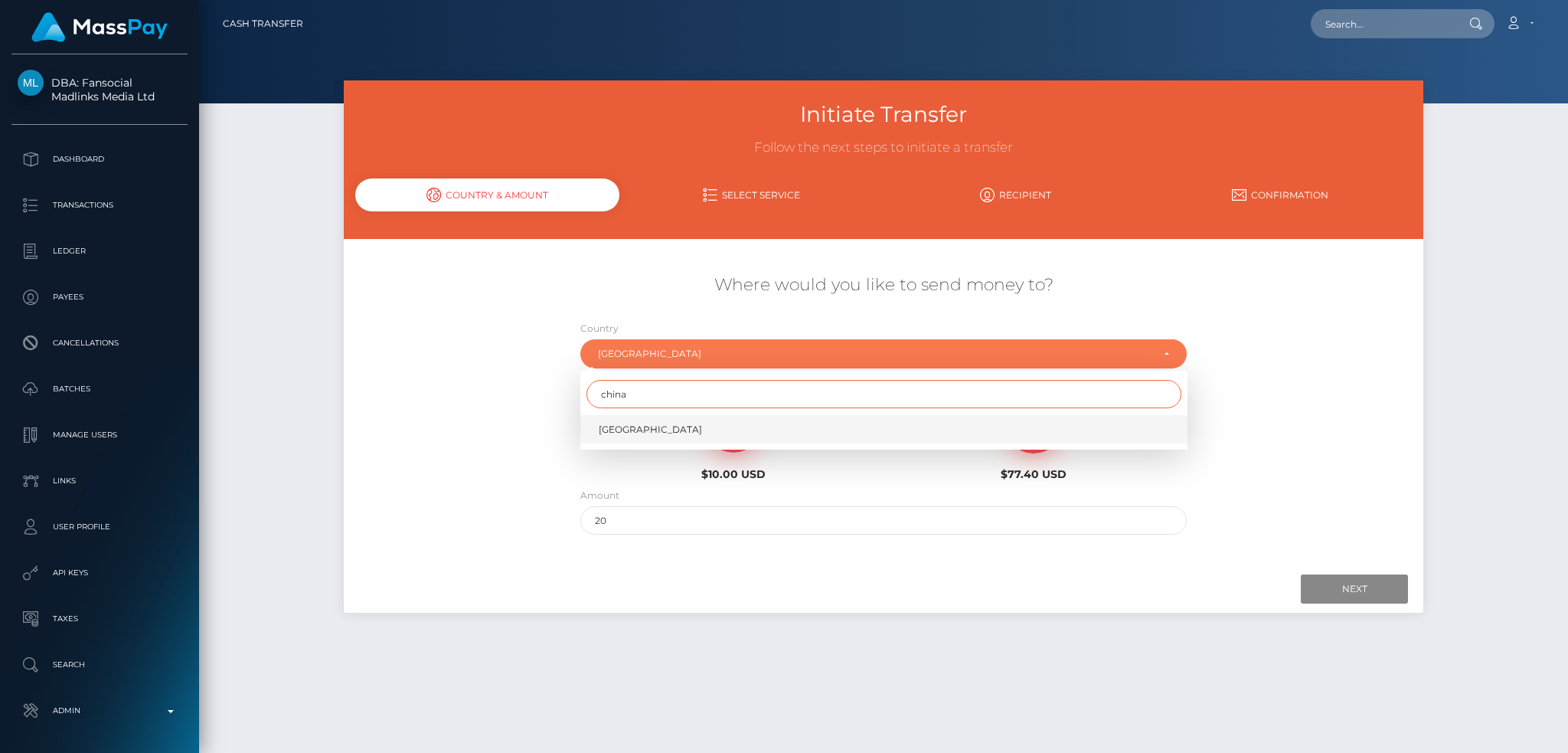
type input "china"
click at [681, 427] on link "[GEOGRAPHIC_DATA]" at bounding box center [884, 429] width 607 height 29
select select "CHN"
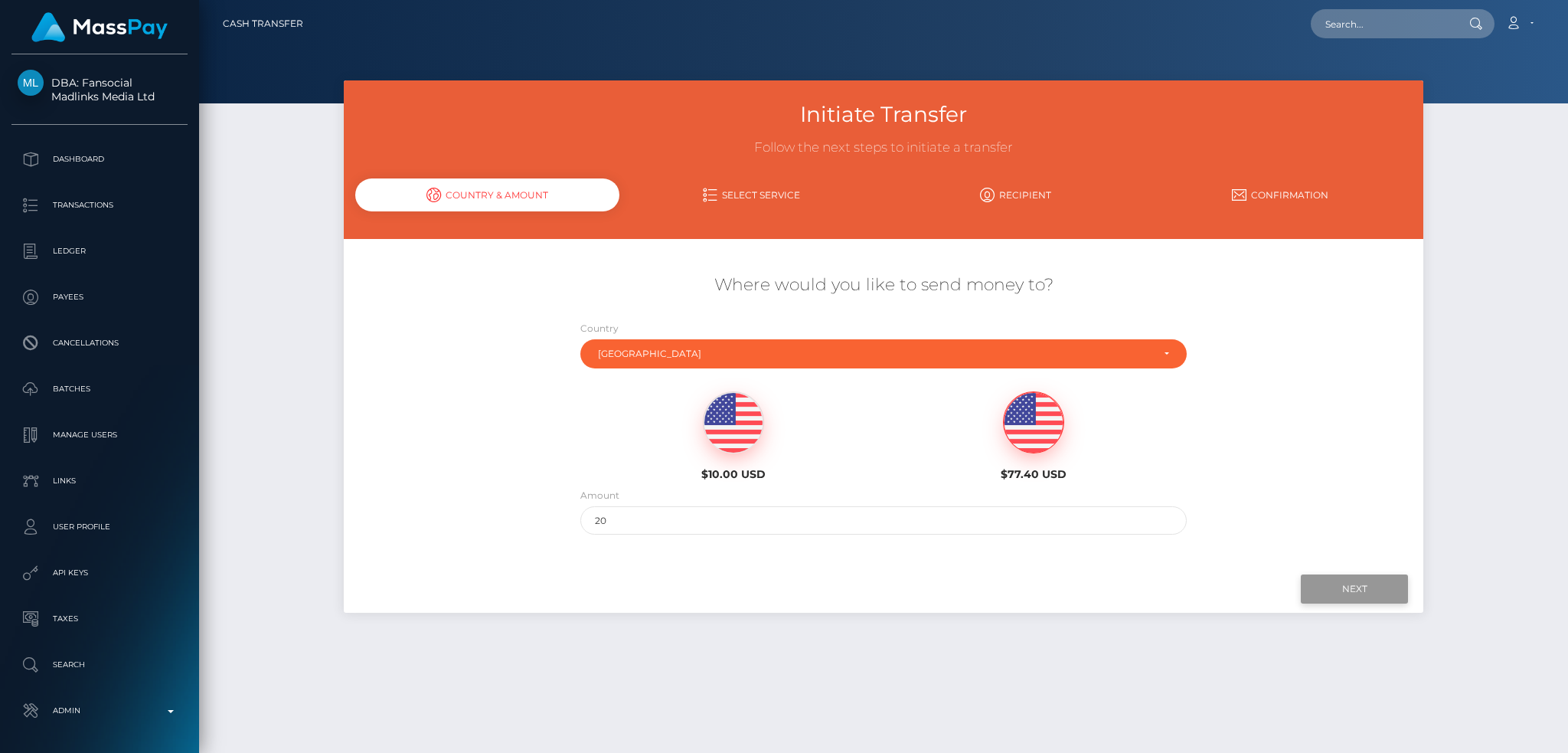
click at [1329, 578] on input "Next" at bounding box center [1354, 589] width 107 height 30
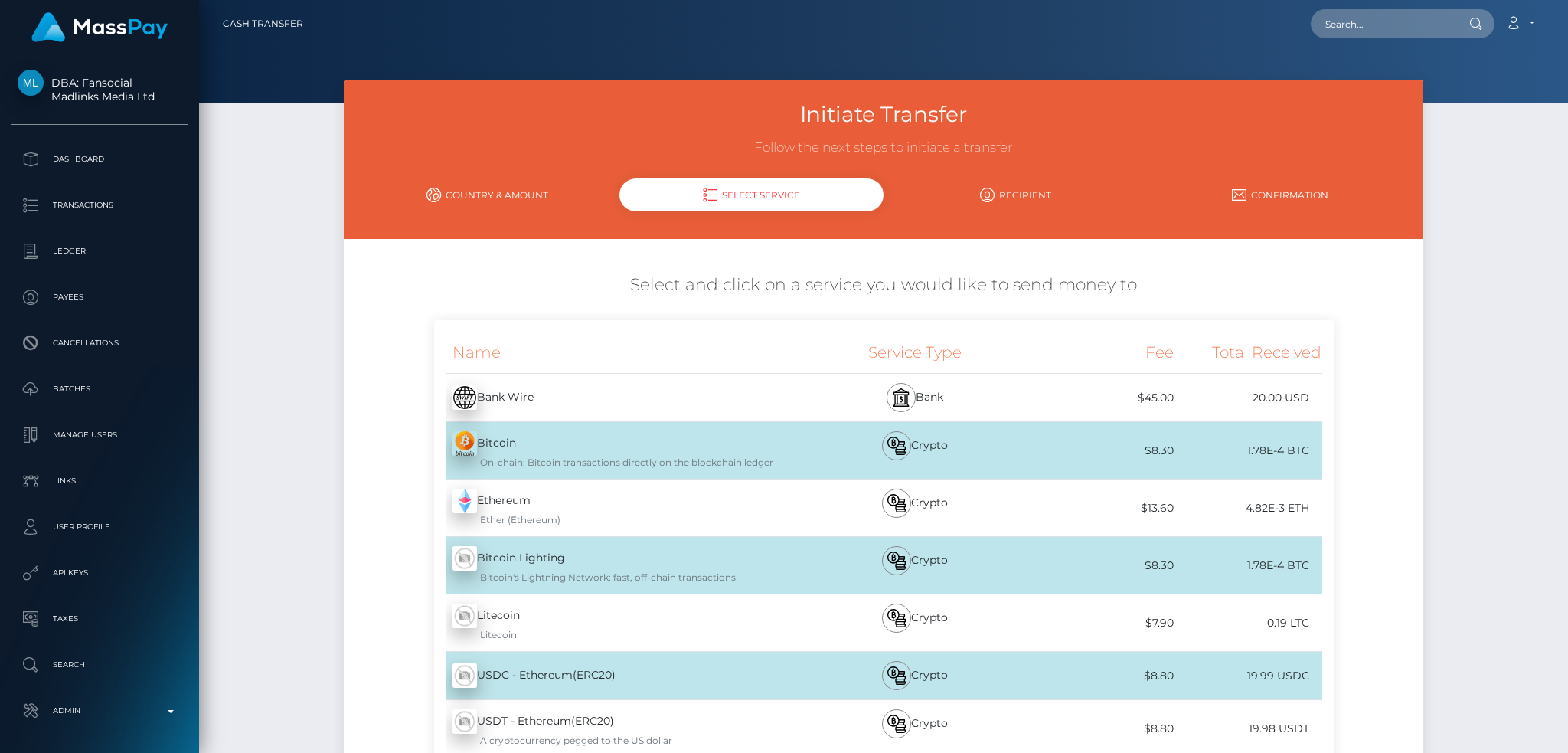
scroll to position [307, 0]
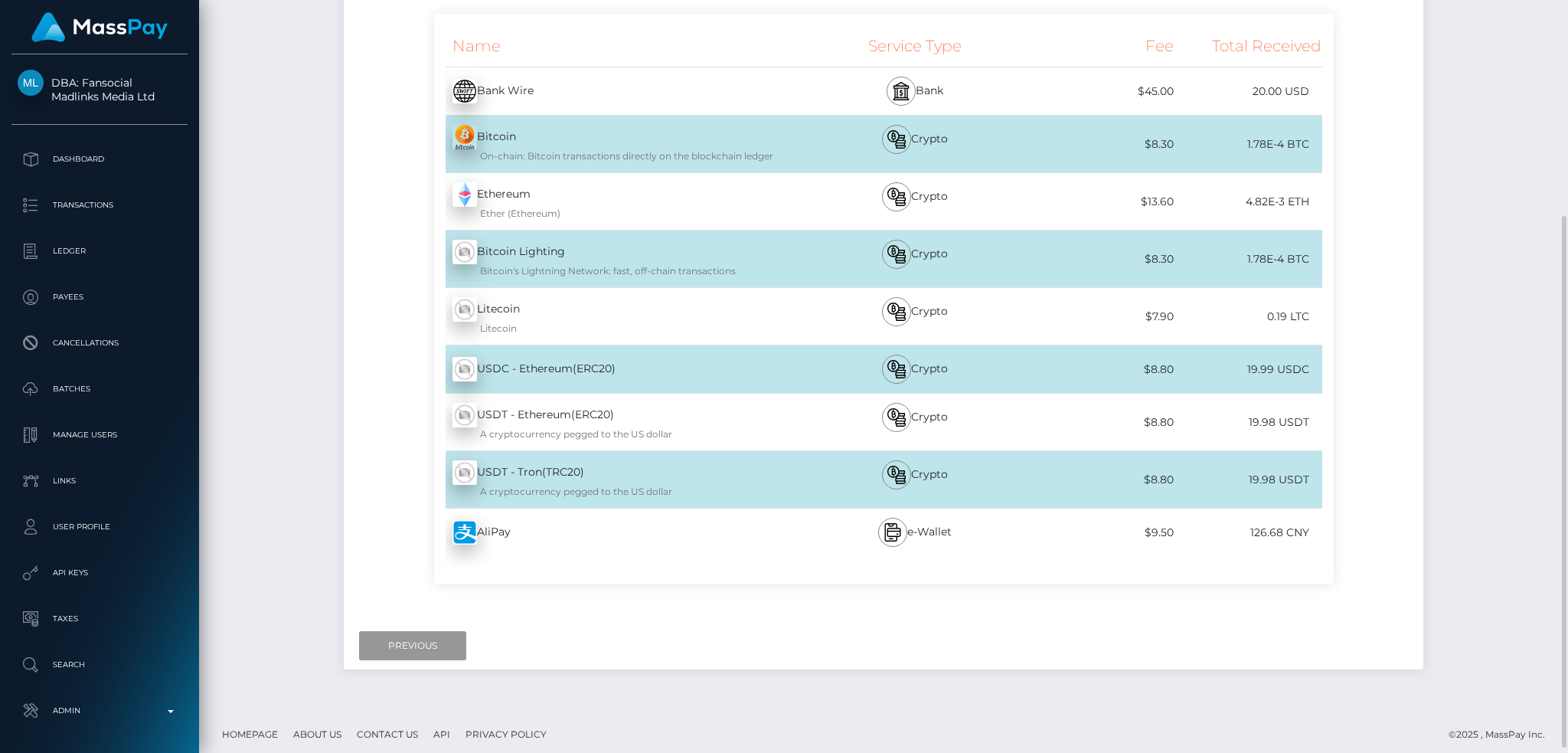
click at [390, 642] on input "Previous" at bounding box center [412, 646] width 107 height 30
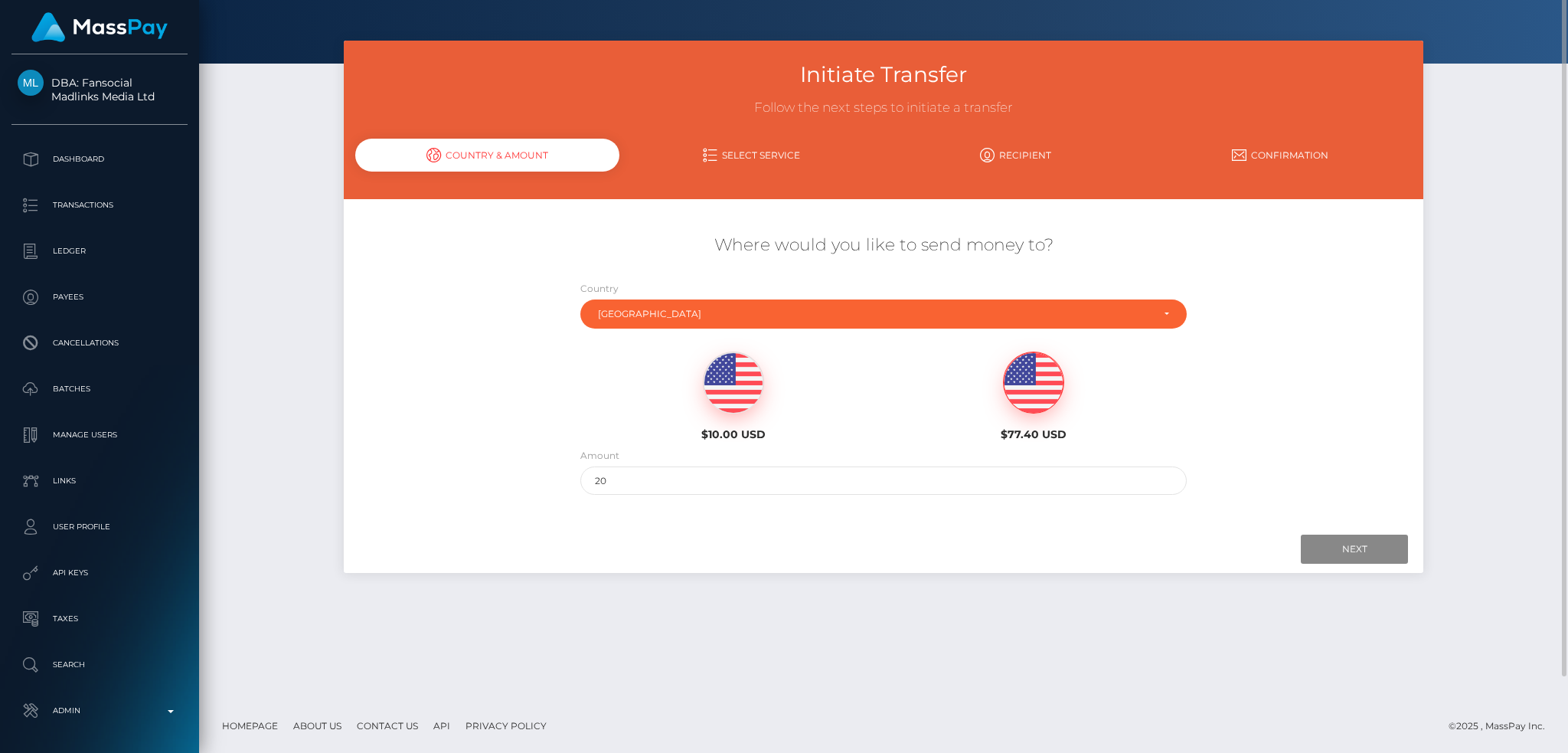
scroll to position [0, 0]
